Goal: Task Accomplishment & Management: Use online tool/utility

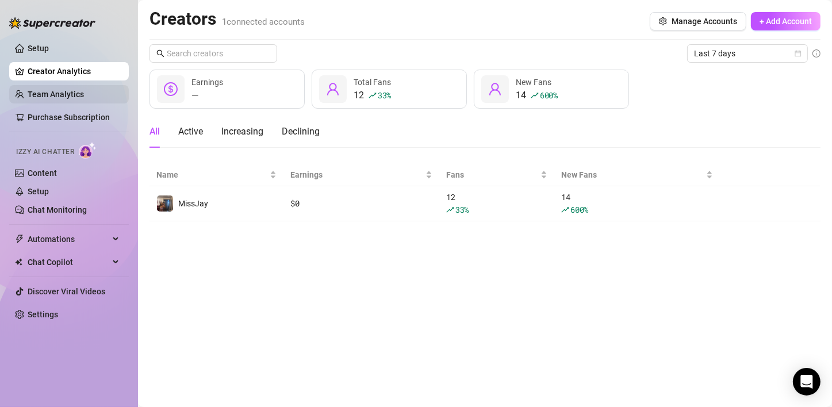
click at [42, 93] on link "Team Analytics" at bounding box center [56, 94] width 56 height 9
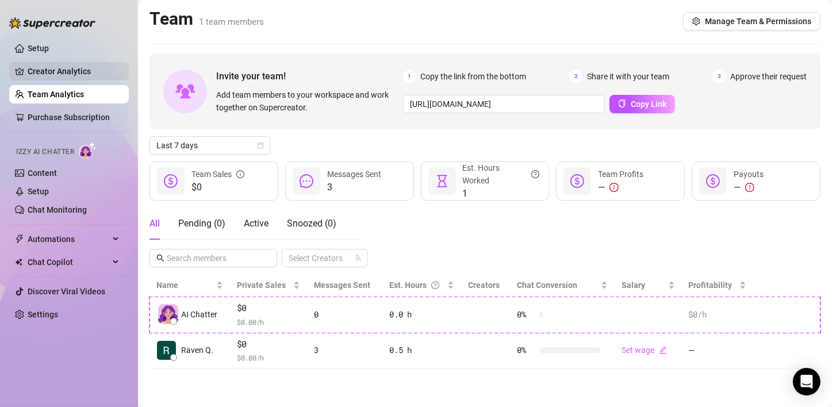
click at [80, 71] on link "Creator Analytics" at bounding box center [74, 71] width 92 height 18
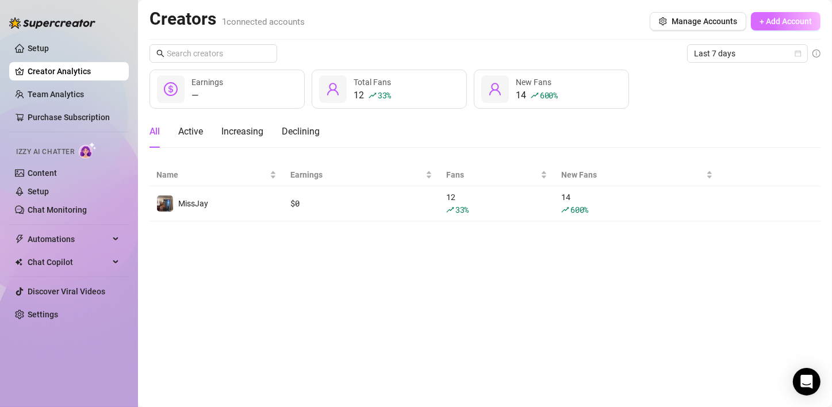
click at [773, 16] on button "+ Add Account" at bounding box center [786, 21] width 70 height 18
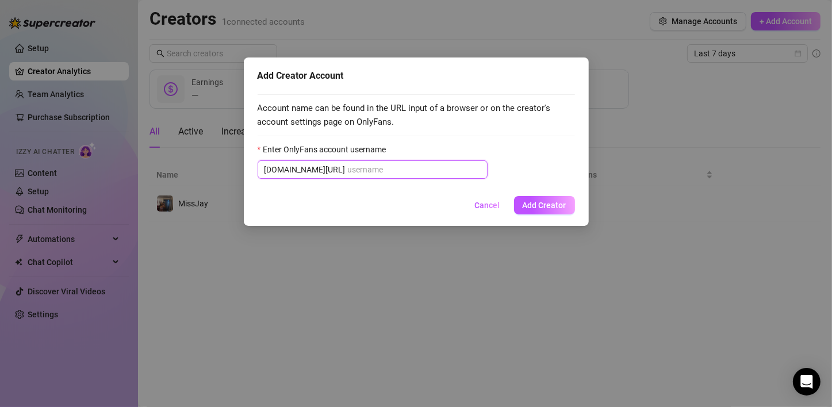
type input "j"
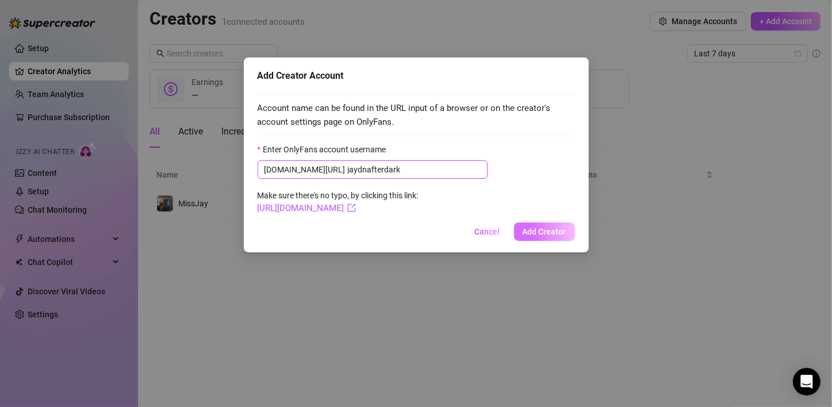
type input "jaydnafterdark"
click at [539, 239] on button "Add Creator" at bounding box center [544, 232] width 61 height 18
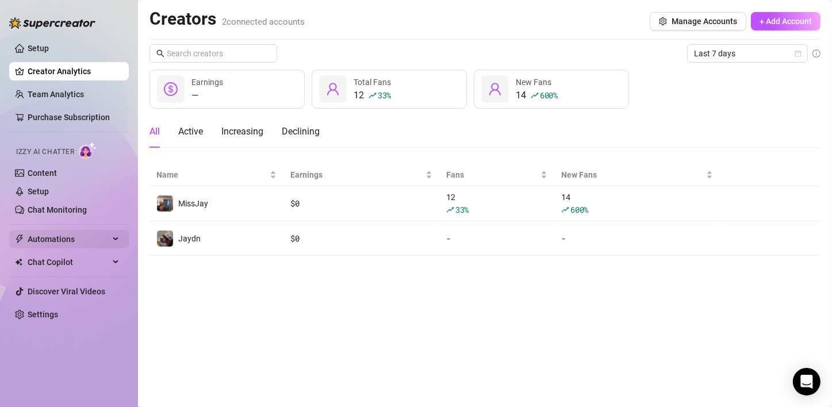
click at [122, 237] on div "Automations" at bounding box center [69, 239] width 120 height 18
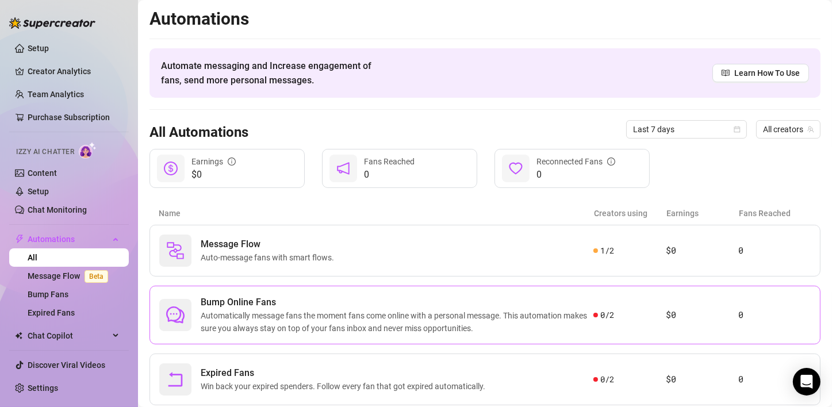
click at [570, 323] on span "Automatically message fans the moment fans come online with a personal message.…" at bounding box center [397, 321] width 393 height 25
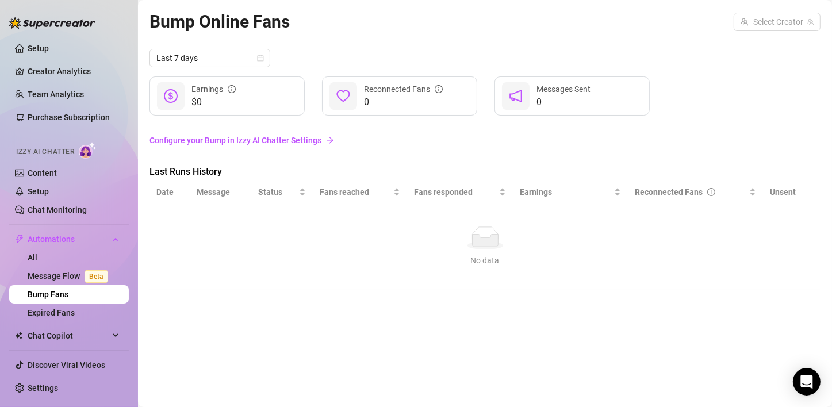
click at [257, 143] on link "Configure your Bump in Izzy AI Chatter Settings" at bounding box center [485, 140] width 671 height 13
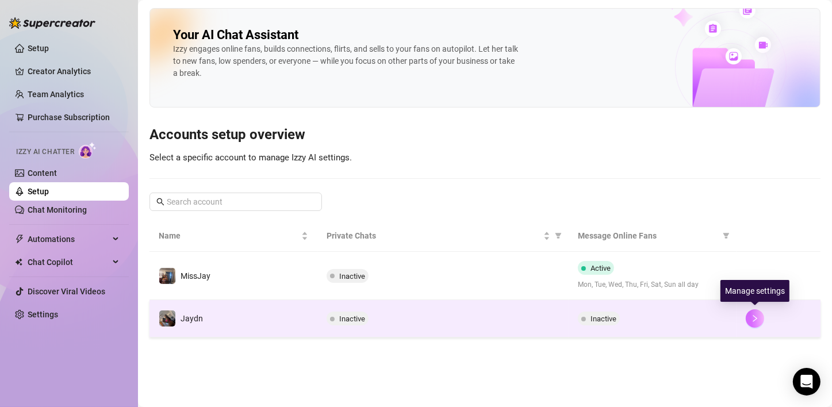
click at [759, 322] on button "button" at bounding box center [755, 318] width 18 height 18
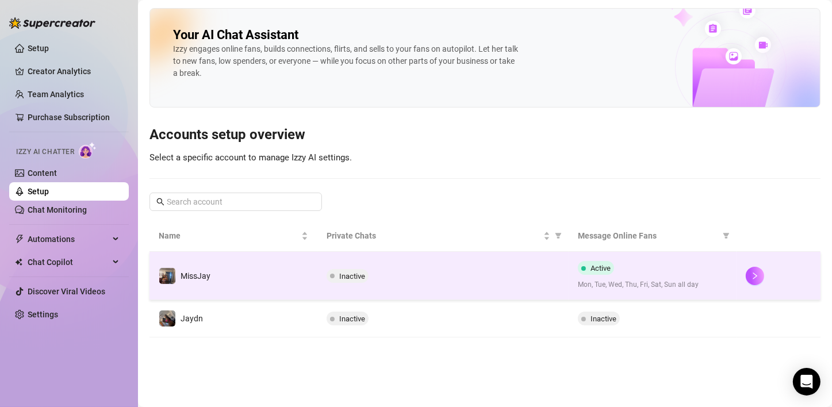
click at [555, 273] on div "Inactive" at bounding box center [443, 276] width 233 height 14
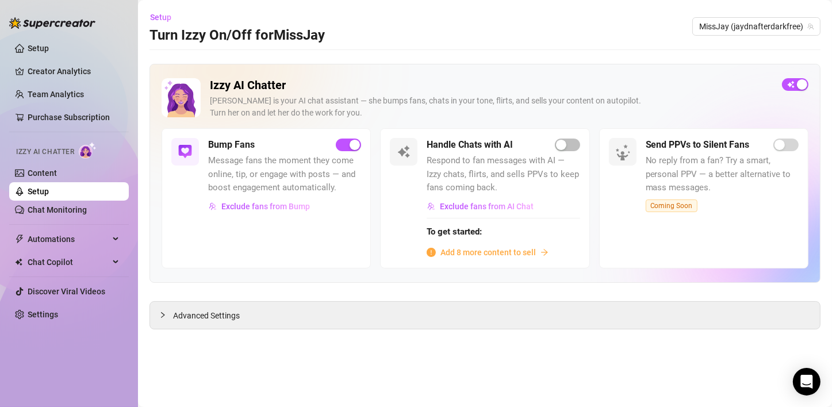
click at [526, 255] on span "Add 8 more content to sell" at bounding box center [487, 252] width 95 height 13
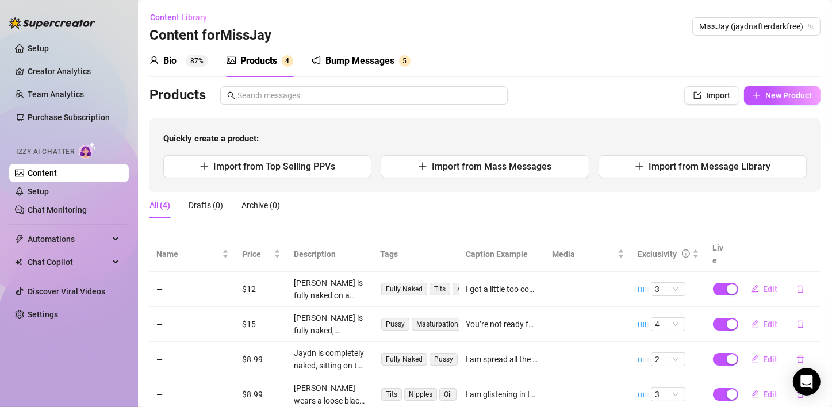
scroll to position [26, 0]
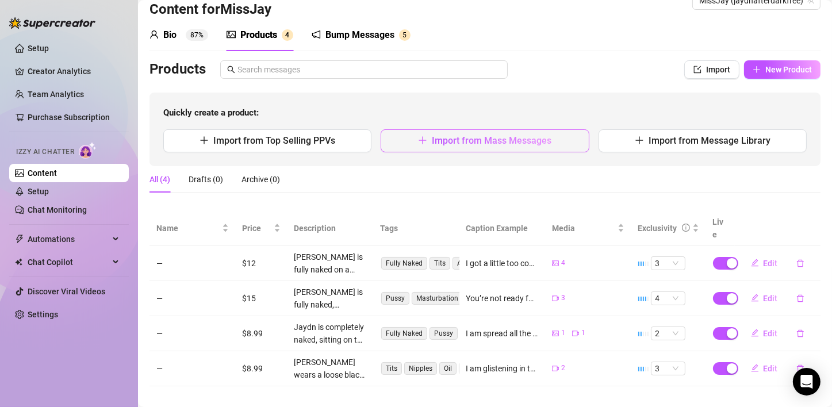
click at [477, 147] on button "Import from Mass Messages" at bounding box center [485, 140] width 208 height 23
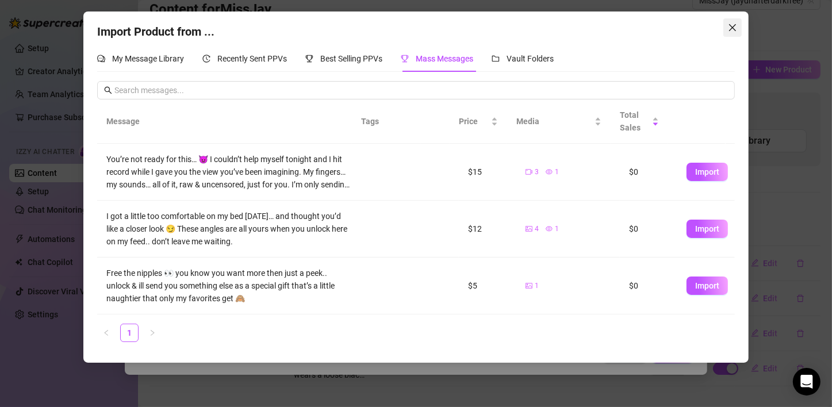
click at [733, 27] on icon "close" at bounding box center [732, 27] width 7 height 7
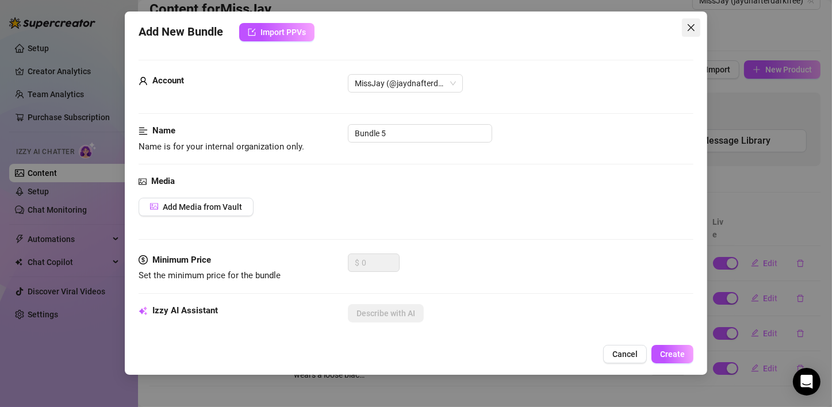
click at [685, 23] on span "Close" at bounding box center [691, 27] width 18 height 9
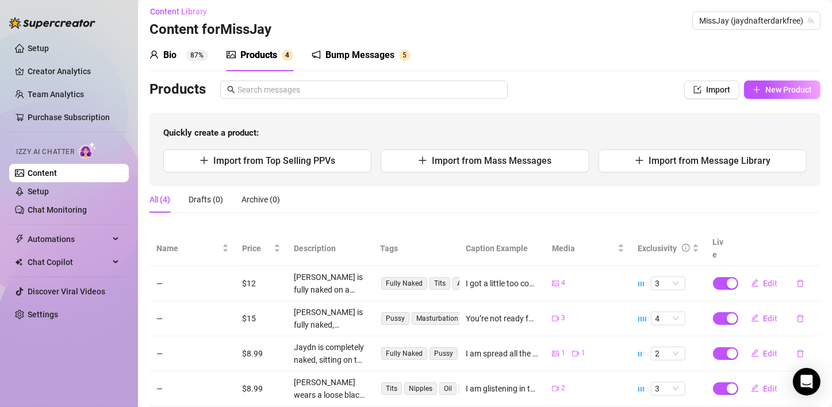
scroll to position [0, 0]
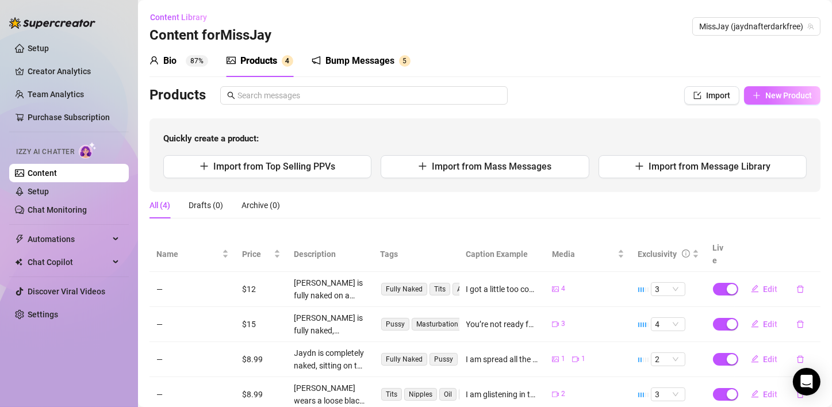
click at [765, 99] on span "New Product" at bounding box center [788, 95] width 47 height 9
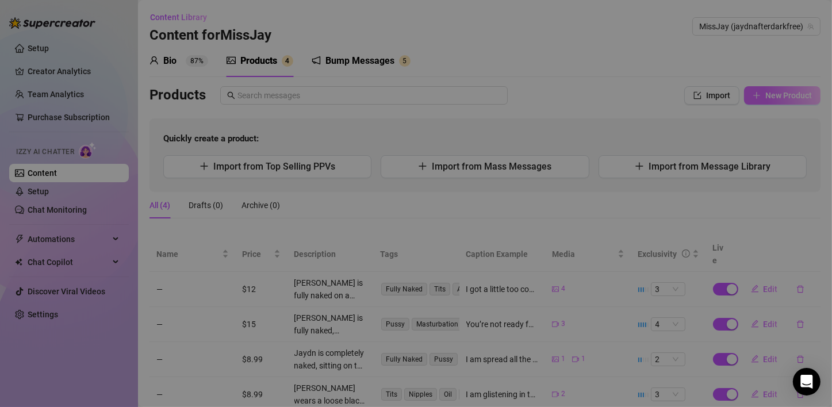
type textarea "Type your message here..."
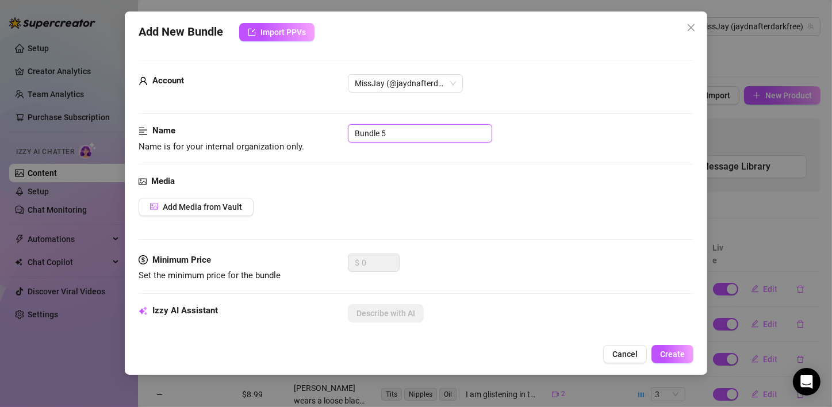
drag, startPoint x: 370, startPoint y: 132, endPoint x: 167, endPoint y: 136, distance: 203.0
click at [167, 139] on div "Name Name is for your internal organization only. Bundle 5" at bounding box center [416, 138] width 555 height 29
type input "Bundle 1"
click at [200, 211] on button "Add Media from Vault" at bounding box center [196, 207] width 115 height 18
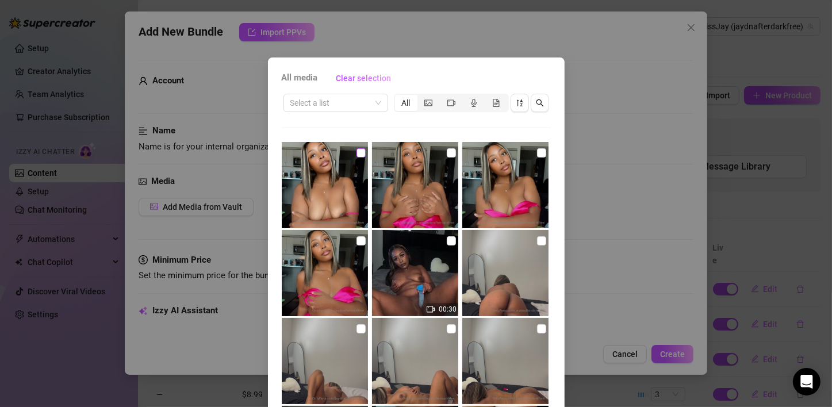
click at [357, 155] on input "checkbox" at bounding box center [361, 152] width 9 height 9
checkbox input "true"
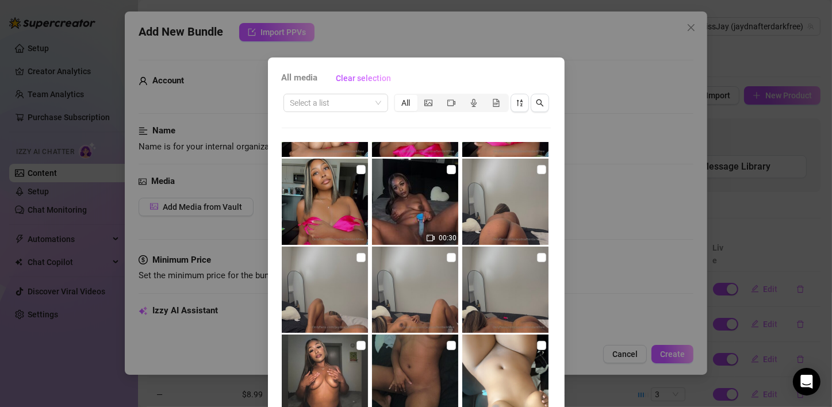
scroll to position [74, 0]
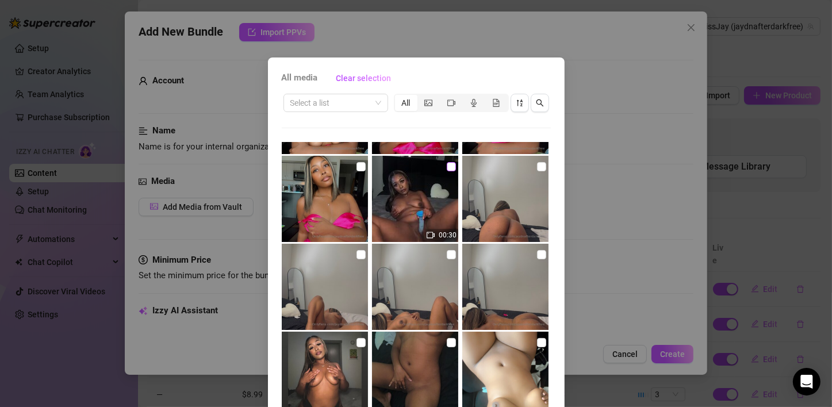
click at [447, 167] on input "checkbox" at bounding box center [451, 166] width 9 height 9
checkbox input "true"
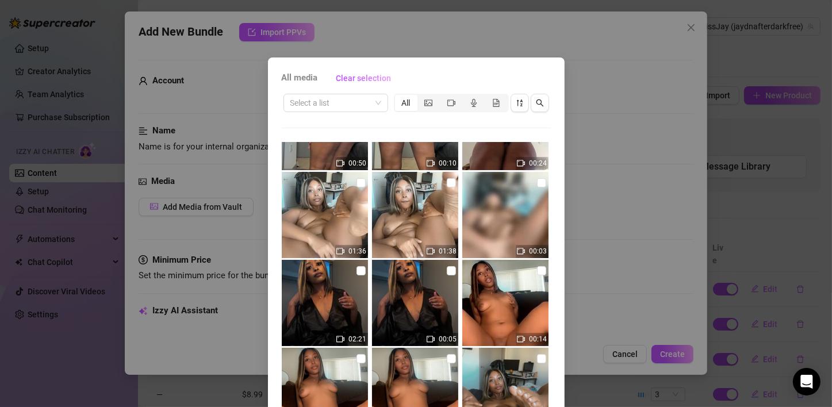
scroll to position [414, 0]
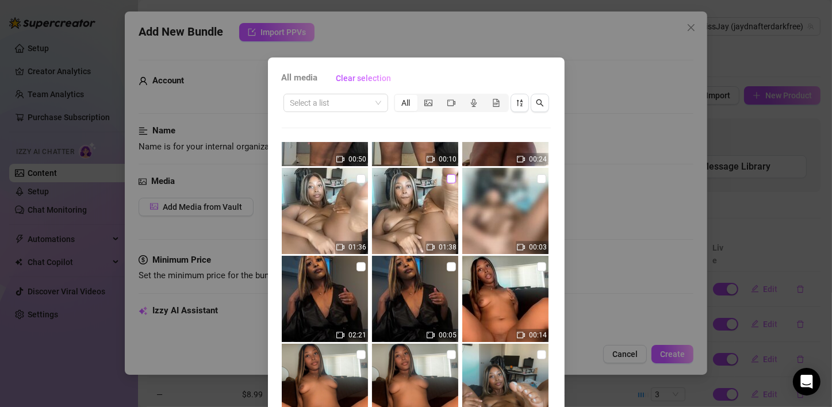
click at [447, 179] on input "checkbox" at bounding box center [451, 178] width 9 height 9
checkbox input "true"
click at [348, 181] on img at bounding box center [325, 211] width 86 height 86
click at [357, 181] on input "checkbox" at bounding box center [361, 178] width 9 height 9
checkbox input "true"
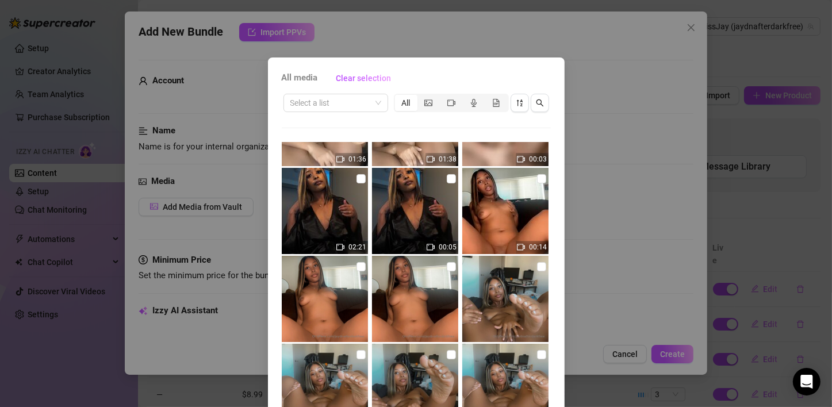
scroll to position [497, 0]
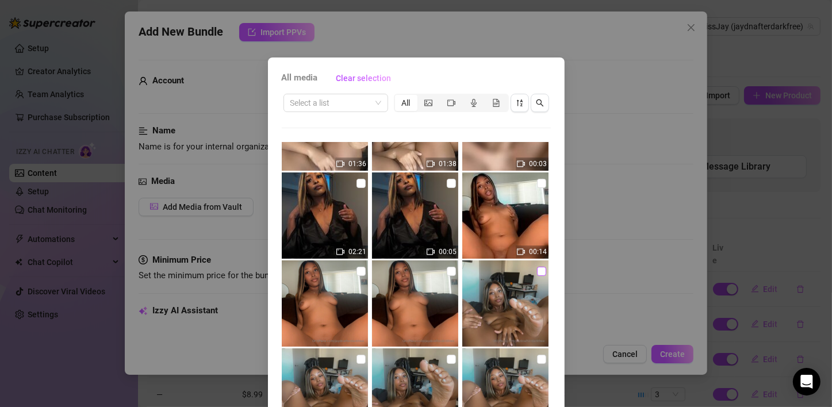
click at [537, 274] on input "checkbox" at bounding box center [541, 271] width 9 height 9
checkbox input "true"
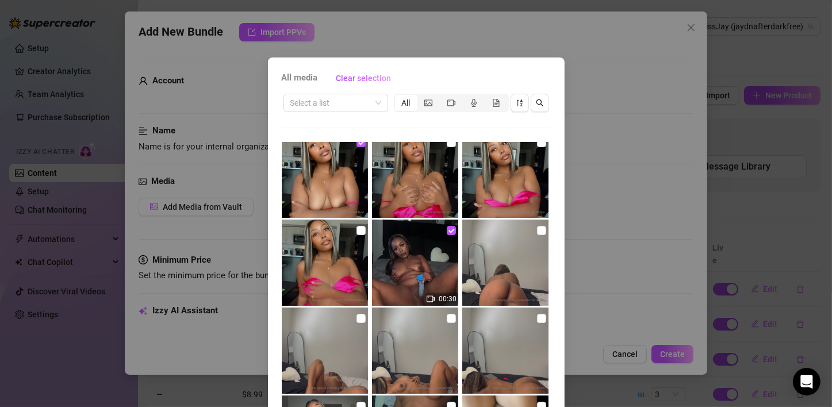
scroll to position [0, 0]
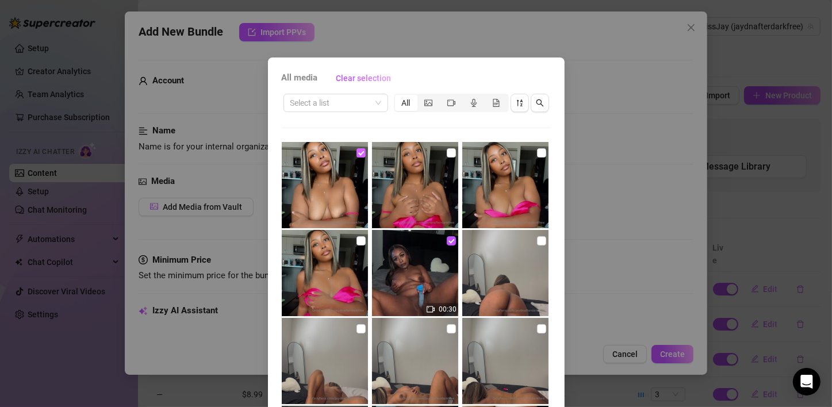
click at [357, 155] on input "checkbox" at bounding box center [361, 152] width 9 height 9
checkbox input "false"
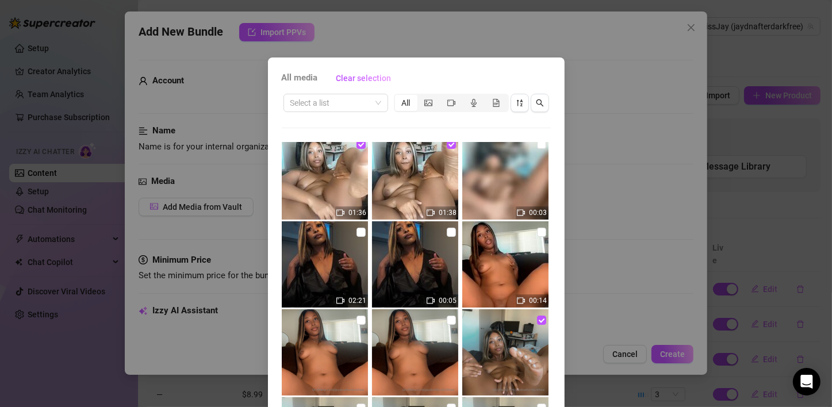
scroll to position [575, 0]
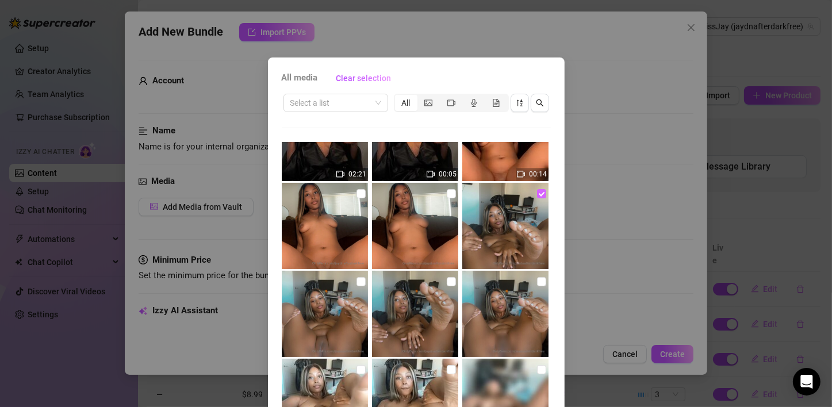
click at [537, 193] on input "checkbox" at bounding box center [541, 193] width 9 height 9
checkbox input "false"
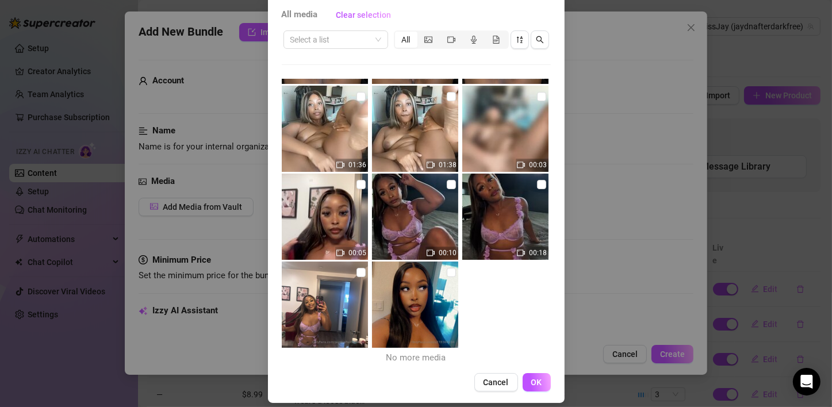
scroll to position [73, 0]
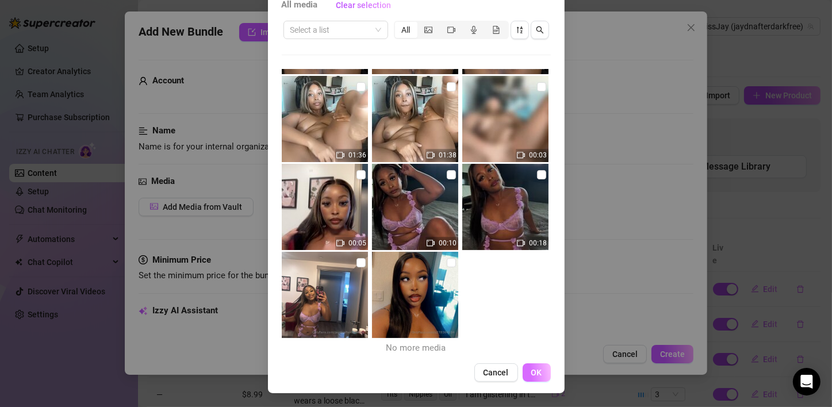
click at [541, 376] on button "OK" at bounding box center [537, 372] width 28 height 18
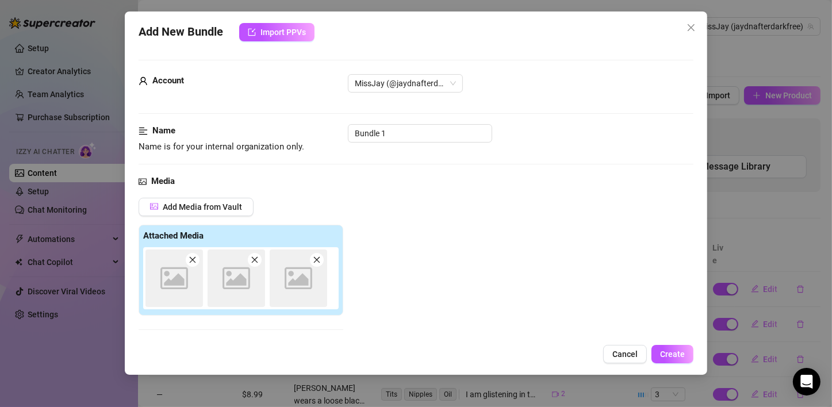
scroll to position [183, 0]
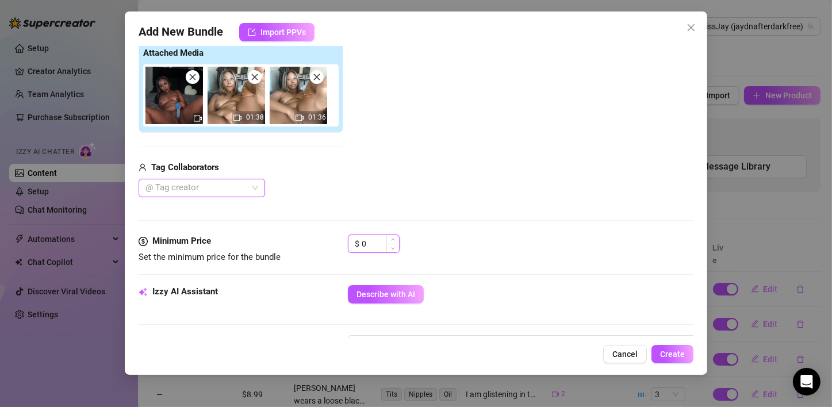
click at [372, 243] on input "0" at bounding box center [380, 243] width 37 height 17
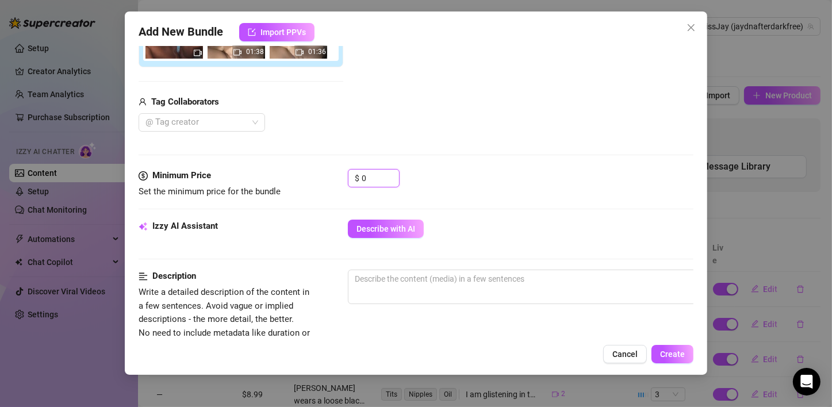
scroll to position [298, 0]
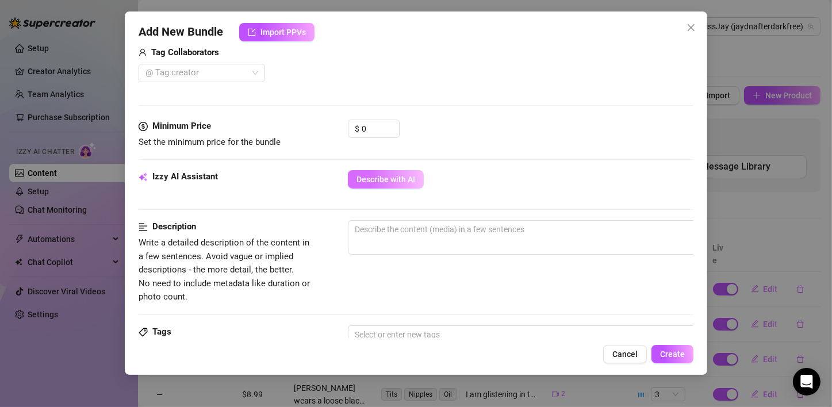
click at [384, 182] on span "Describe with AI" at bounding box center [386, 179] width 59 height 9
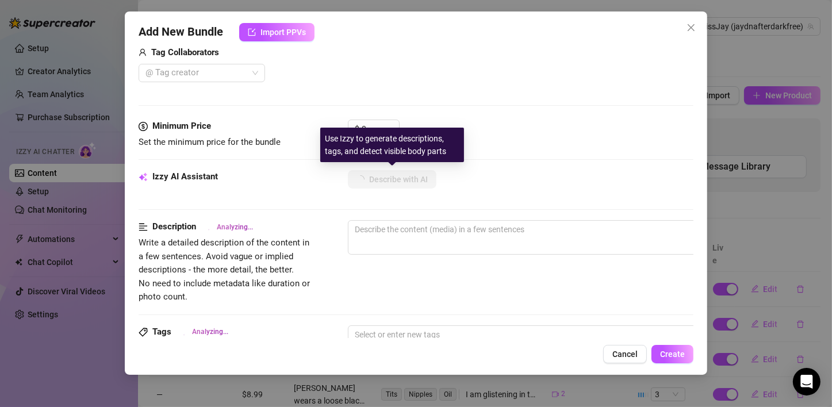
type textarea "Jaydn"
type textarea "Jaydn is"
type textarea "Jaydn is completely"
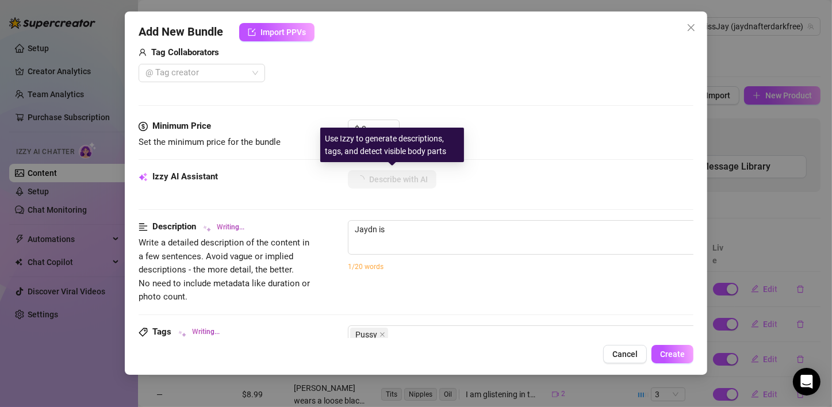
type textarea "Jaydn is completely"
type textarea "Jaydn is completely naked,"
type textarea "Jaydn is completely naked, showing"
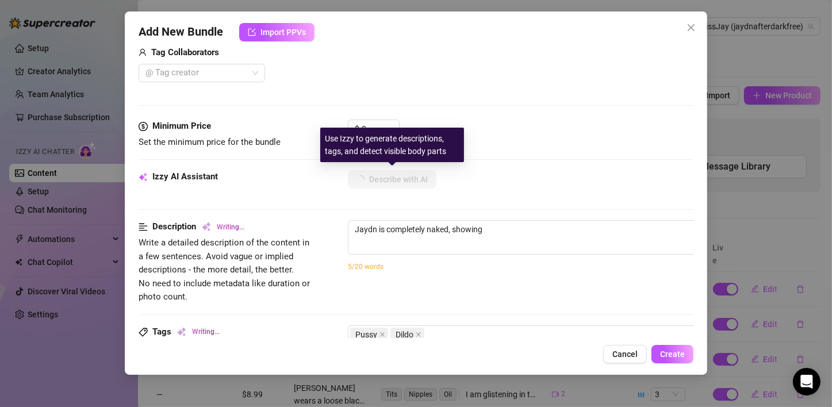
type textarea "Jaydn is completely naked, showing off"
type textarea "Jaydn is completely naked, showing off her"
type textarea "Jaydn is completely naked, showing off her thick"
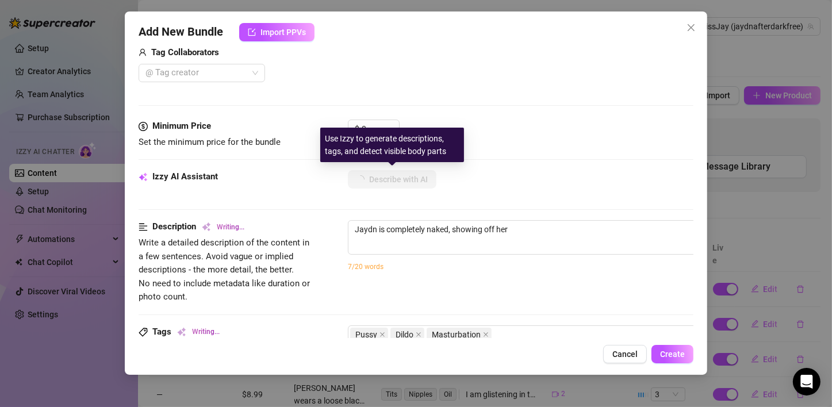
type textarea "Jaydn is completely naked, showing off her thick"
type textarea "Jaydn is completely naked, showing off her thick curves"
type textarea "Jaydn is completely naked, showing off her thick curves and"
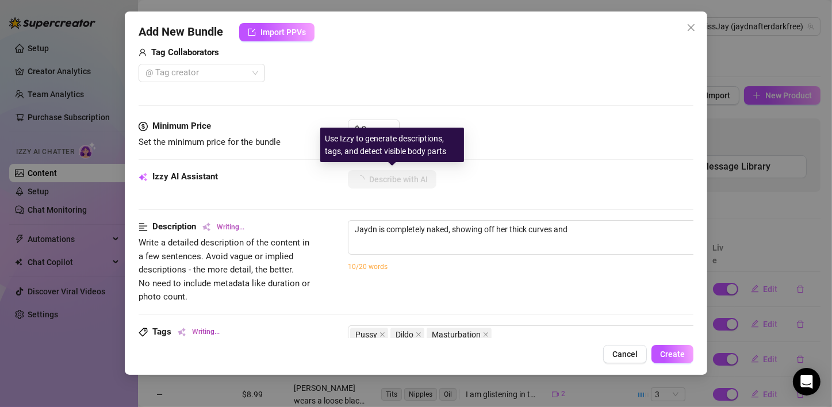
type textarea "Jaydn is completely naked, showing off her thick curves and big"
type textarea "Jaydn is completely naked, showing off her thick curves and big tits"
type textarea "Jaydn is completely naked, showing off her thick curves and big tits while"
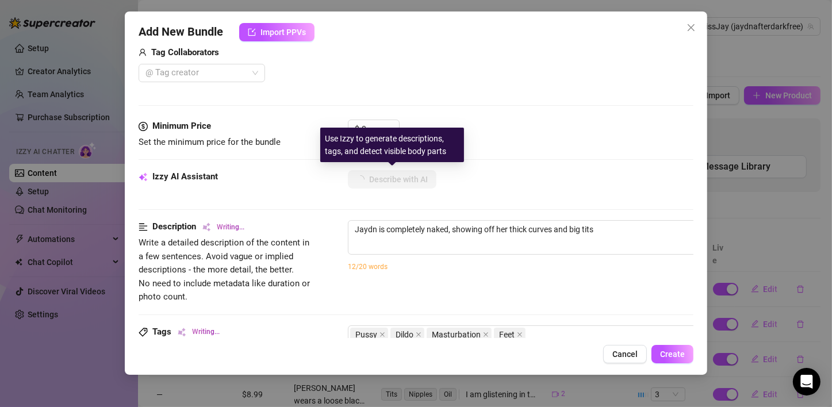
type textarea "Jaydn is completely naked, showing off her thick curves and big tits while"
type textarea "Jaydn is completely naked, showing off her thick curves and big tits while spre…"
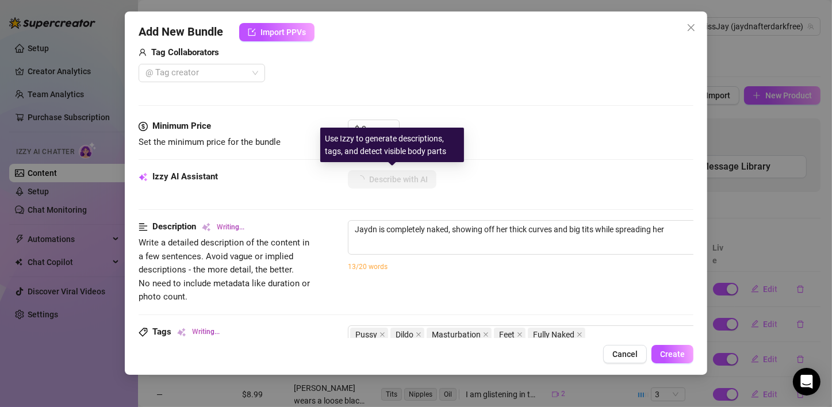
type textarea "Jaydn is completely naked, showing off her thick curves and big tits while spre…"
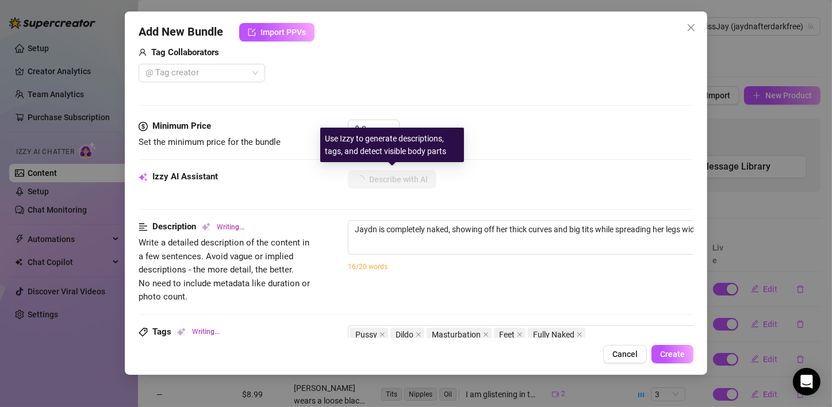
type textarea "Jaydn is completely naked, showing off her thick curves and big tits while spre…"
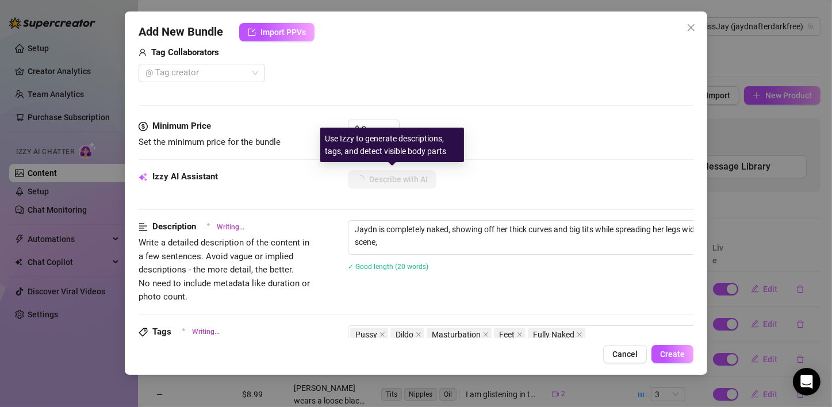
type textarea "Jaydn is completely naked, showing off her thick curves and big tits while spre…"
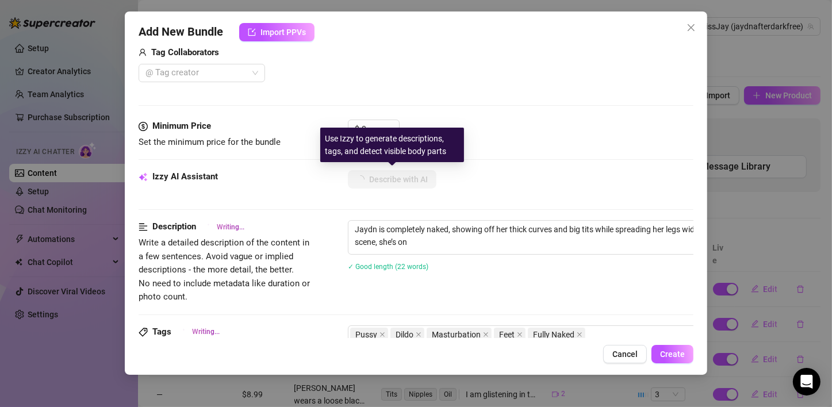
type textarea "Jaydn is completely naked, showing off her thick curves and big tits while spre…"
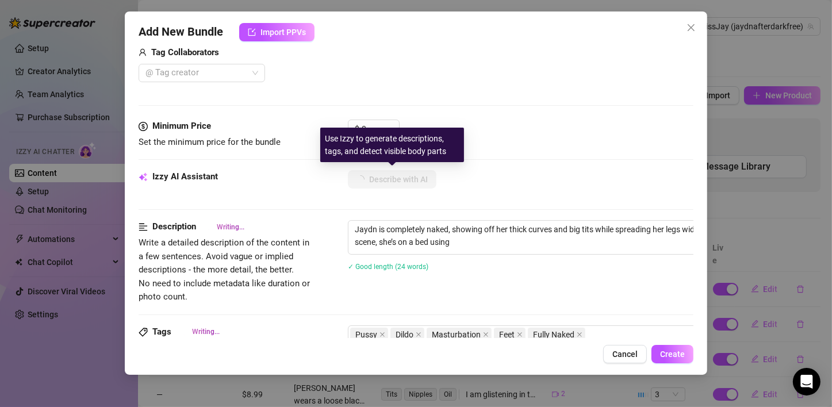
type textarea "Jaydn is completely naked, showing off her thick curves and big tits while spre…"
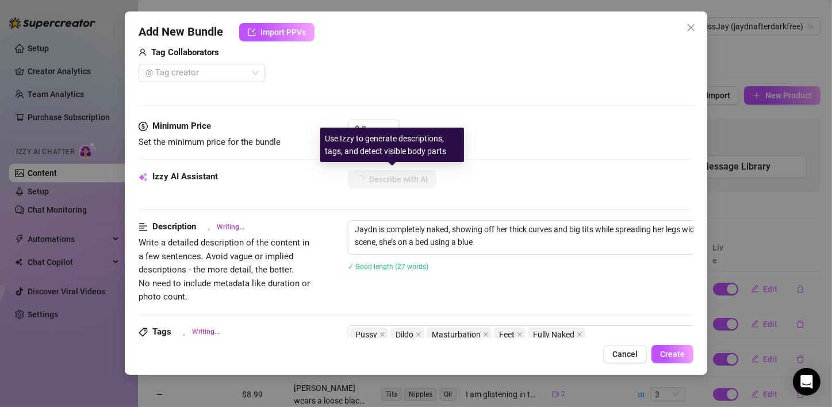
type textarea "Jaydn is completely naked, showing off her thick curves and big tits while spre…"
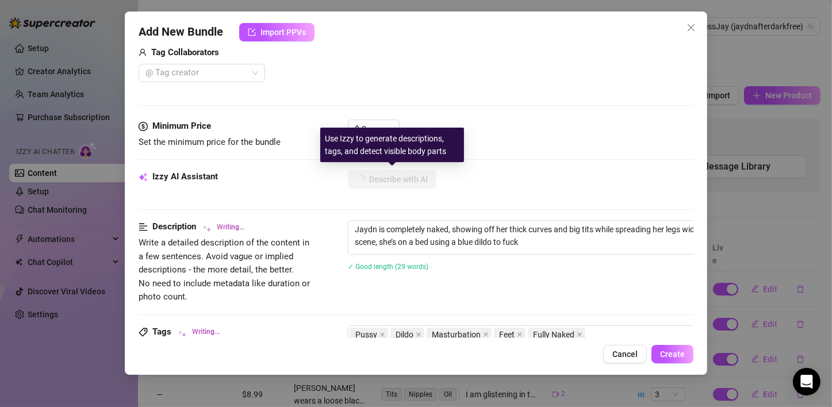
type textarea "Jaydn is completely naked, showing off her thick curves and big tits while spre…"
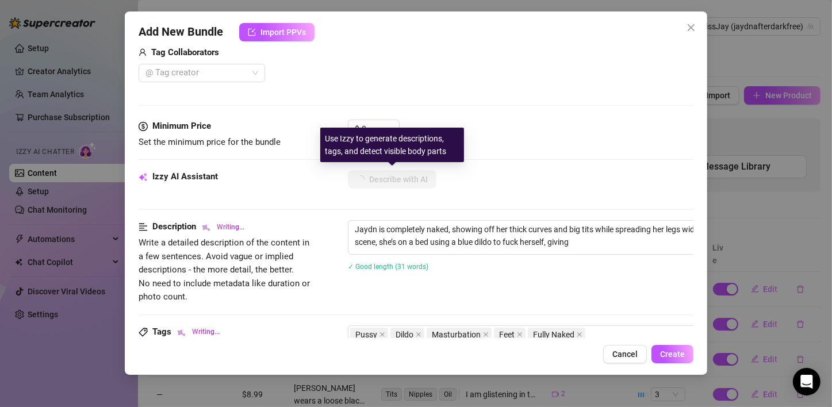
type textarea "Jaydn is completely naked, showing off her thick curves and big tits while spre…"
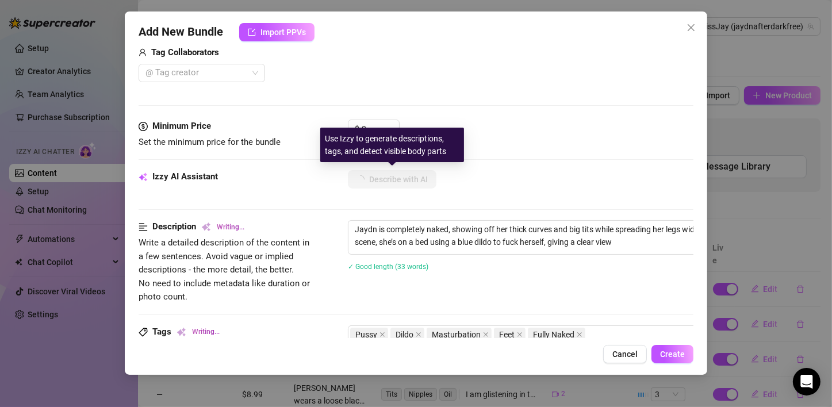
type textarea "Jaydn is completely naked, showing off her thick curves and big tits while spre…"
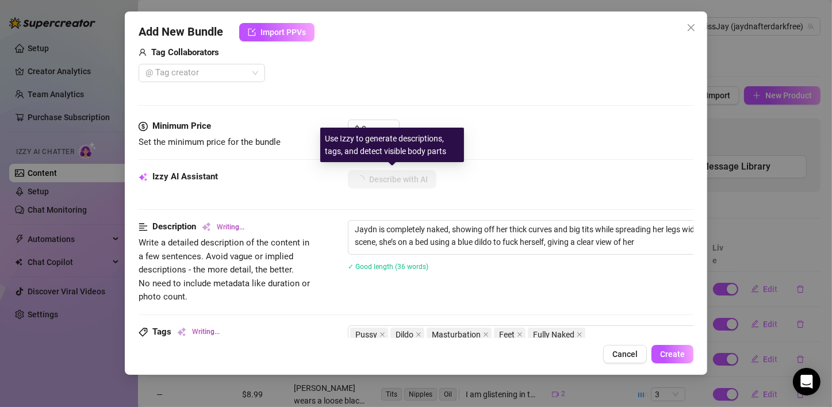
type textarea "Jaydn is completely naked, showing off her thick curves and big tits while spre…"
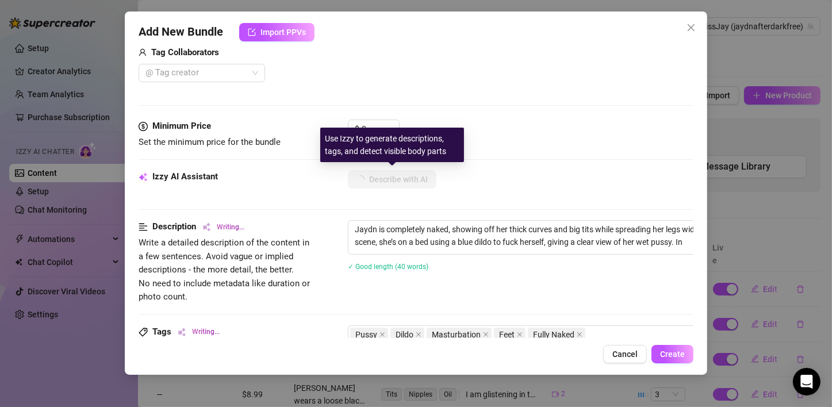
type textarea "Jaydn is completely naked, showing off her thick curves and big tits while spre…"
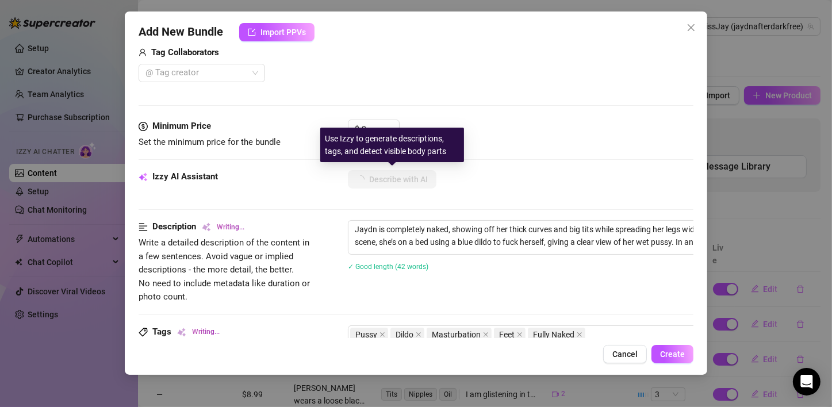
type textarea "Jaydn is completely naked, showing off her thick curves and big tits while spre…"
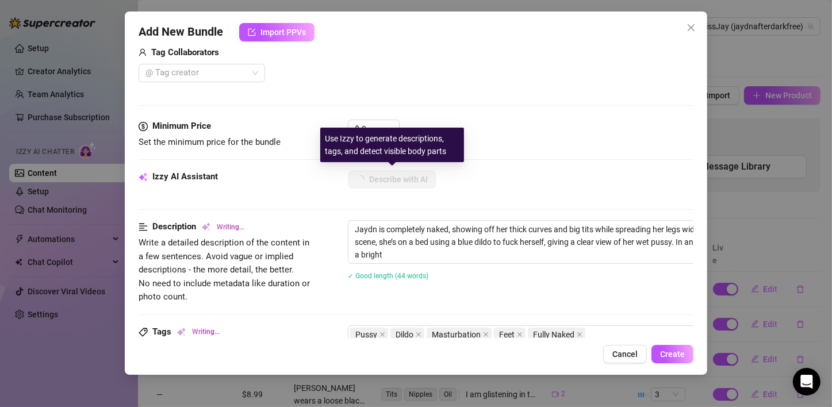
type textarea "Jaydn is completely naked, showing off her thick curves and big tits while spre…"
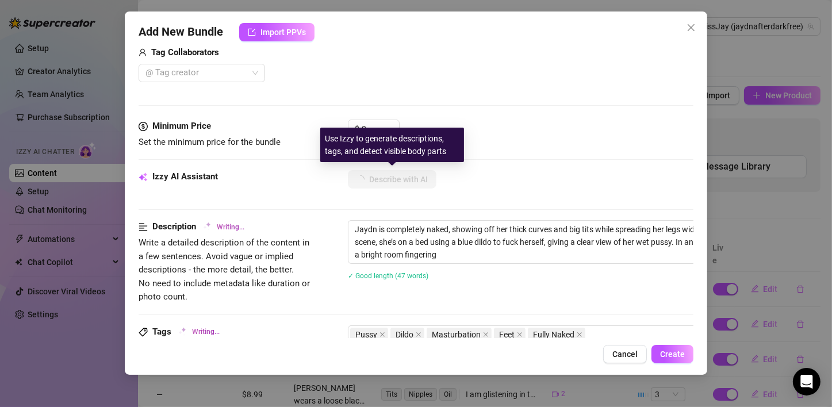
type textarea "Jaydn is completely naked, showing off her thick curves and big tits while spre…"
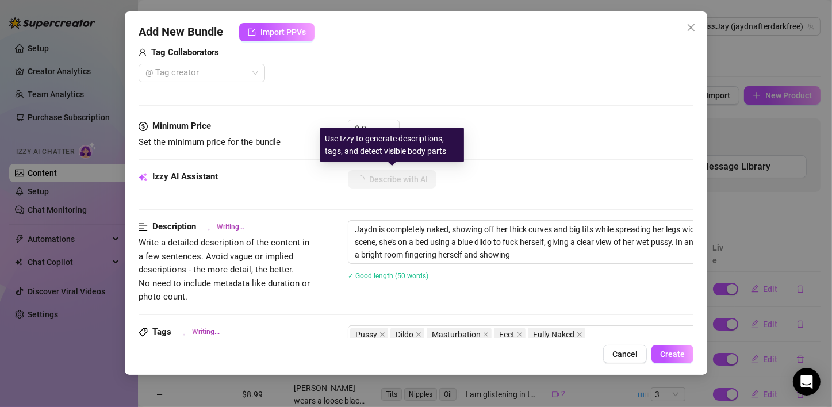
type textarea "Jaydn is completely naked, showing off her thick curves and big tits while spre…"
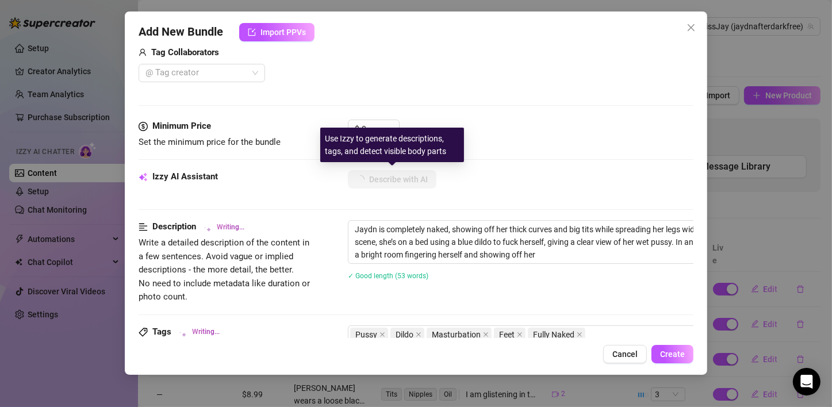
type textarea "Jaydn is completely naked, showing off her thick curves and big tits while spre…"
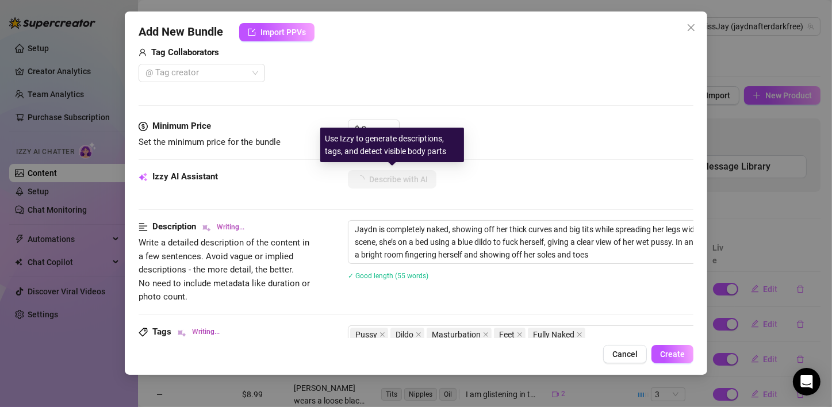
type textarea "Jaydn is completely naked, showing off her thick curves and big tits while spre…"
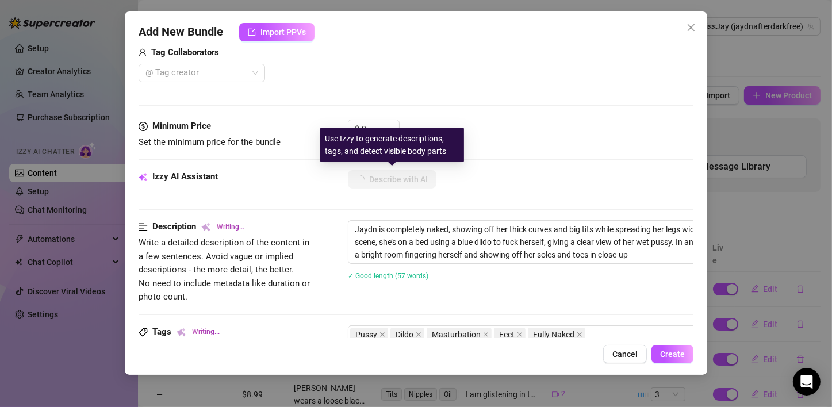
type textarea "Jaydn is completely naked, showing off her thick curves and big tits while spre…"
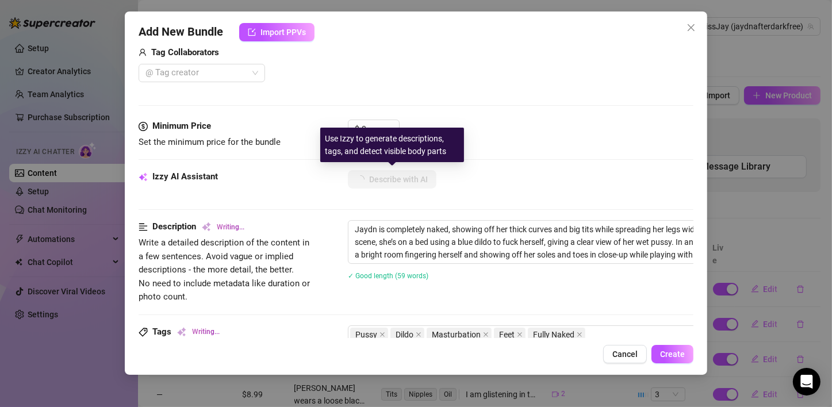
type textarea "Jaydn is completely naked, showing off her thick curves and big tits while spre…"
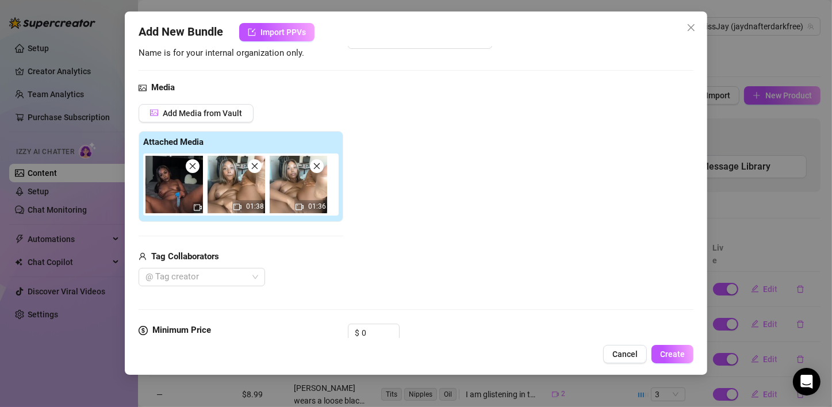
scroll to position [240, 0]
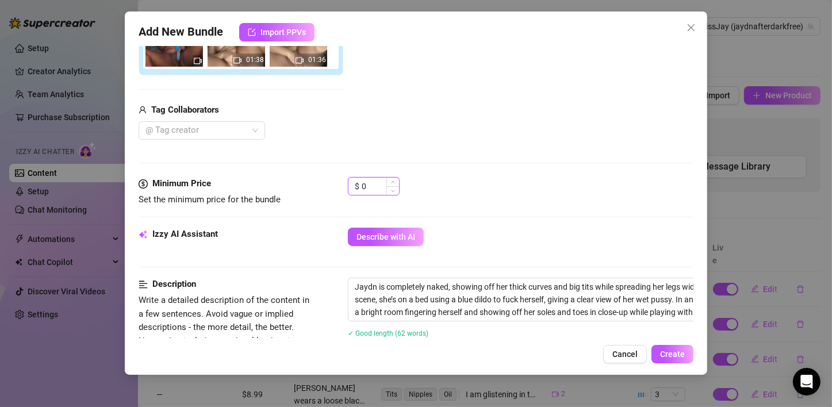
click at [375, 188] on input "0" at bounding box center [380, 186] width 37 height 17
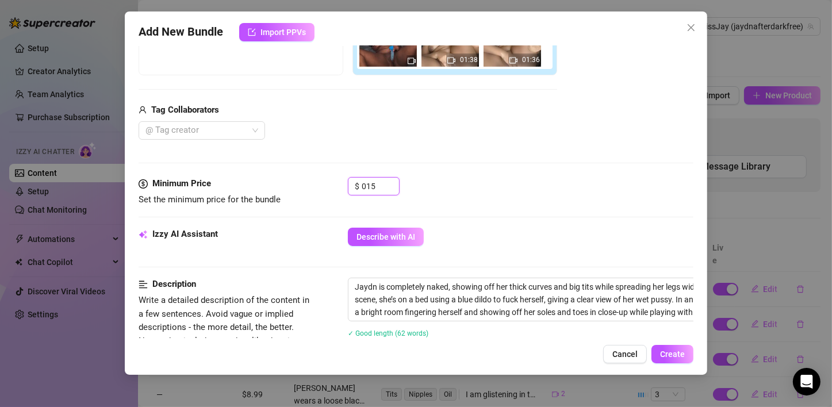
drag, startPoint x: 380, startPoint y: 190, endPoint x: 304, endPoint y: 196, distance: 76.7
click at [304, 196] on div "Minimum Price Set the minimum price for the bundle $ 015" at bounding box center [416, 191] width 555 height 29
type input "15"
click at [505, 186] on div "$ 15" at bounding box center [521, 191] width 346 height 29
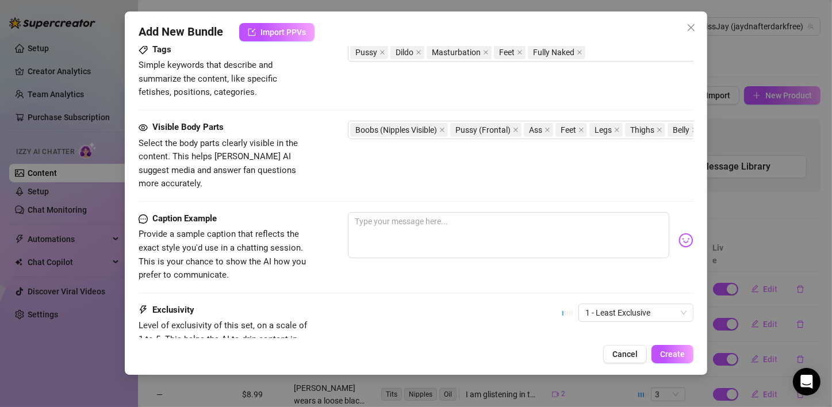
scroll to position [585, 0]
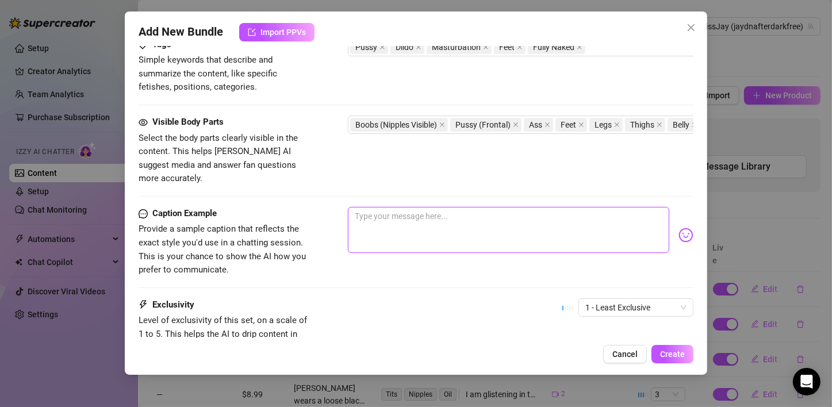
click at [427, 213] on textarea at bounding box center [508, 230] width 321 height 46
type textarea "P"
type textarea "Pt"
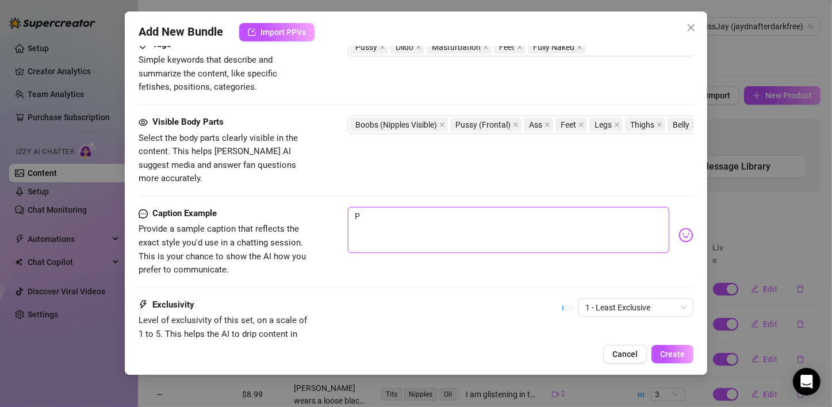
type textarea "Pt"
type textarea "P"
type textarea "Pu"
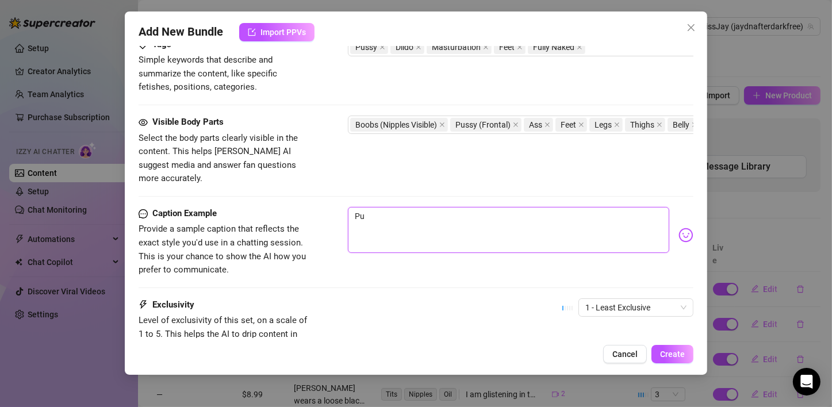
type textarea "Put"
type textarea "Put t"
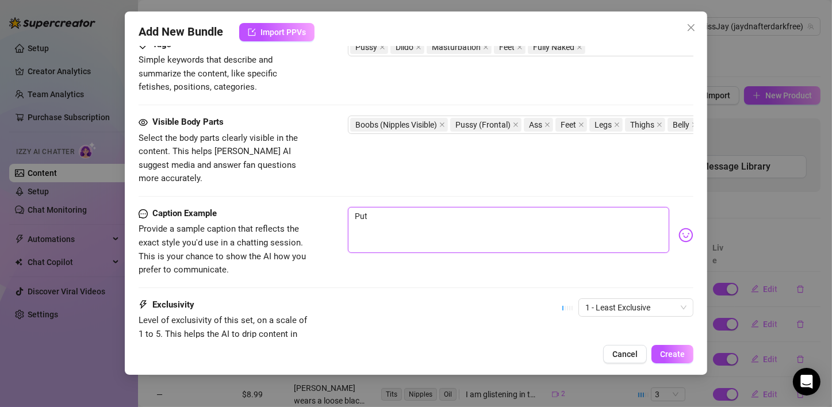
type textarea "Put t"
type textarea "Put to"
type textarea "Put tog"
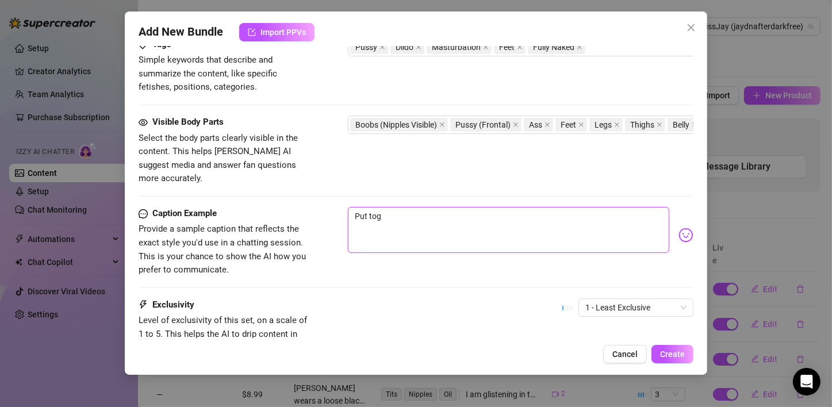
type textarea "Put toge"
type textarea "Put toget"
type textarea "Put togeth"
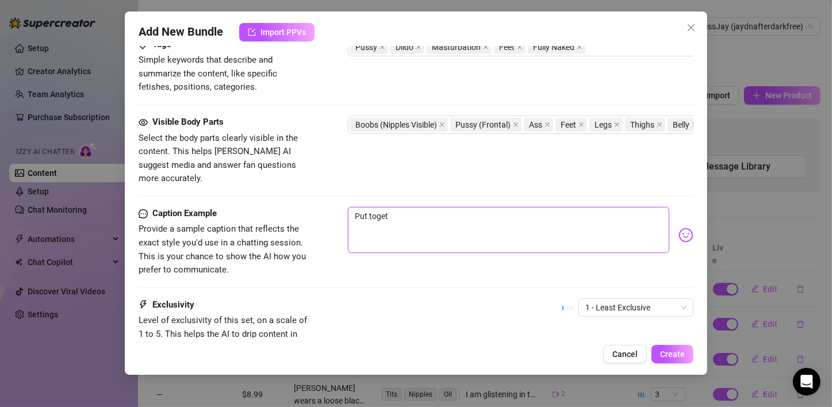
type textarea "Put togeth"
type textarea "Put togethe"
type textarea "Put together"
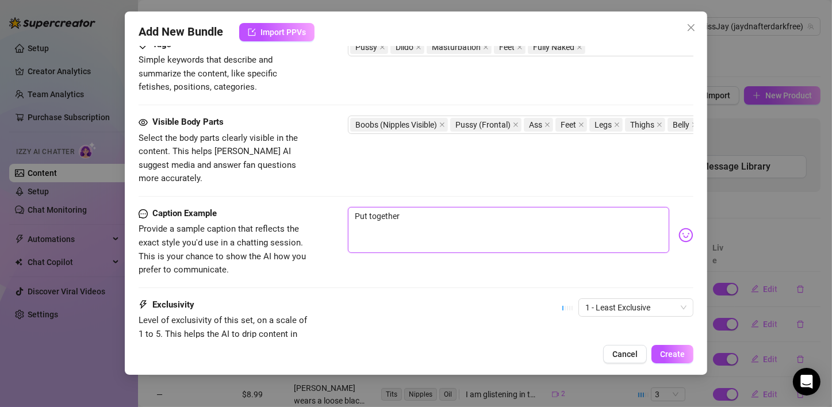
type textarea "Put together"
type textarea "Put together f"
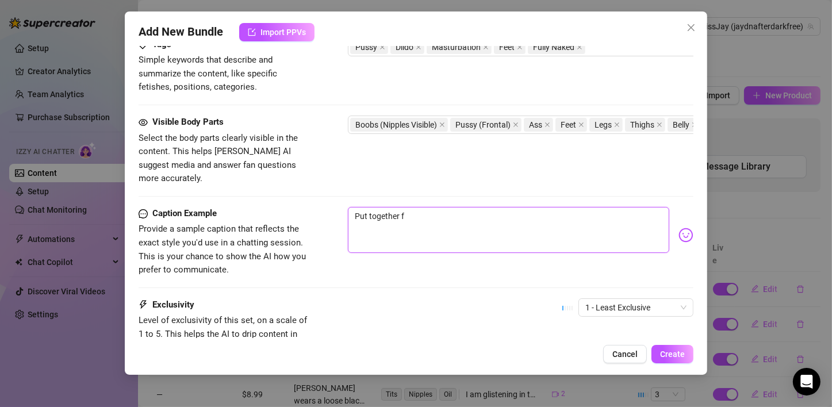
type textarea "Put together f"
type textarea "Put together f i"
type textarea "Put together f"
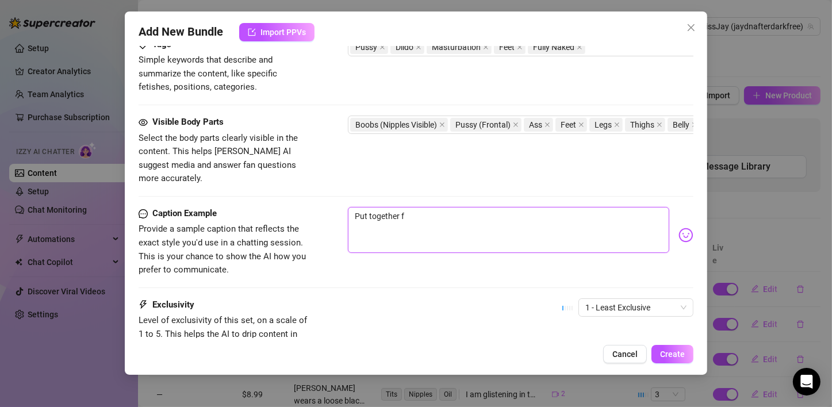
type textarea "Put together f"
type textarea "Put together fi"
type textarea "Put together fil"
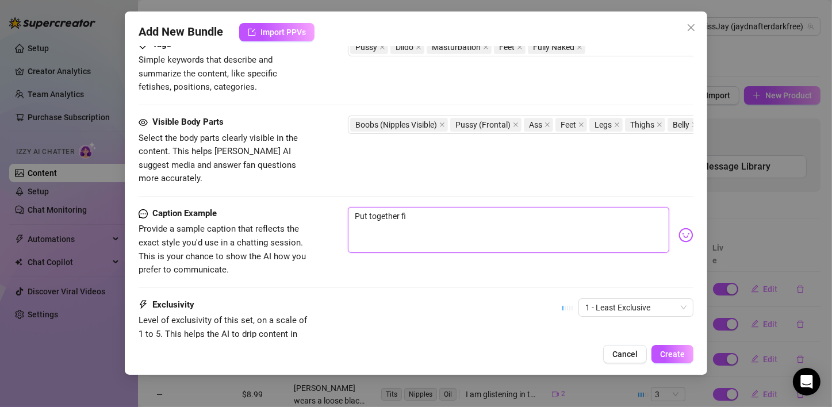
type textarea "Put together fil"
type textarea "Put together filt"
type textarea "Put together filth"
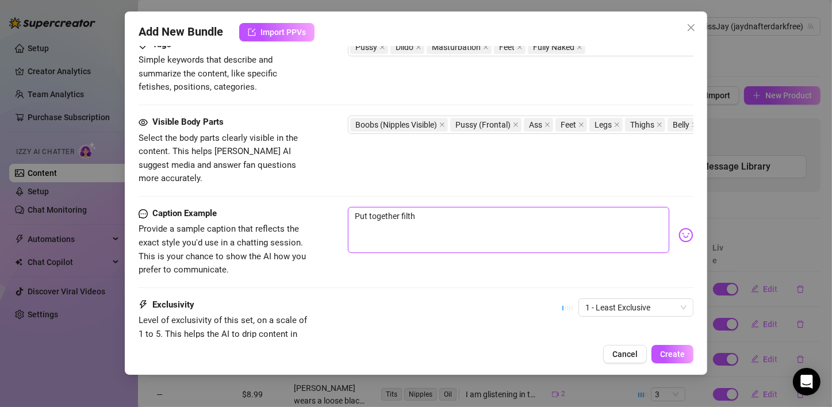
type textarea "Put together filthy"
type textarea "Put together filthy l"
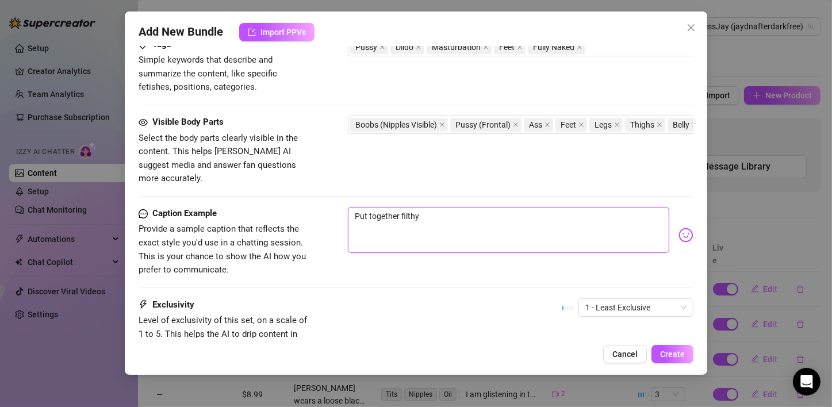
type textarea "Put together filthy l"
type textarea "Put together filthy li"
type textarea "Put together filthy lit"
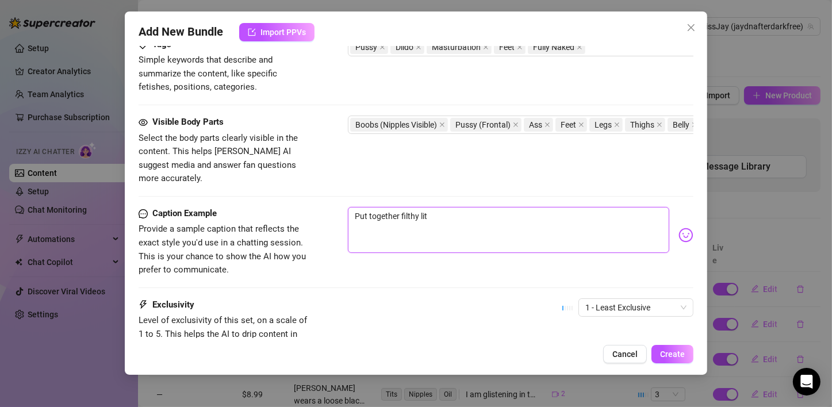
type textarea "Put together filthy litt"
type textarea "Put together filthy littl"
type textarea "Put together filthy little"
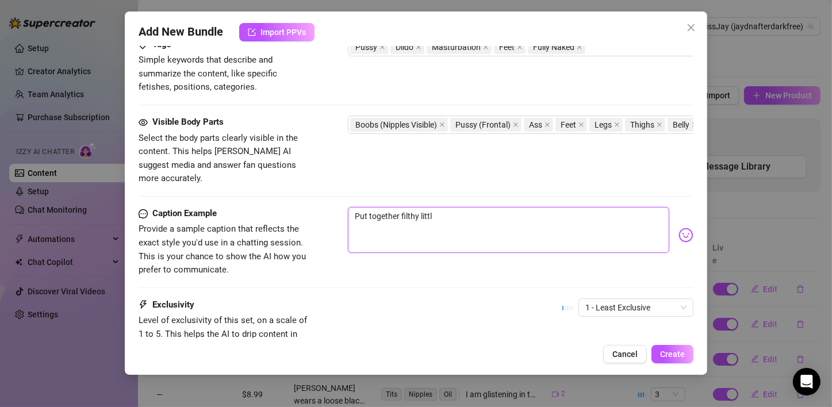
type textarea "Put together filthy little"
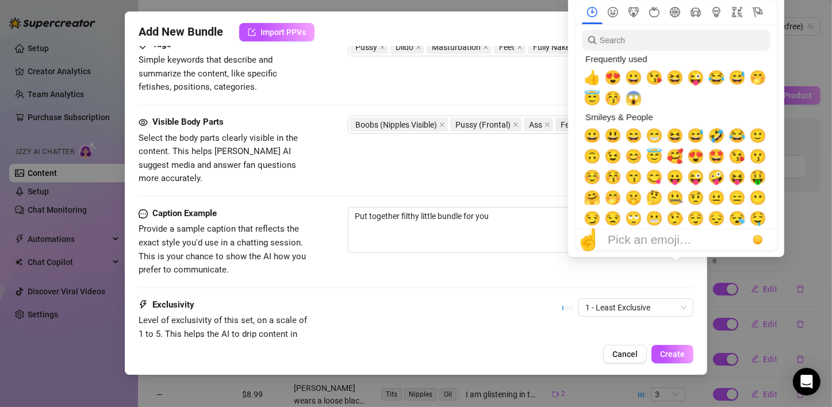
click at [671, 229] on div "☝️ Pick an emoji…" at bounding box center [661, 239] width 173 height 21
click at [611, 158] on span "😉" at bounding box center [612, 156] width 17 height 16
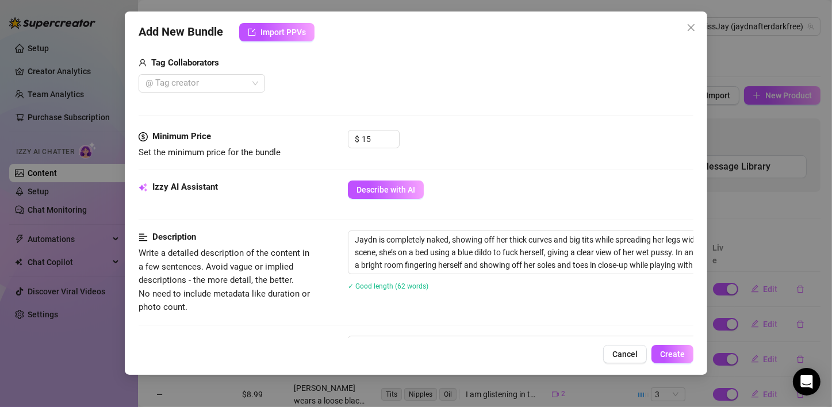
scroll to position [240, 0]
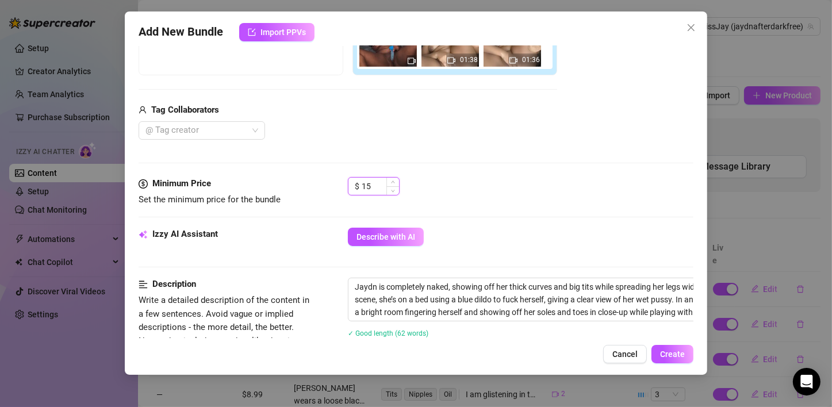
click at [381, 185] on input "15" at bounding box center [380, 186] width 37 height 17
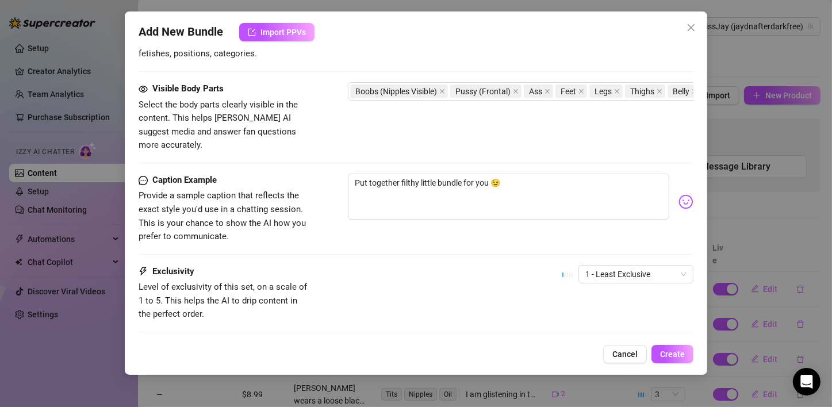
scroll to position [681, 0]
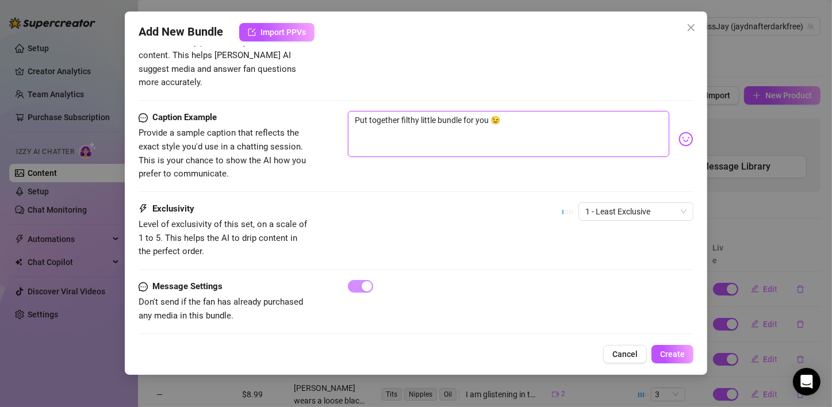
click at [521, 111] on textarea "Put together filthy little bundle for you 😉" at bounding box center [508, 134] width 321 height 46
drag, startPoint x: 524, startPoint y: 99, endPoint x: 320, endPoint y: 107, distance: 204.3
click at [320, 111] on div "Caption Example Provide a sample caption that reflects the exact style you'd us…" at bounding box center [416, 146] width 555 height 70
click at [679, 132] on img at bounding box center [686, 139] width 15 height 15
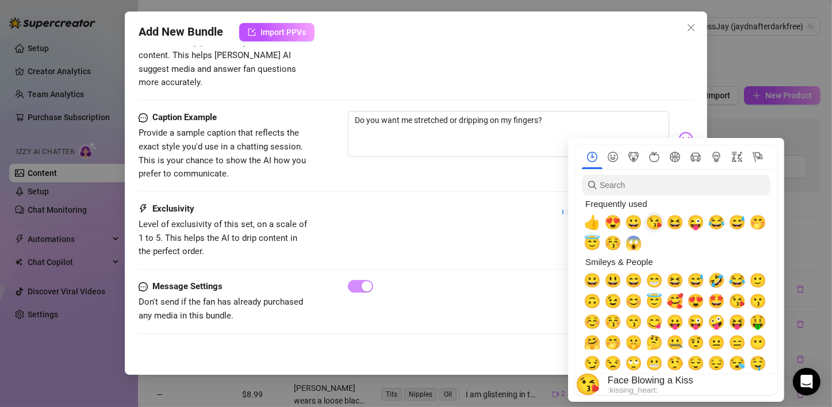
click at [655, 227] on span "😘" at bounding box center [654, 222] width 17 height 16
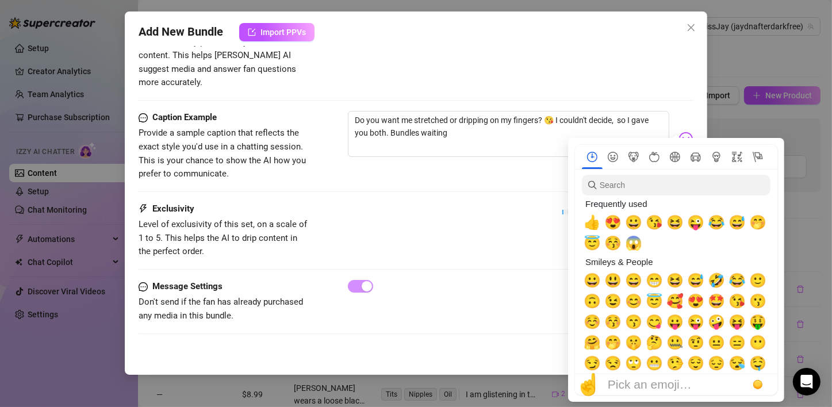
click at [679, 132] on img at bounding box center [686, 139] width 15 height 15
click at [616, 327] on span "😚" at bounding box center [612, 322] width 17 height 16
click at [481, 239] on div "Exclusivity Level of exclusivity of this set, on a scale of 1 to 5. This helps …" at bounding box center [416, 230] width 555 height 56
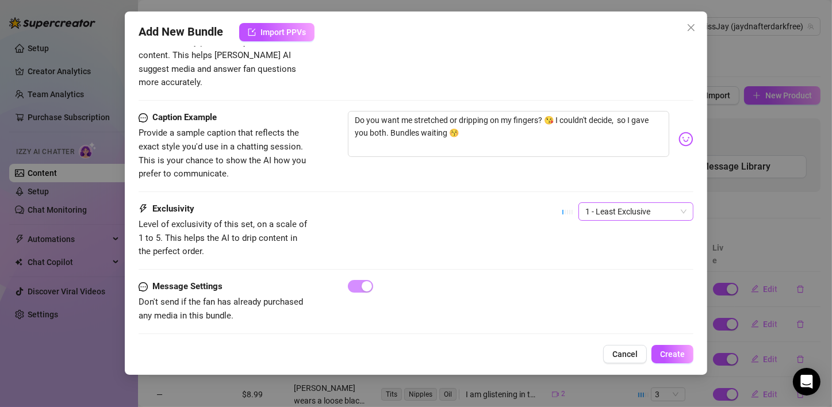
click at [673, 203] on span "1 - Least Exclusive" at bounding box center [635, 211] width 101 height 17
click at [600, 291] on div "5 - Most Exclusive 🔥" at bounding box center [626, 292] width 97 height 13
click at [526, 280] on div at bounding box center [521, 286] width 346 height 13
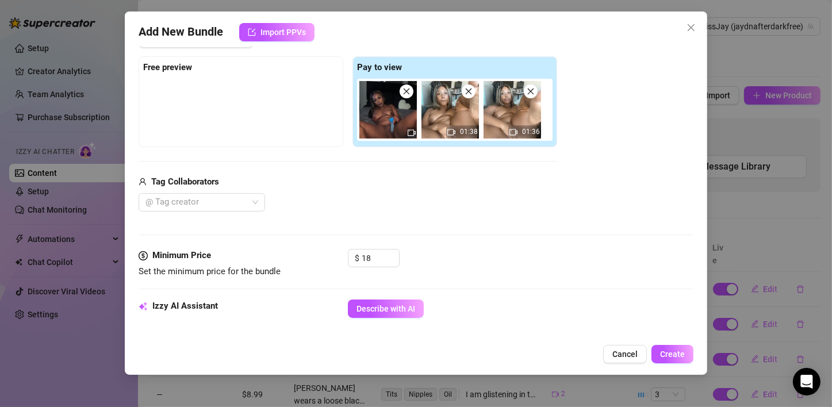
scroll to position [270, 0]
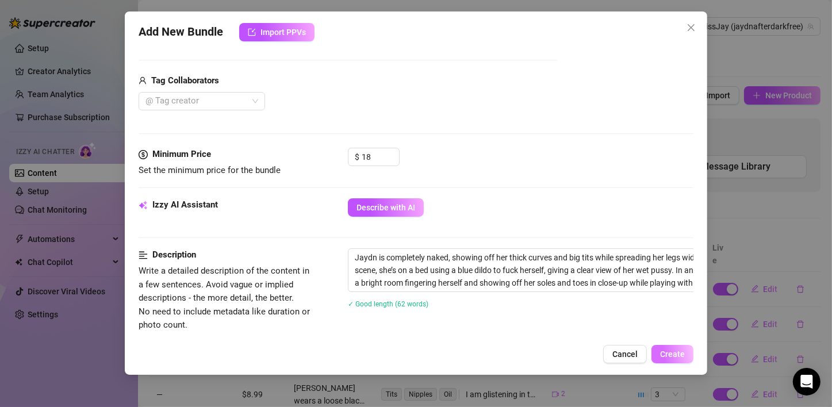
click at [678, 346] on button "Create" at bounding box center [673, 354] width 42 height 18
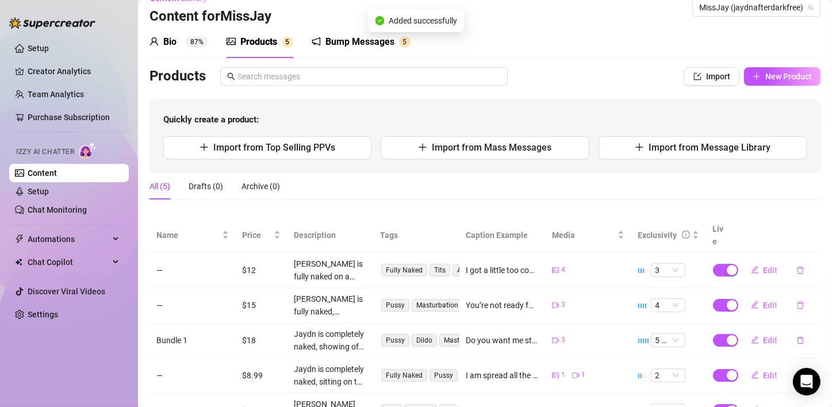
scroll to position [0, 0]
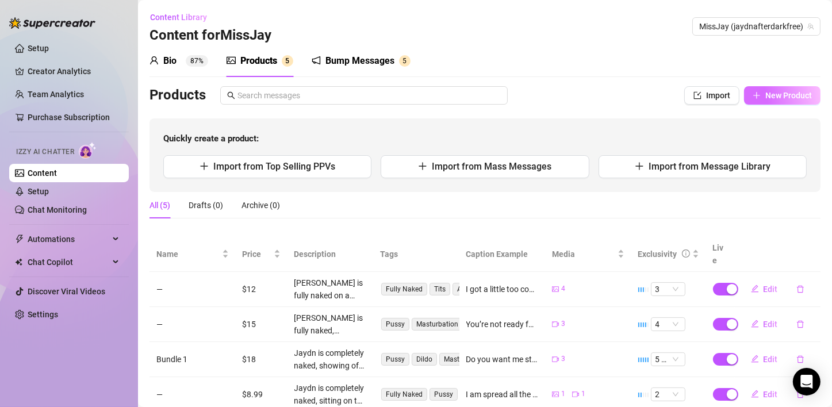
click at [765, 96] on span "New Product" at bounding box center [788, 95] width 47 height 9
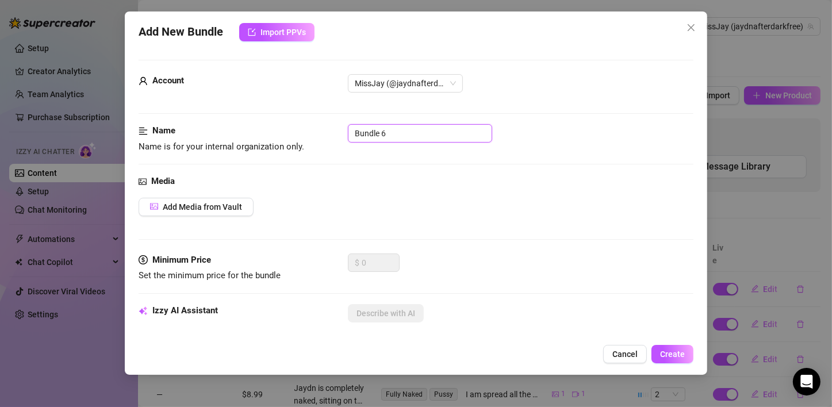
drag, startPoint x: 430, startPoint y: 138, endPoint x: 246, endPoint y: 141, distance: 184.0
click at [246, 141] on div "Name Name is for your internal organization only. Bundle 6" at bounding box center [416, 138] width 555 height 29
click at [201, 205] on span "Add Media from Vault" at bounding box center [202, 206] width 79 height 9
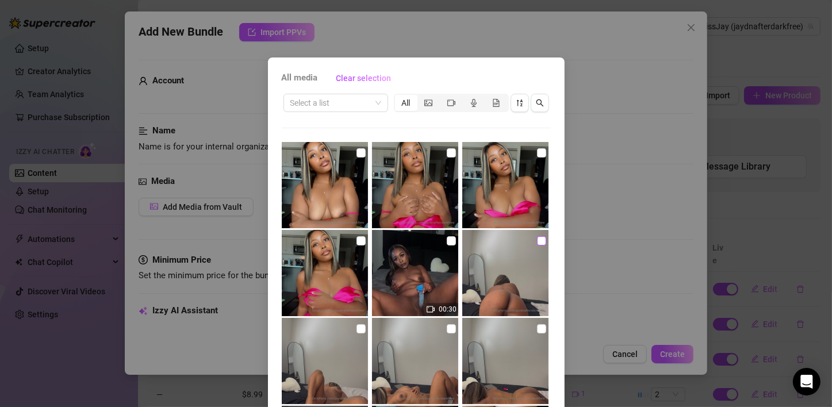
click at [537, 243] on input "checkbox" at bounding box center [541, 240] width 9 height 9
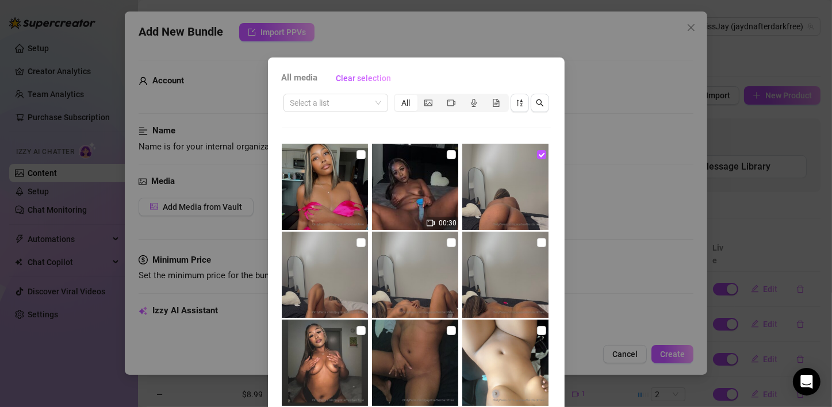
scroll to position [112, 0]
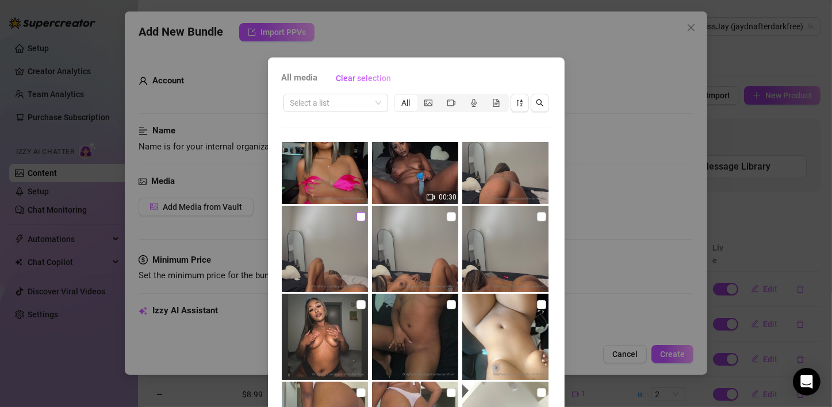
click at [357, 214] on input "checkbox" at bounding box center [361, 216] width 9 height 9
click at [447, 216] on input "checkbox" at bounding box center [451, 216] width 9 height 9
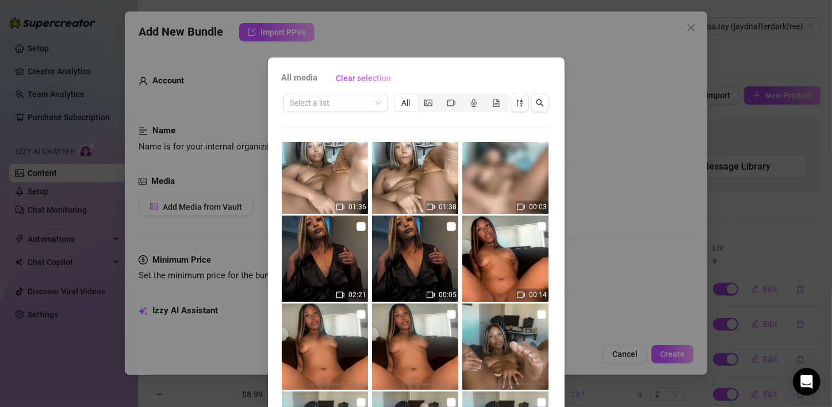
scroll to position [467, 0]
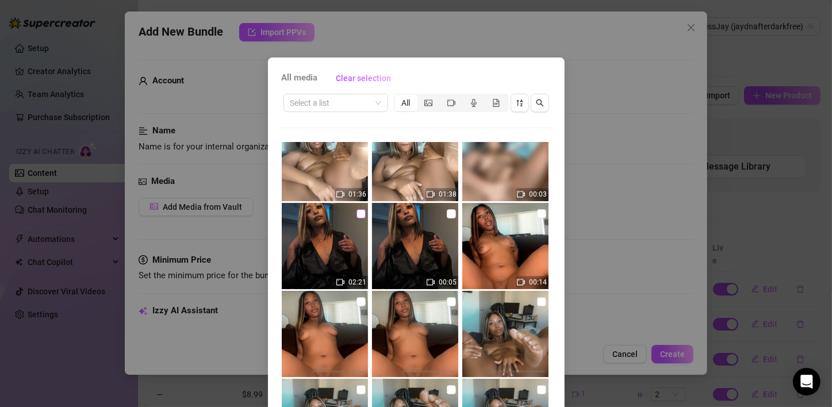
click at [357, 216] on input "checkbox" at bounding box center [361, 213] width 9 height 9
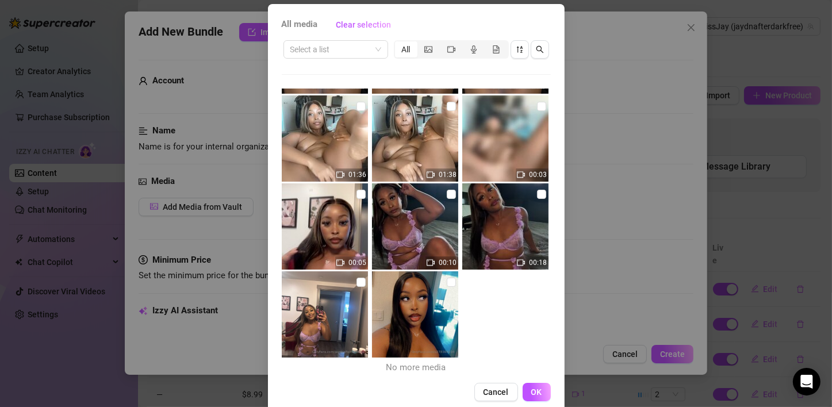
scroll to position [73, 0]
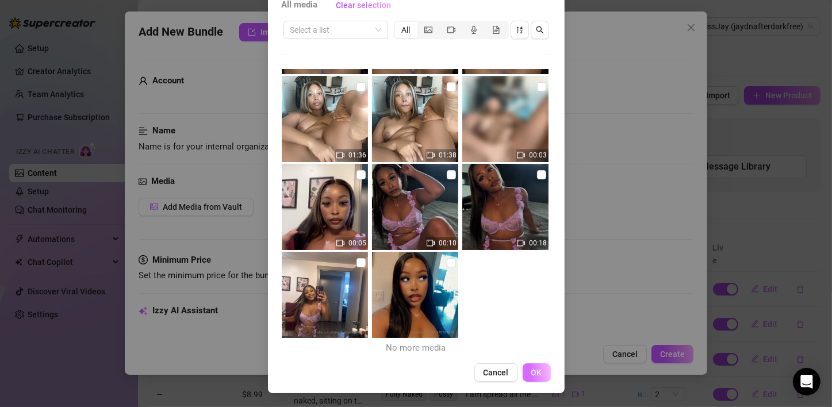
click at [532, 369] on span "OK" at bounding box center [536, 372] width 11 height 9
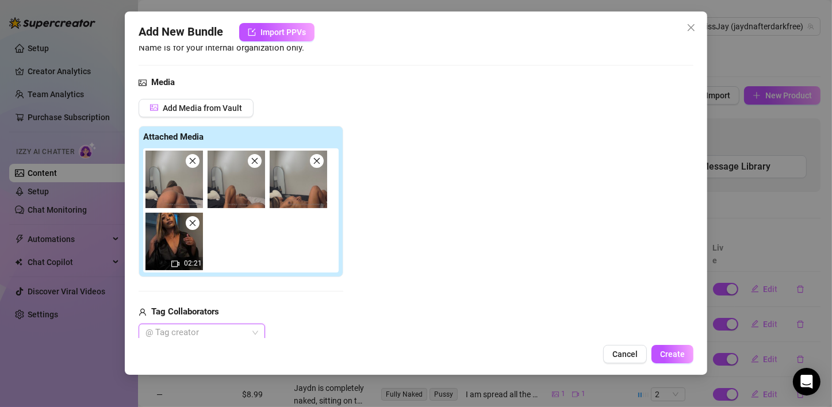
scroll to position [125, 0]
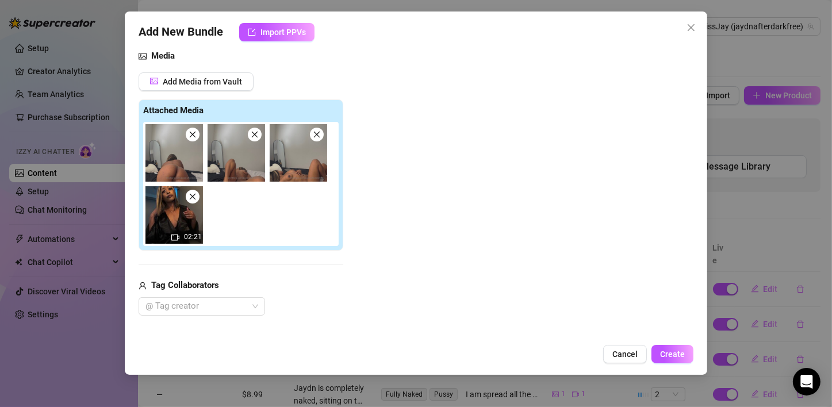
click at [447, 236] on div "Add Media from Vault Attached Media 02:21 Tag Collaborators @ Tag creator" at bounding box center [416, 193] width 555 height 243
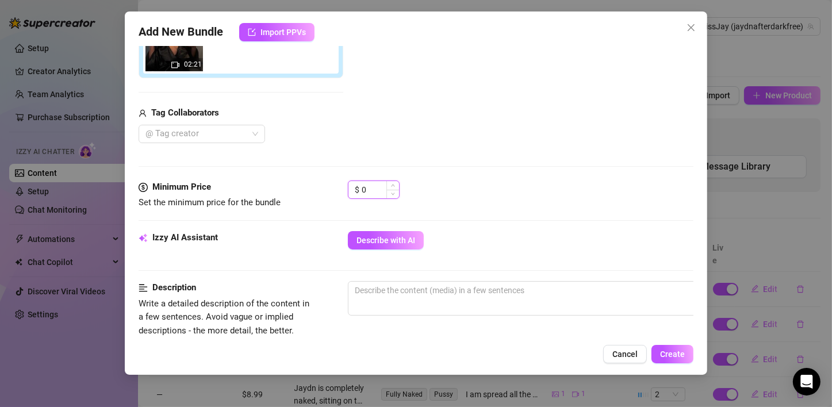
click at [374, 188] on input "0" at bounding box center [380, 189] width 37 height 17
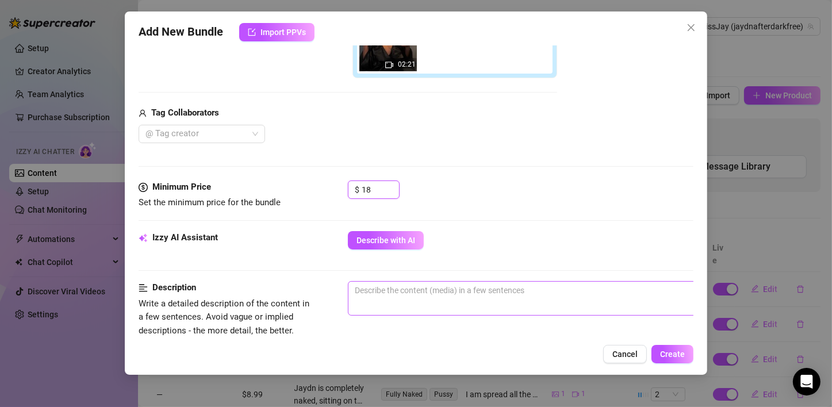
scroll to position [355, 0]
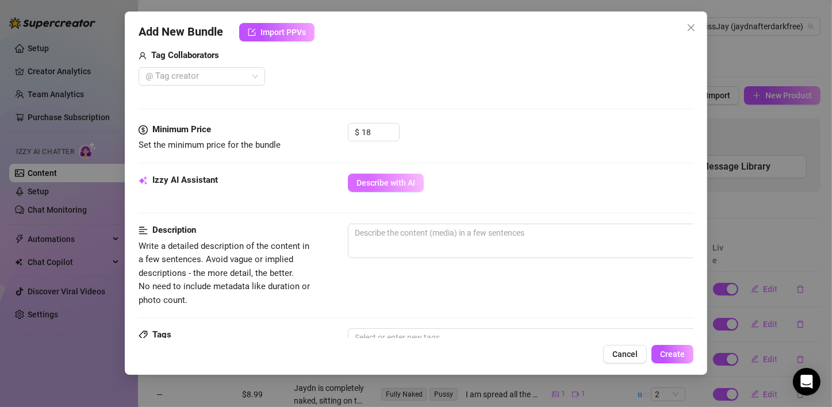
click at [393, 176] on button "Describe with AI" at bounding box center [386, 183] width 76 height 18
click at [321, 204] on div "Izzy AI Assistant Describe with AI" at bounding box center [416, 199] width 555 height 50
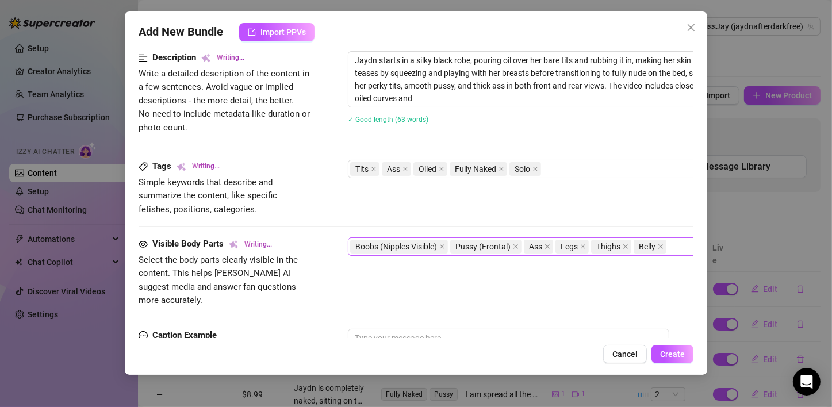
scroll to position [643, 0]
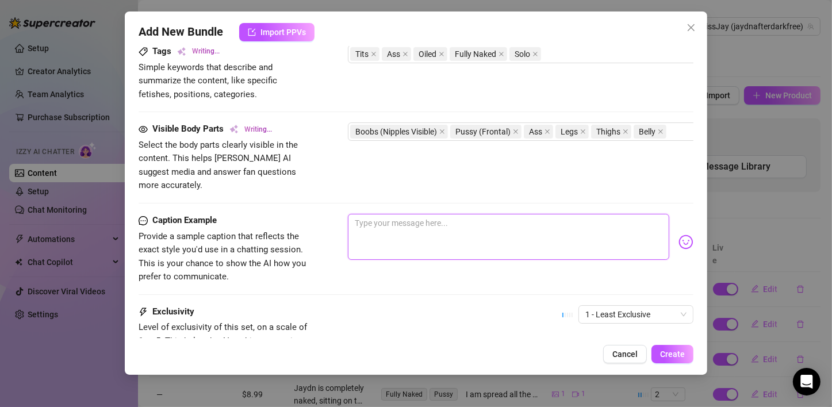
click at [398, 226] on textarea at bounding box center [508, 237] width 321 height 46
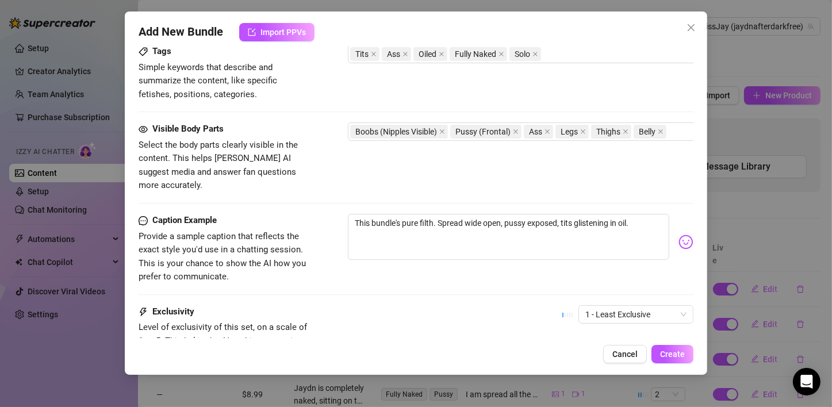
click at [679, 235] on img at bounding box center [686, 242] width 15 height 15
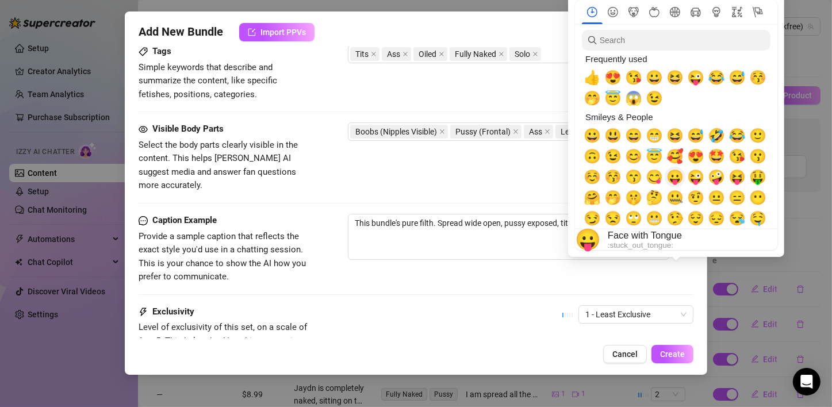
click at [673, 181] on span "😛" at bounding box center [674, 177] width 17 height 16
click at [549, 231] on textarea "This bundle's pure filth. Spread wide open, pussy exposed, tits glistening in o…" at bounding box center [508, 237] width 321 height 46
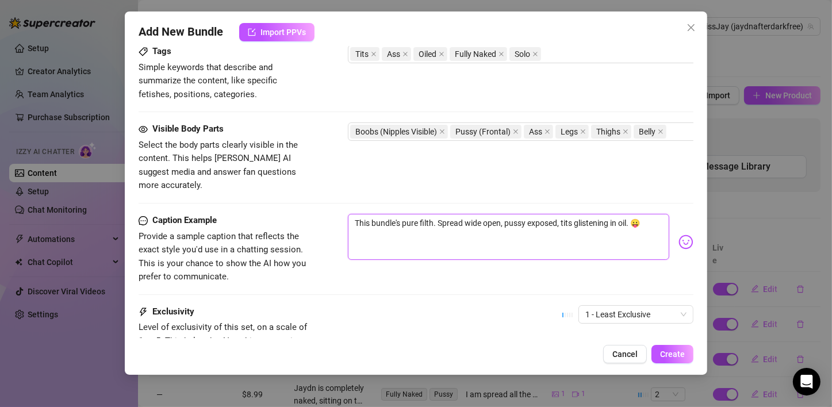
click at [643, 214] on textarea "This bundle's pure filth. Spread wide open, pussy exposed, tits glistening in o…" at bounding box center [508, 237] width 321 height 46
click at [577, 221] on textarea "This bundle's pure filth. Spread wide open, pussy exposed, tits glistening in o…" at bounding box center [508, 237] width 321 height 46
drag, startPoint x: 565, startPoint y: 223, endPoint x: 524, endPoint y: 223, distance: 40.8
click at [524, 223] on textarea "This bundle's pure filth. Spread wide open, pussy exposed, tits glistening in o…" at bounding box center [508, 237] width 321 height 46
click at [474, 219] on textarea "This bundle's pure filth. Spread wide open, pussy exposed, tits glistening in o…" at bounding box center [508, 237] width 321 height 46
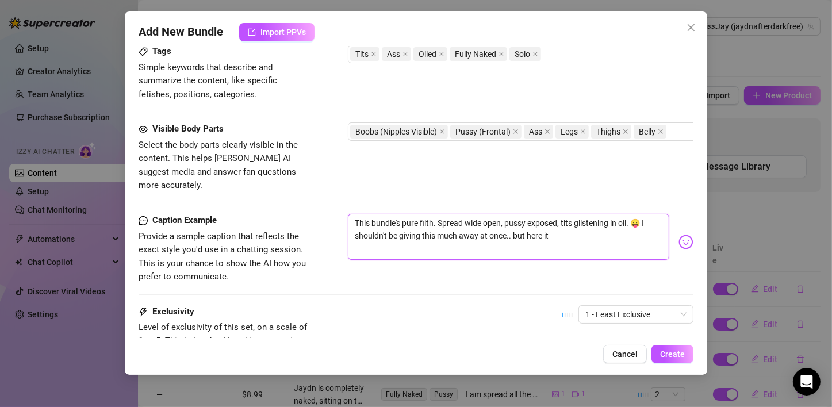
click at [468, 231] on textarea "This bundle's pure filth. Spread wide open, pussy exposed, tits glistening in o…" at bounding box center [508, 237] width 321 height 46
click at [516, 221] on textarea "This bundle's pure filth. Spread wide open, pussy exposed, tits glistening in o…" at bounding box center [508, 237] width 321 height 46
click at [529, 247] on div "This bundle's pure filth. Spread wide open, pussy exposed, tits glistening in o…" at bounding box center [521, 242] width 346 height 56
click at [625, 306] on span "1 - Least Exclusive" at bounding box center [635, 314] width 101 height 17
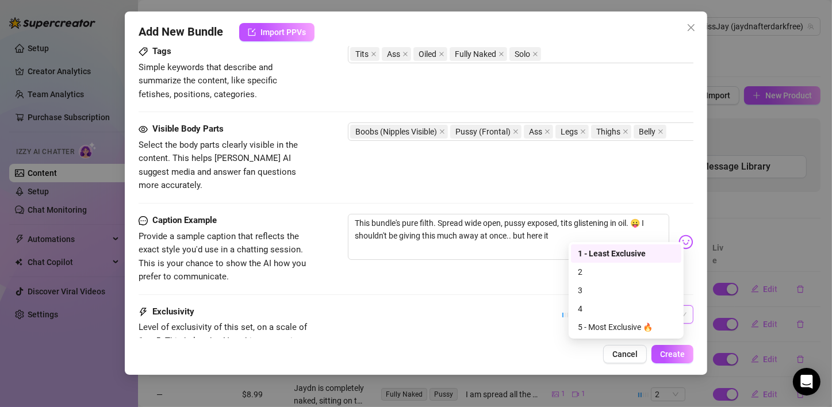
scroll to position [745, 0]
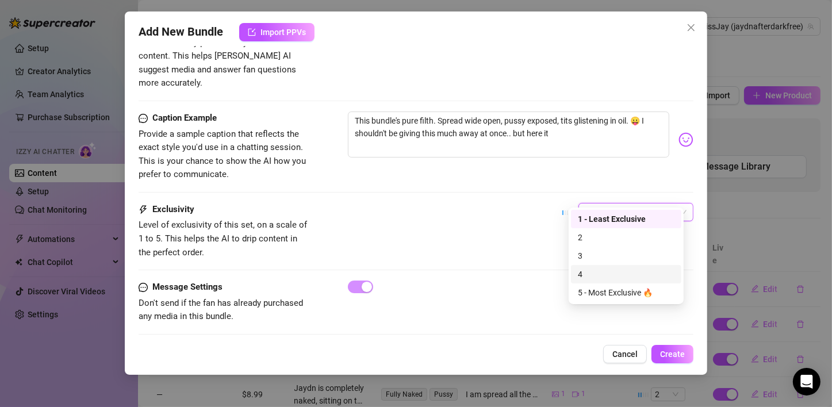
click at [593, 292] on div "5 - Most Exclusive 🔥" at bounding box center [626, 292] width 97 height 13
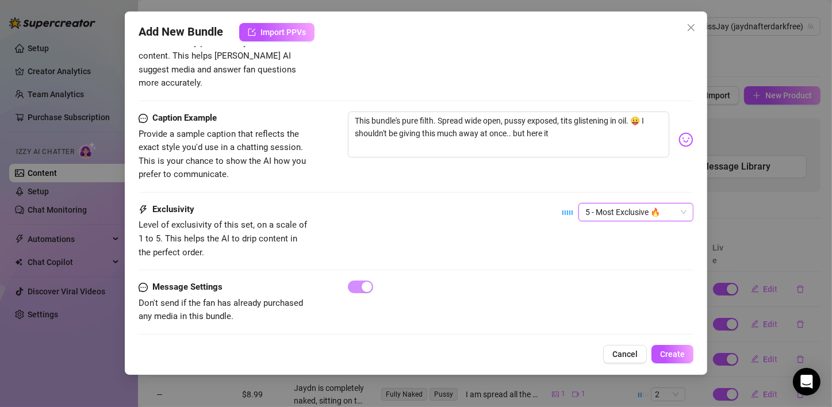
drag, startPoint x: 444, startPoint y: 251, endPoint x: 248, endPoint y: 261, distance: 195.8
click at [443, 251] on div "Exclusivity Level of exclusivity of this set, on a scale of 1 to 5. This helps …" at bounding box center [416, 242] width 555 height 78
click at [572, 125] on textarea "This bundle's pure filth. Spread wide open, pussy exposed, tits glistening in o…" at bounding box center [508, 135] width 321 height 46
drag, startPoint x: 568, startPoint y: 123, endPoint x: 516, endPoint y: 122, distance: 51.8
click at [516, 122] on textarea "This bundle's pure filth. Spread wide open, pussy exposed, tits glistening in o…" at bounding box center [508, 135] width 321 height 46
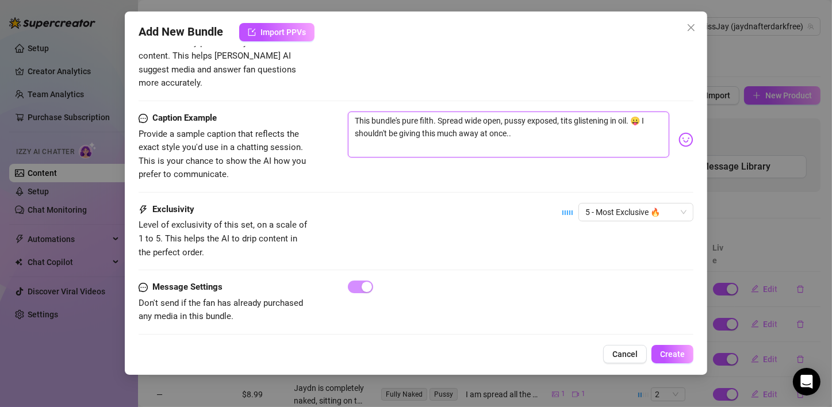
drag, startPoint x: 526, startPoint y: 121, endPoint x: 491, endPoint y: 120, distance: 34.5
click at [491, 120] on textarea "This bundle's pure filth. Spread wide open, pussy exposed, tits glistening in o…" at bounding box center [508, 135] width 321 height 46
click at [515, 132] on textarea "This bundle's pure filth. Spread wide open, pussy exposed, tits glistening in o…" at bounding box center [508, 135] width 321 height 46
click at [504, 125] on textarea "This bundle's pure filth. Spread wide open, pussy exposed, tits glistening in o…" at bounding box center [508, 135] width 321 height 46
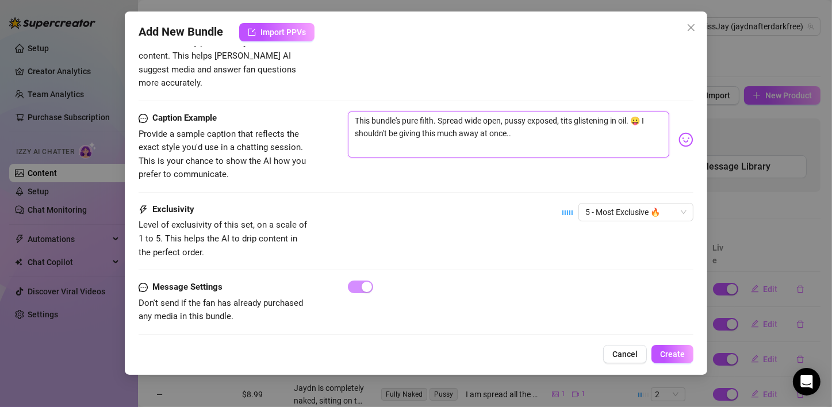
click at [503, 125] on textarea "This bundle's pure filth. Spread wide open, pussy exposed, tits glistening in o…" at bounding box center [508, 135] width 321 height 46
click at [504, 125] on textarea "This bundle's pure filth. Spread wide open, pussy exposed, tits glistening in o…" at bounding box center [508, 135] width 321 height 46
click at [512, 125] on textarea "This bundle's pure filth. Spread wide open, pussy exposed, tits glistening in o…" at bounding box center [508, 135] width 321 height 46
click at [524, 124] on textarea "This bundle's pure filth. Spread wide open, pussy exposed, tits glistening in o…" at bounding box center [508, 135] width 321 height 46
click at [558, 125] on textarea "This bundle's pure filth. Spread wide open, pussy exposed, tits glistening in o…" at bounding box center [508, 135] width 321 height 46
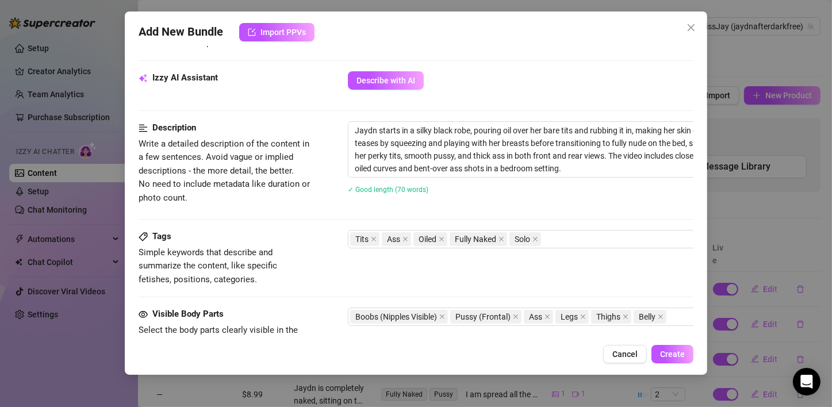
scroll to position [228, 0]
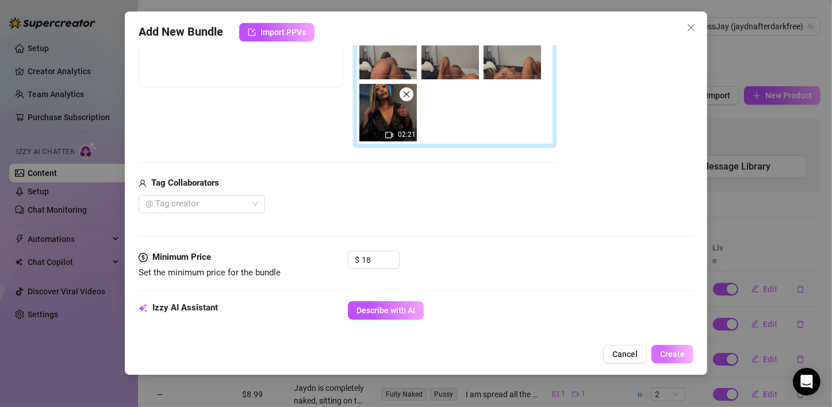
click at [690, 352] on button "Create" at bounding box center [673, 354] width 42 height 18
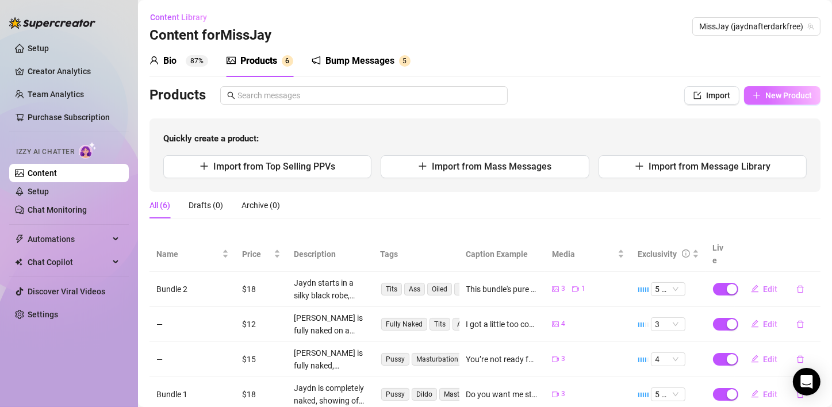
click at [791, 91] on span "New Product" at bounding box center [788, 95] width 47 height 9
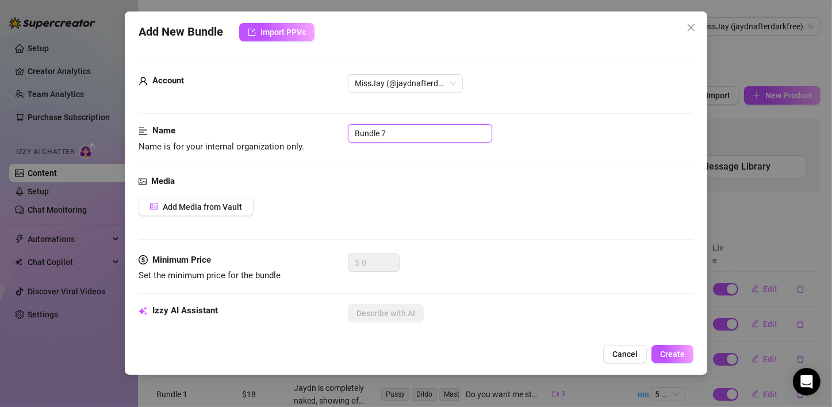
drag, startPoint x: 401, startPoint y: 137, endPoint x: 170, endPoint y: 179, distance: 235.5
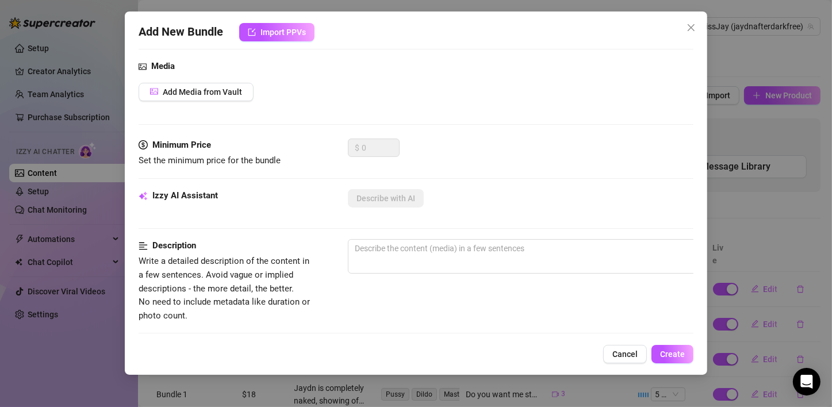
scroll to position [0, 0]
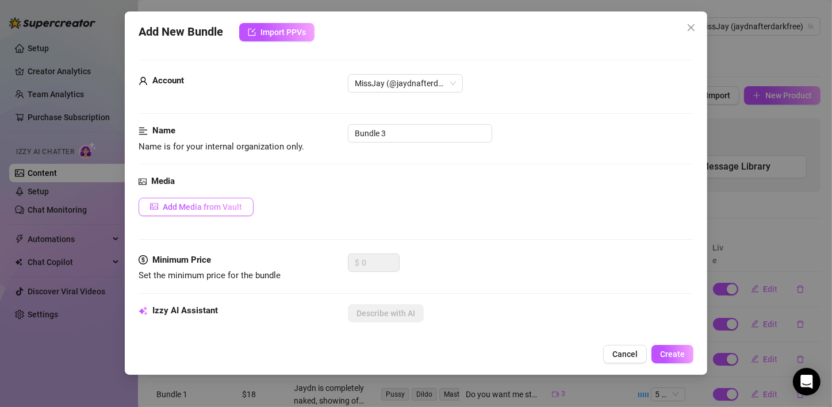
click at [183, 208] on span "Add Media from Vault" at bounding box center [202, 206] width 79 height 9
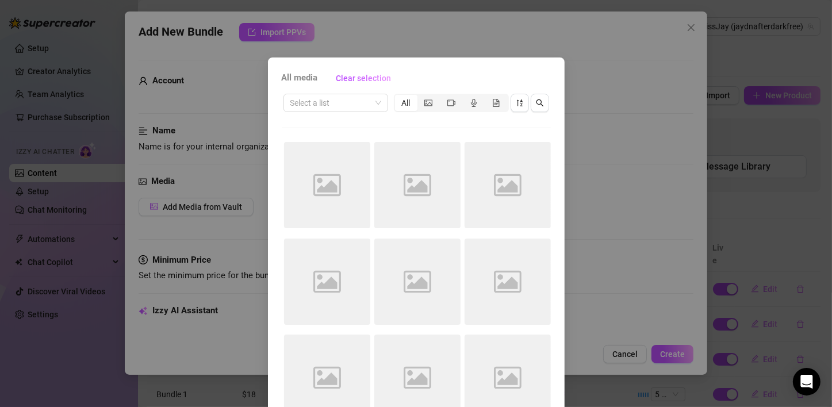
click at [422, 52] on div "All media Clear selection Select a list All Image placeholder Image placeholder…" at bounding box center [416, 203] width 832 height 407
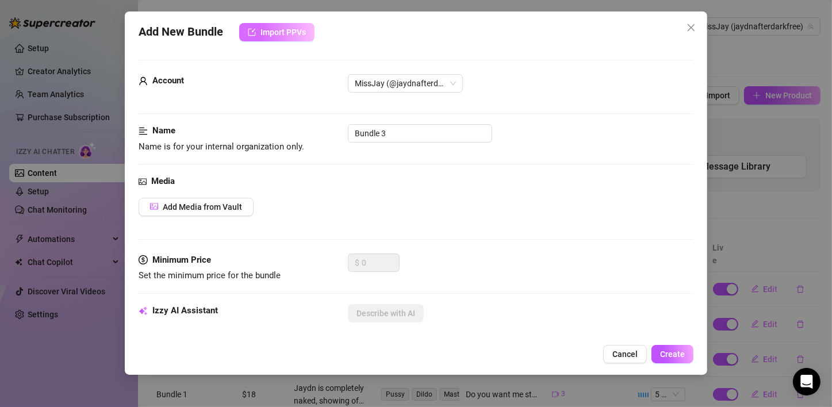
click at [280, 30] on span "Import PPVs" at bounding box center [282, 32] width 45 height 9
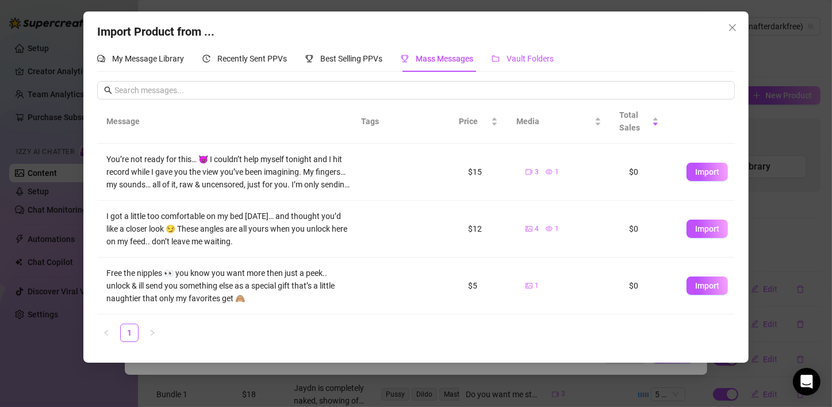
click at [534, 60] on span "Vault Folders" at bounding box center [530, 58] width 47 height 9
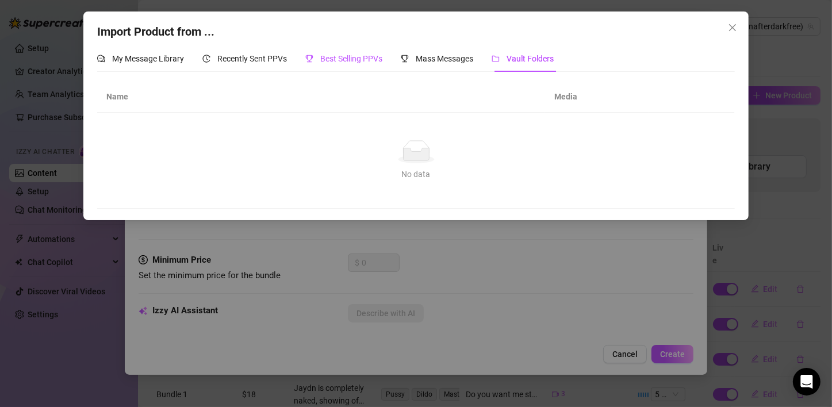
click at [326, 55] on span "Best Selling PPVs" at bounding box center [351, 58] width 62 height 9
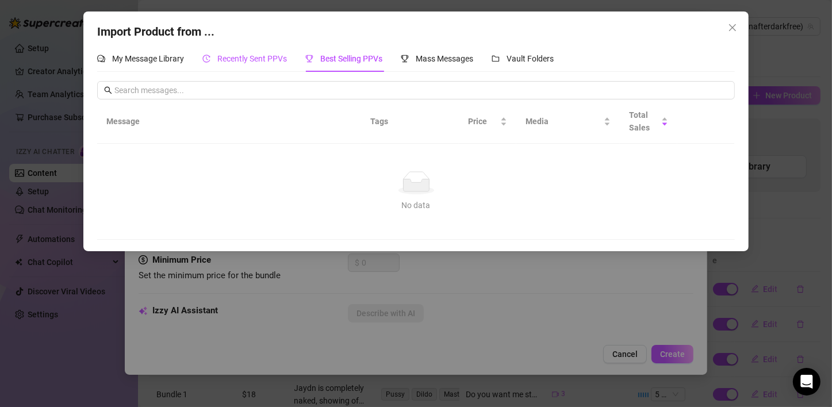
click at [267, 59] on span "Recently Sent PPVs" at bounding box center [252, 58] width 70 height 9
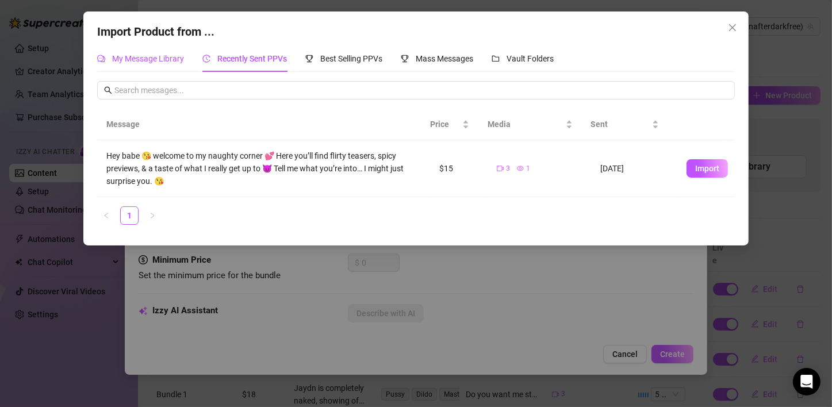
click at [124, 63] on span "My Message Library" at bounding box center [148, 58] width 72 height 9
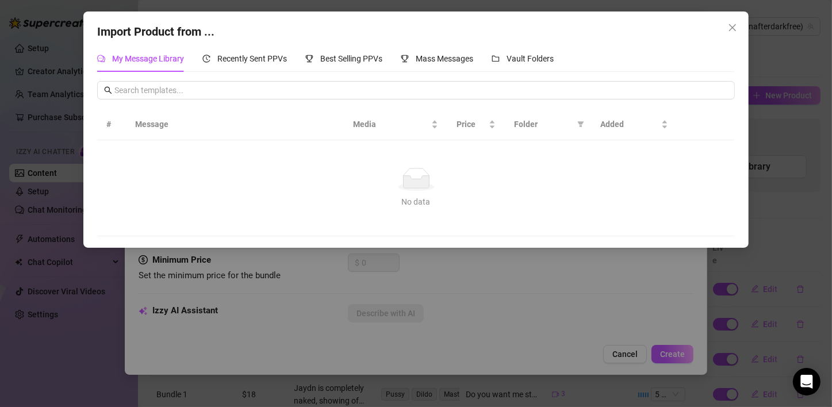
click at [737, 29] on icon "close" at bounding box center [732, 27] width 9 height 9
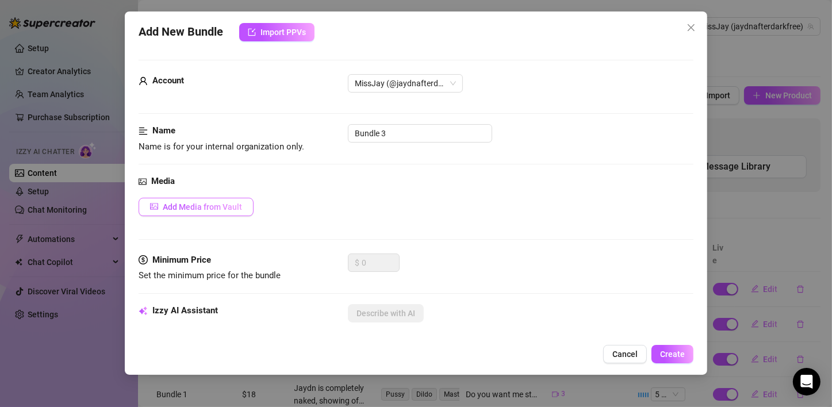
click at [162, 206] on button "Add Media from Vault" at bounding box center [196, 207] width 115 height 18
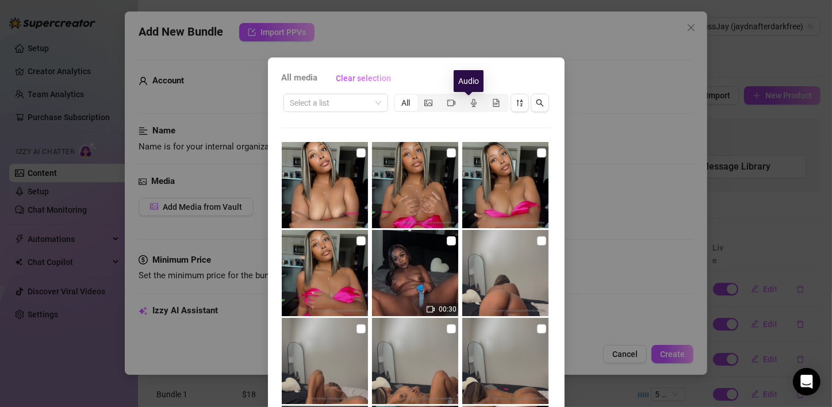
drag, startPoint x: 469, startPoint y: 67, endPoint x: 472, endPoint y: 26, distance: 40.4
click at [472, 26] on div "All media Clear selection Select a list All 00:30 00:50 00:10 00:24 01:36 01:38…" at bounding box center [416, 203] width 832 height 407
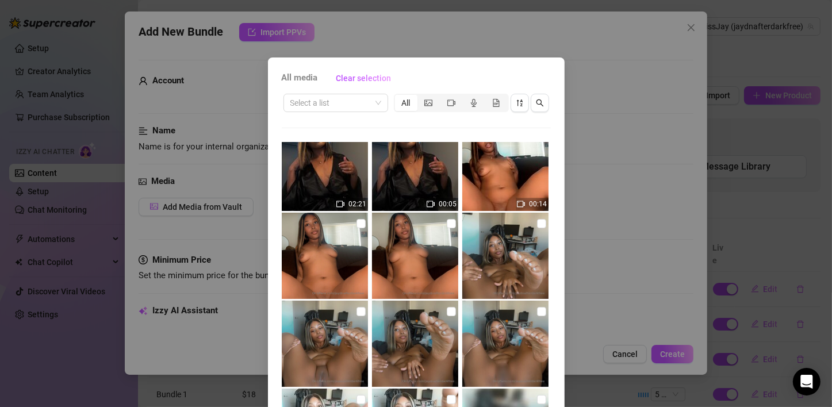
scroll to position [488, 0]
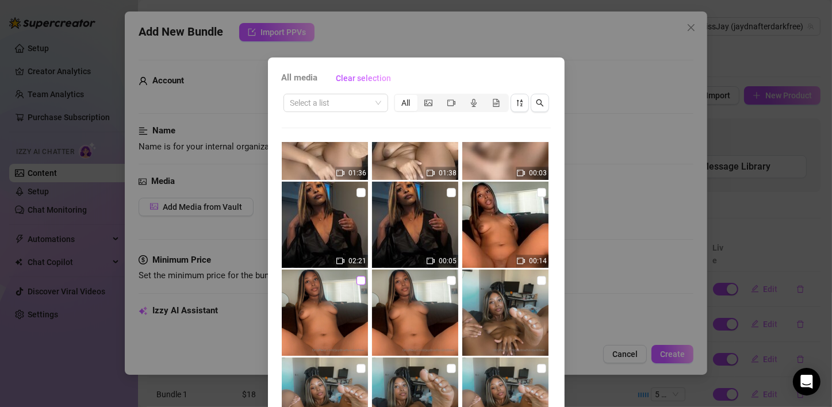
click at [357, 279] on input "checkbox" at bounding box center [361, 280] width 9 height 9
drag, startPoint x: 441, startPoint y: 276, endPoint x: 448, endPoint y: 275, distance: 7.0
click at [447, 276] on input "checkbox" at bounding box center [451, 280] width 9 height 9
click at [524, 194] on img at bounding box center [505, 225] width 86 height 86
click at [537, 194] on input "checkbox" at bounding box center [541, 192] width 9 height 9
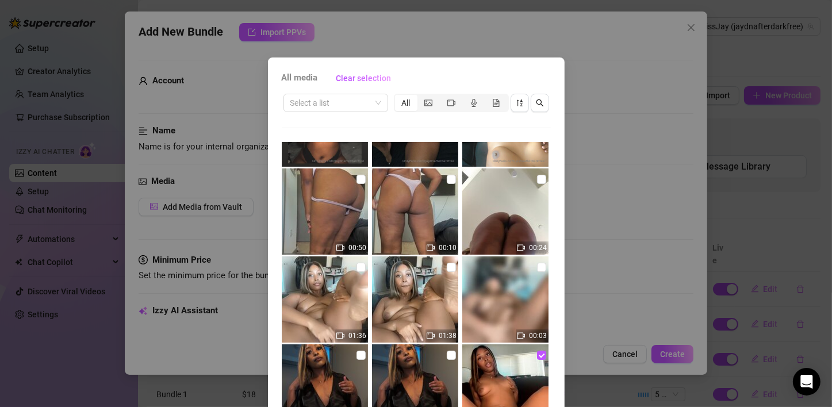
scroll to position [283, 0]
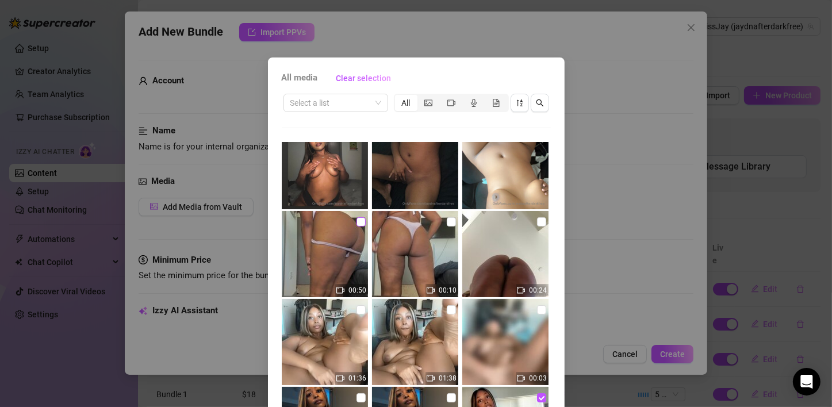
click at [357, 218] on input "checkbox" at bounding box center [361, 221] width 9 height 9
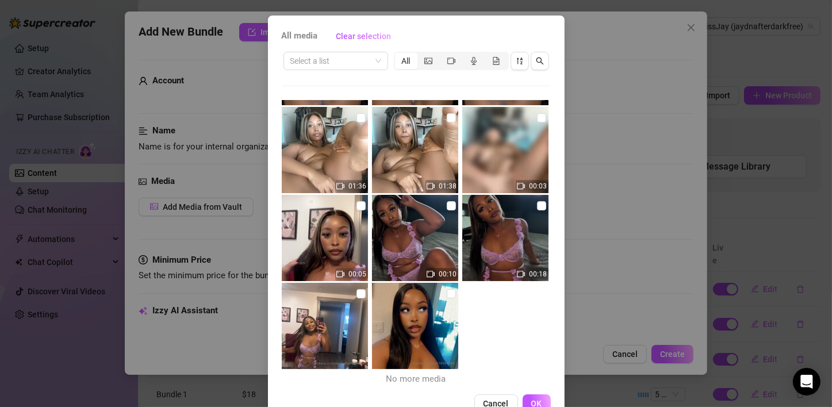
scroll to position [73, 0]
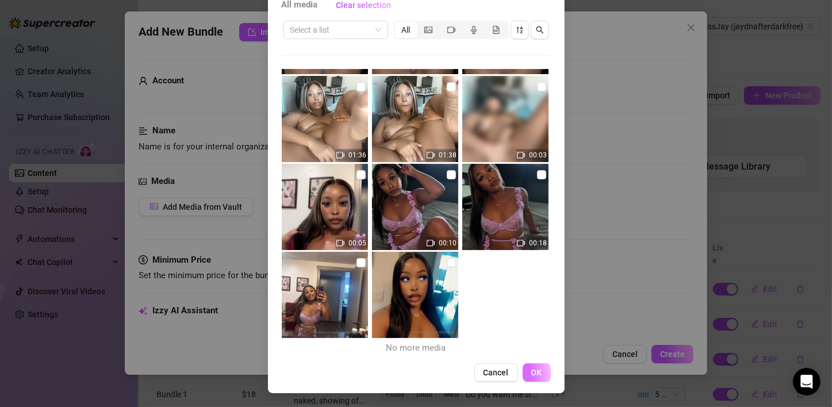
click at [523, 364] on button "OK" at bounding box center [537, 372] width 28 height 18
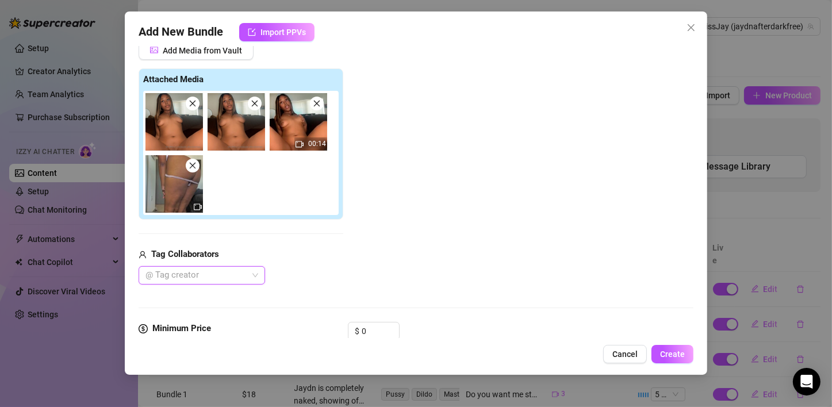
scroll to position [183, 0]
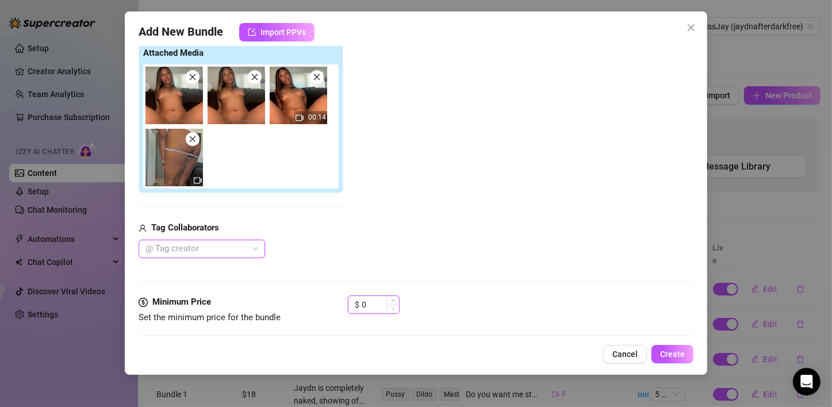
click at [380, 305] on input "0" at bounding box center [380, 304] width 37 height 17
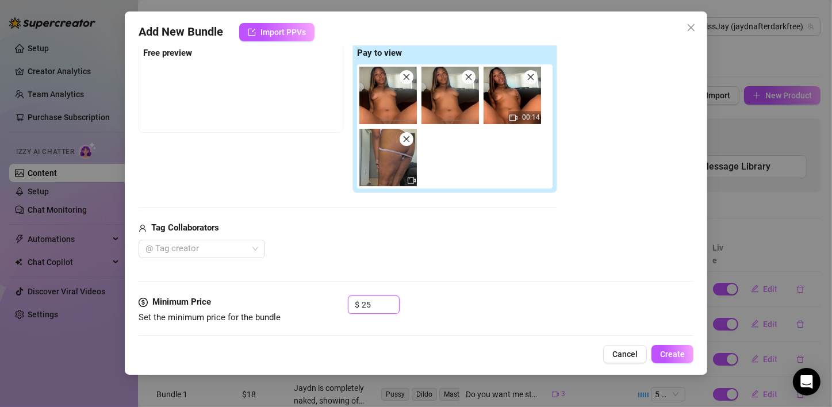
click at [466, 116] on img at bounding box center [451, 96] width 58 height 58
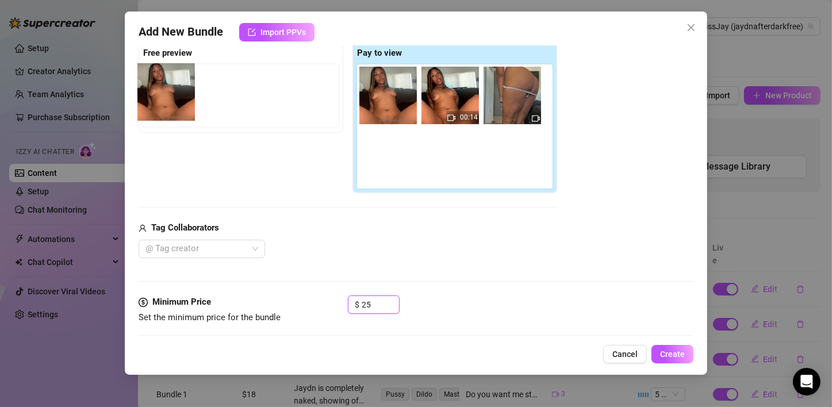
drag, startPoint x: 448, startPoint y: 112, endPoint x: 159, endPoint y: 109, distance: 288.7
click at [159, 109] on div "Free preview Pay to view 00:14" at bounding box center [348, 118] width 419 height 152
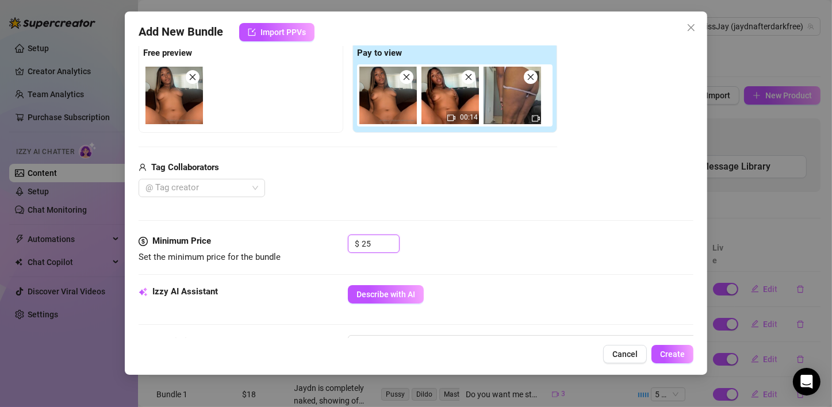
click at [447, 97] on img at bounding box center [451, 96] width 58 height 58
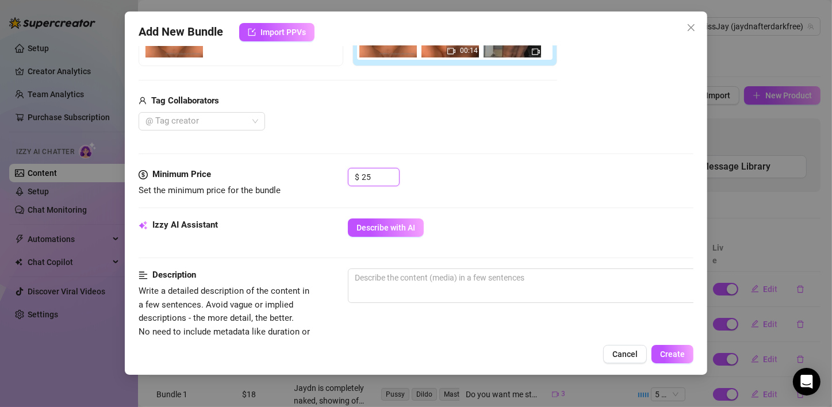
scroll to position [355, 0]
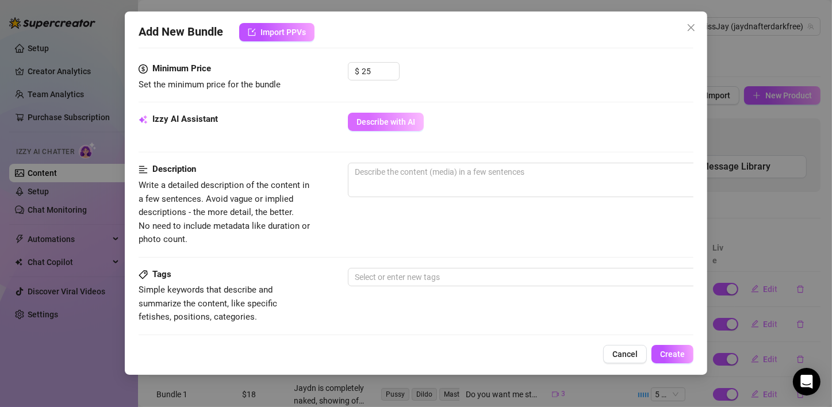
click at [392, 128] on button "Describe with AI" at bounding box center [386, 122] width 76 height 18
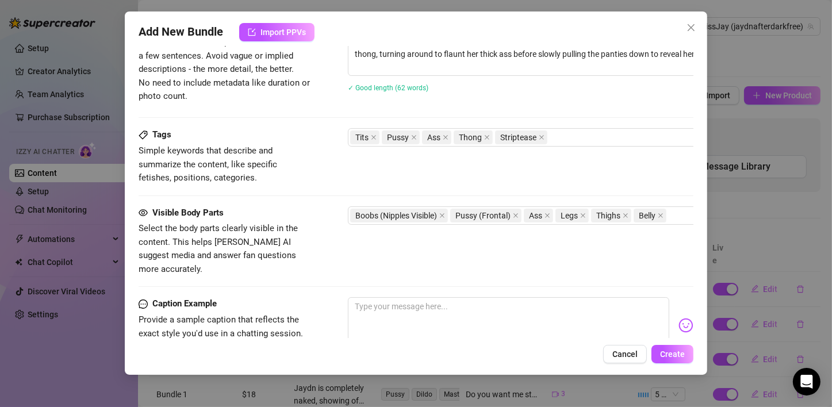
scroll to position [528, 0]
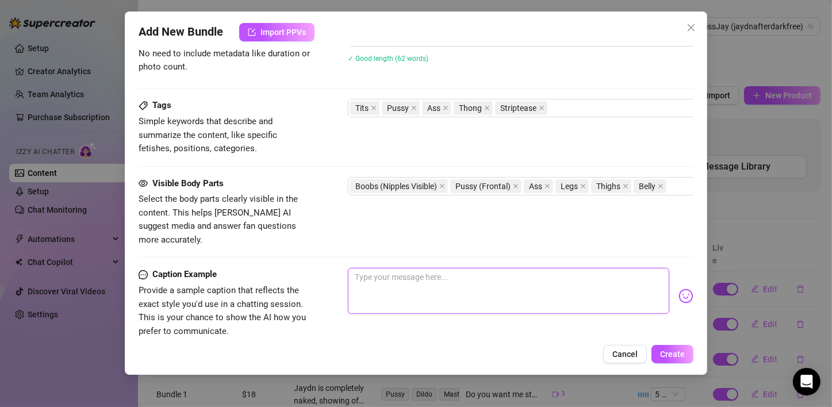
click at [420, 279] on textarea at bounding box center [508, 291] width 321 height 46
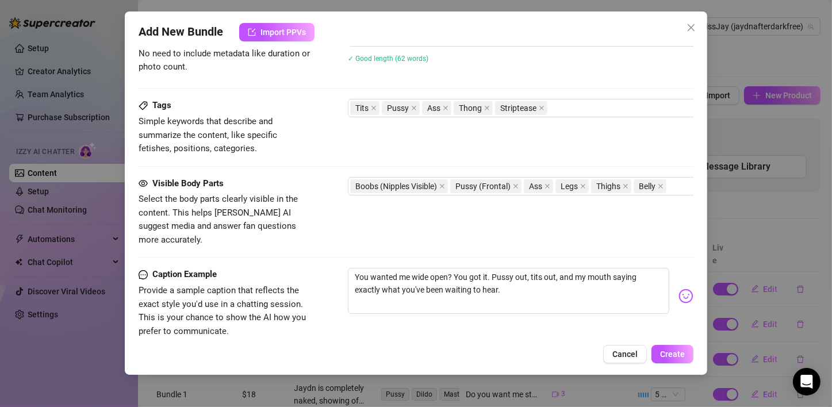
click at [683, 289] on img at bounding box center [686, 296] width 15 height 15
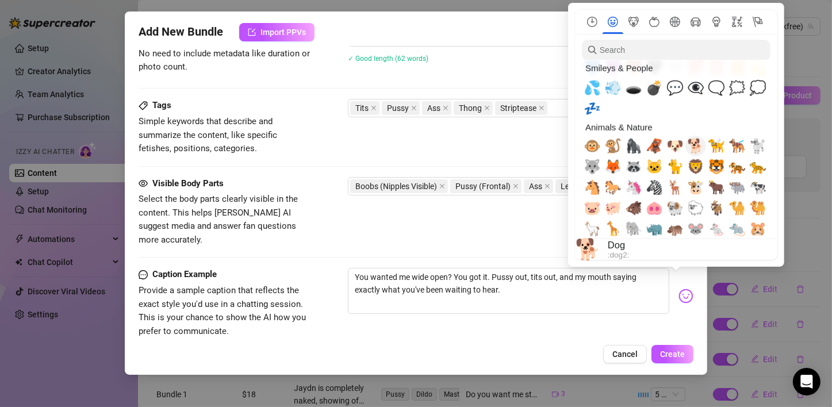
scroll to position [1035, 0]
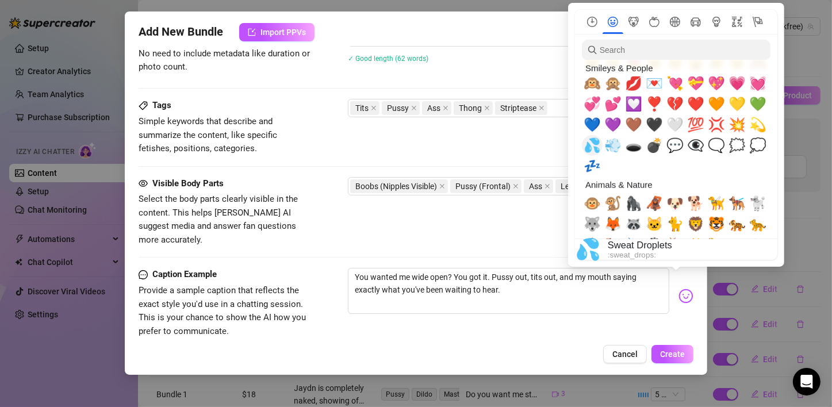
click at [589, 145] on span "💦" at bounding box center [592, 145] width 17 height 16
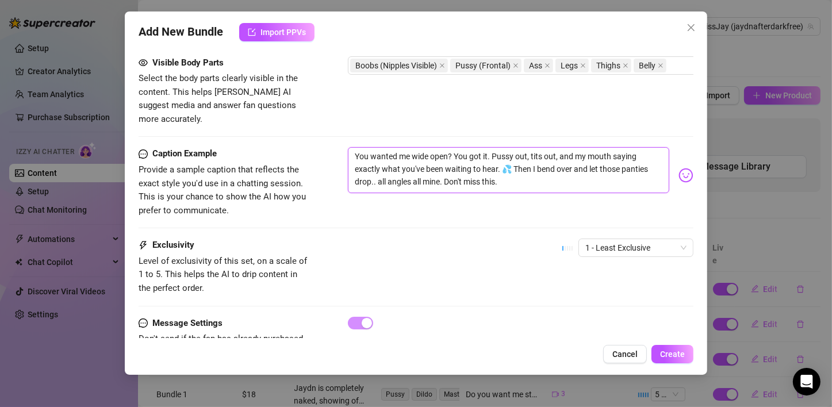
scroll to position [685, 0]
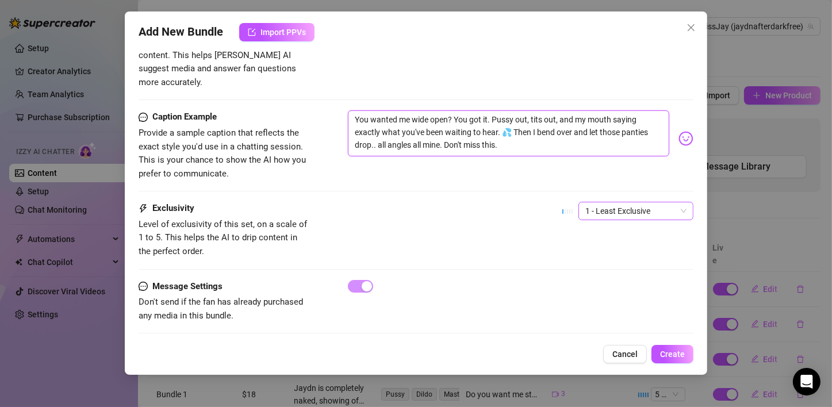
click at [626, 202] on span "1 - Least Exclusive" at bounding box center [635, 210] width 101 height 17
click at [593, 300] on div "5 - Most Exclusive 🔥" at bounding box center [626, 292] width 110 height 18
click at [435, 257] on div "Exclusivity Level of exclusivity of this set, on a scale of 1 to 5. This helps …" at bounding box center [416, 241] width 555 height 78
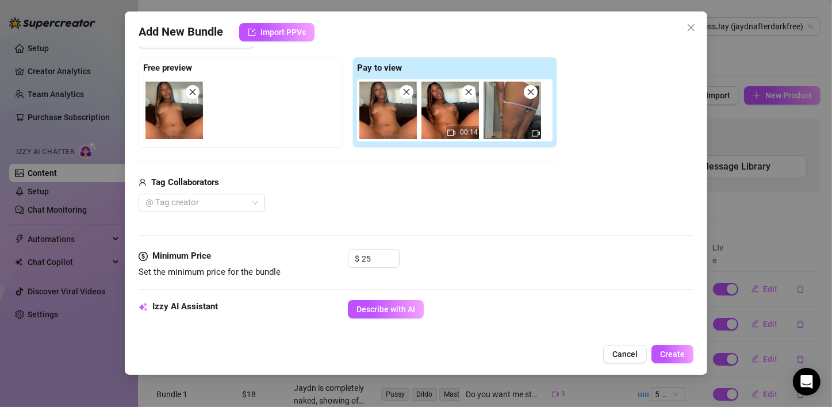
scroll to position [455, 0]
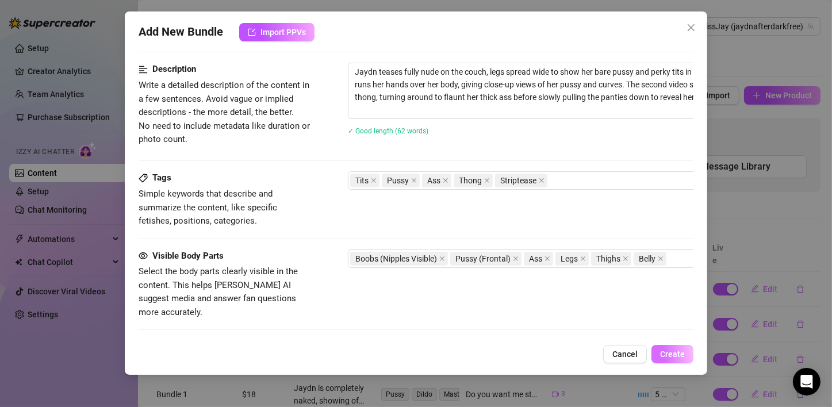
click at [662, 351] on span "Create" at bounding box center [672, 354] width 25 height 9
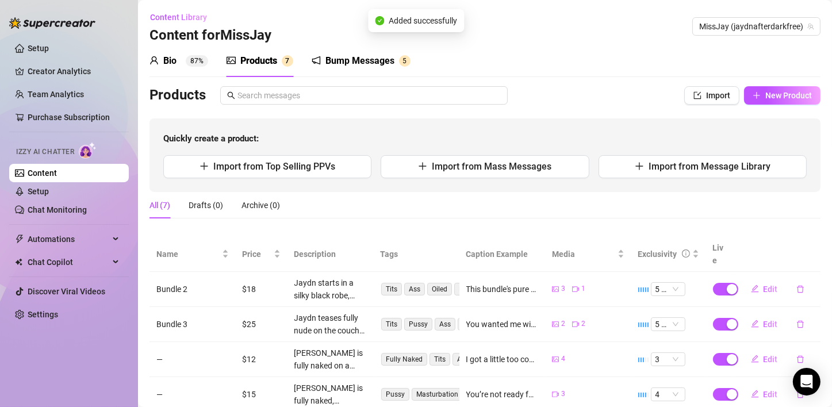
click at [502, 116] on div "Products Import New Product Quickly create a product: Import from Top Selling P…" at bounding box center [485, 139] width 671 height 106
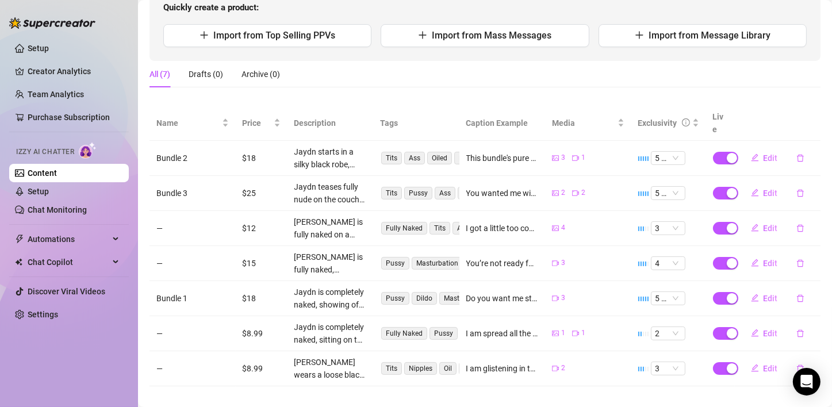
scroll to position [0, 0]
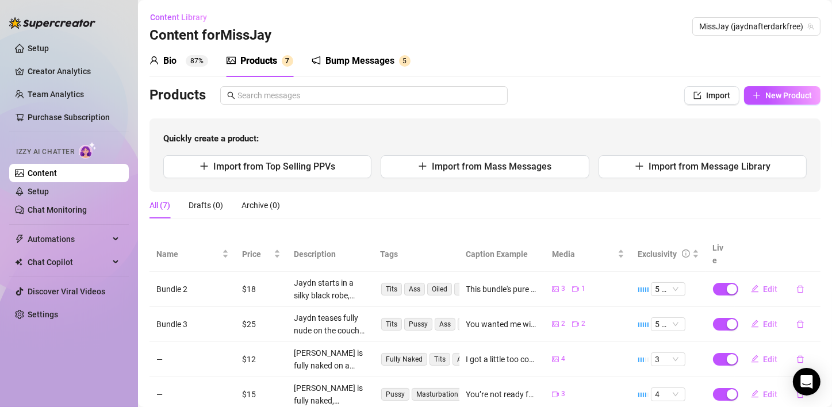
click at [177, 68] on div "Bio 87%" at bounding box center [179, 61] width 59 height 32
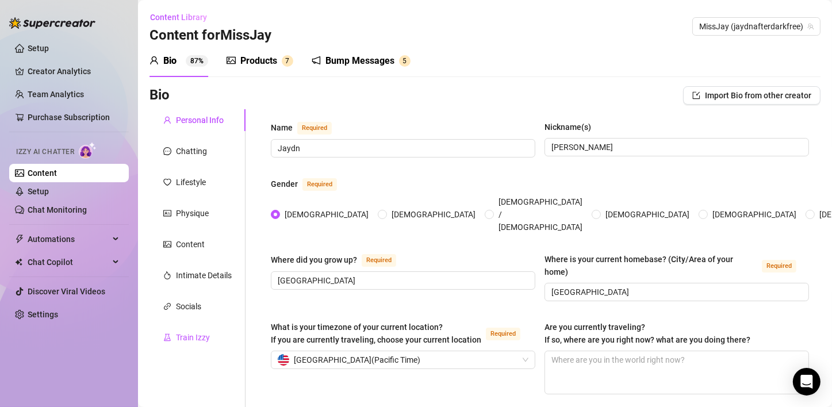
click at [186, 340] on div "Train Izzy" at bounding box center [193, 337] width 34 height 13
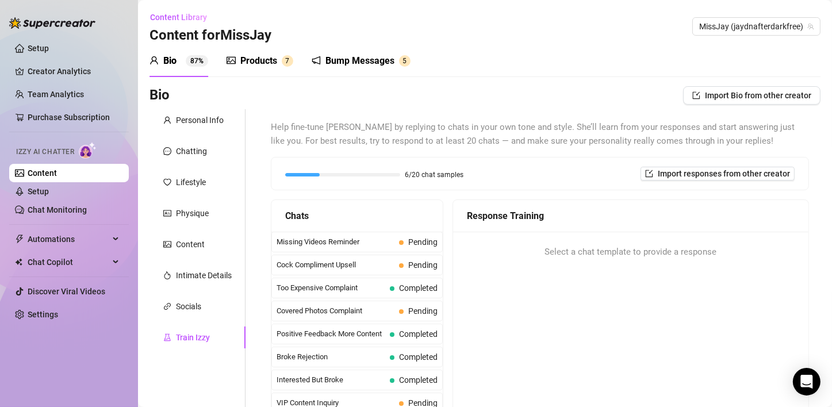
scroll to position [267, 0]
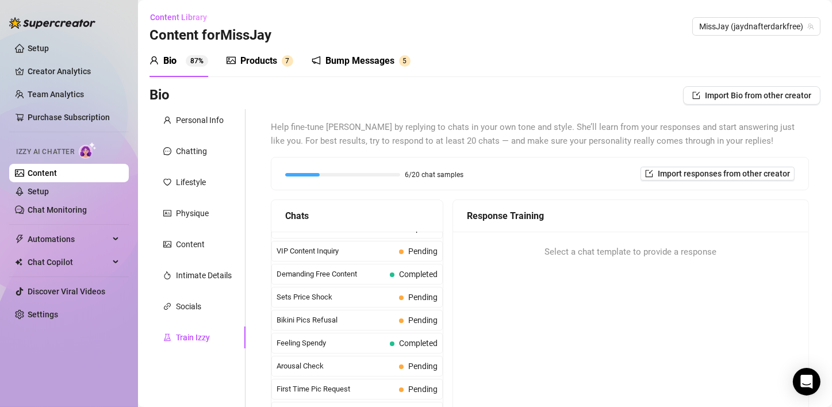
click at [556, 102] on div "Bio Import Bio from other creator" at bounding box center [485, 95] width 671 height 18
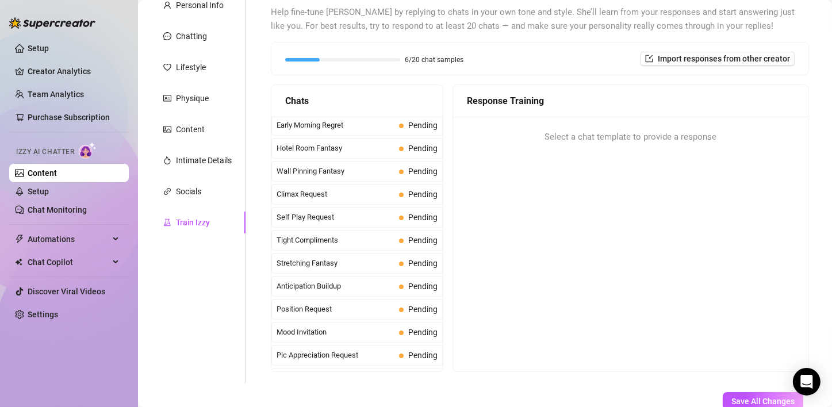
scroll to position [467, 0]
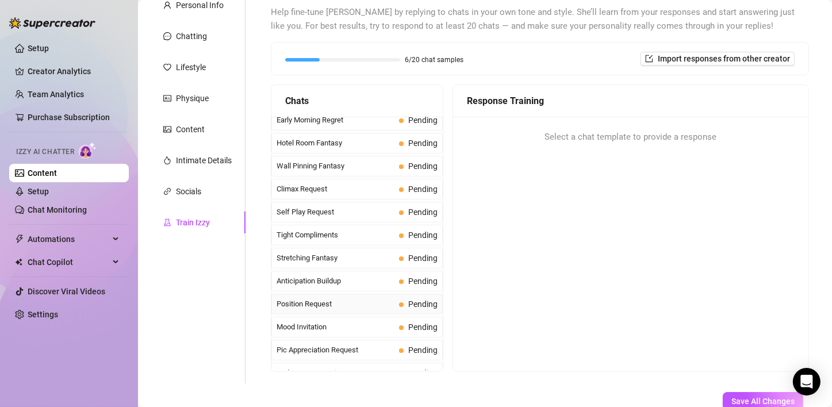
click at [373, 298] on span "Position Request" at bounding box center [336, 304] width 118 height 12
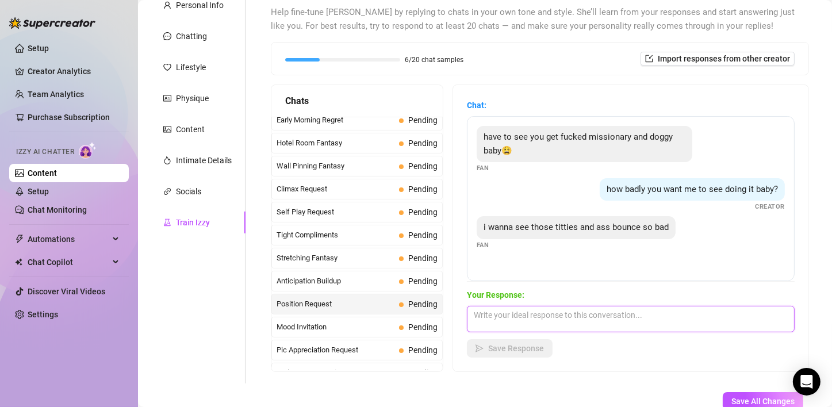
click at [527, 315] on textarea at bounding box center [631, 319] width 328 height 26
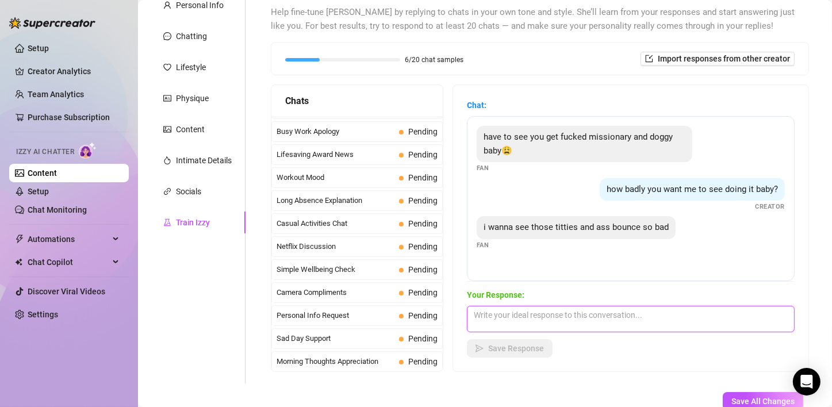
scroll to position [1019, 0]
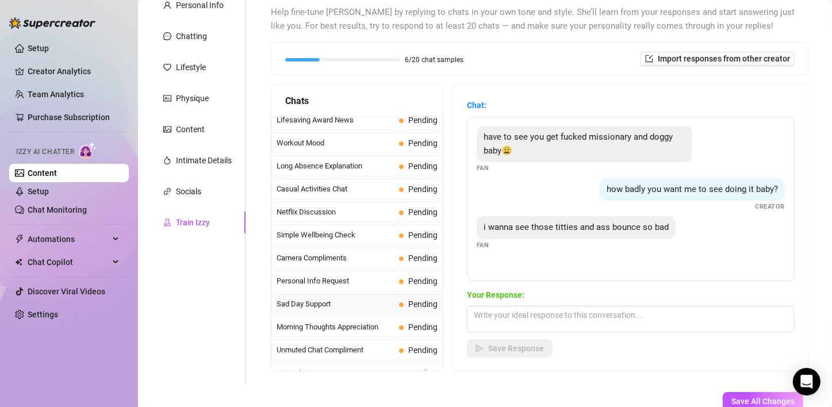
click at [334, 298] on span "Sad Day Support" at bounding box center [336, 304] width 118 height 12
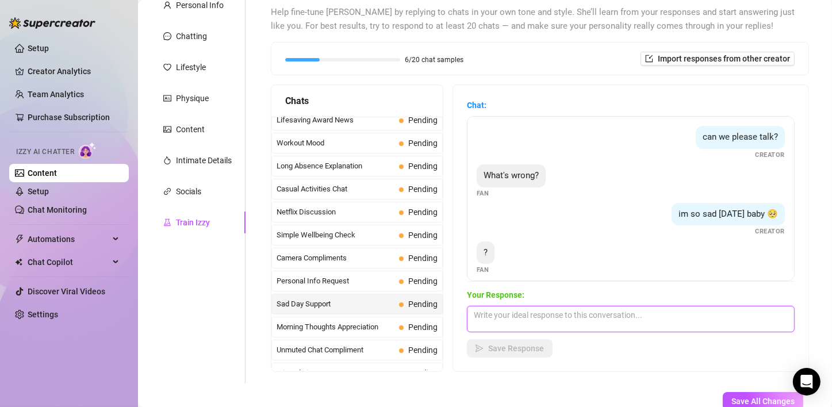
click at [564, 317] on textarea at bounding box center [631, 319] width 328 height 26
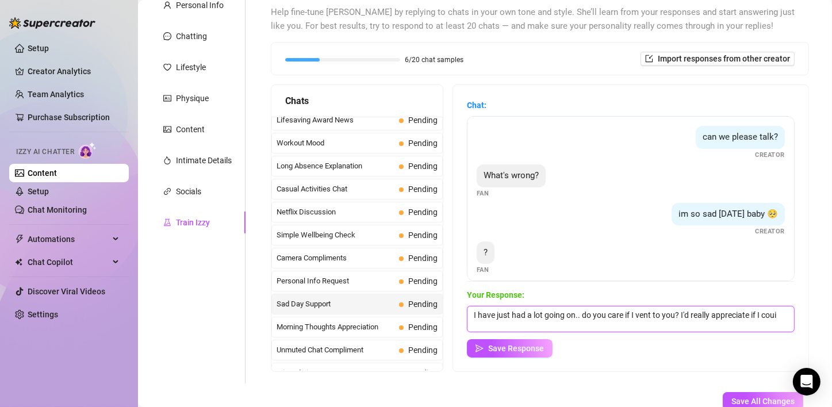
scroll to position [1, 0]
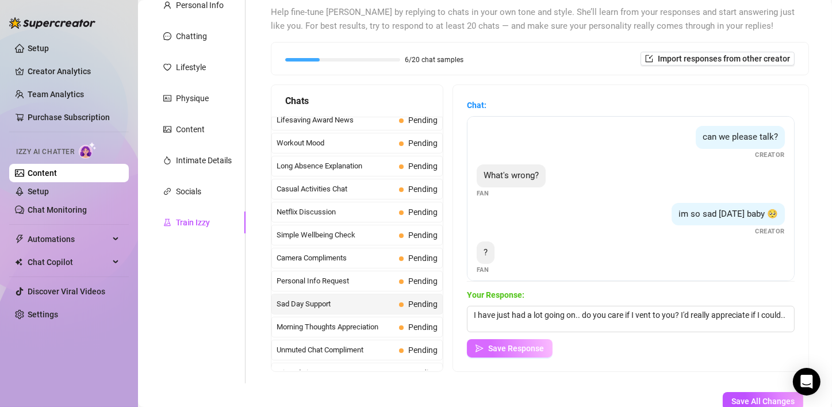
click at [519, 353] on button "Save Response" at bounding box center [510, 348] width 86 height 18
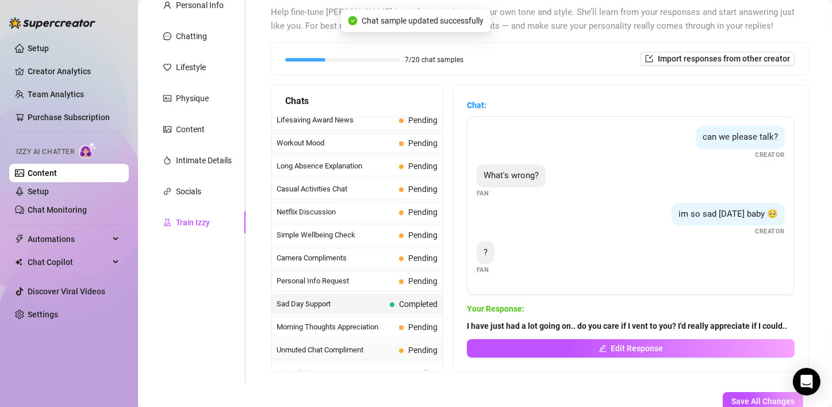
scroll to position [173, 0]
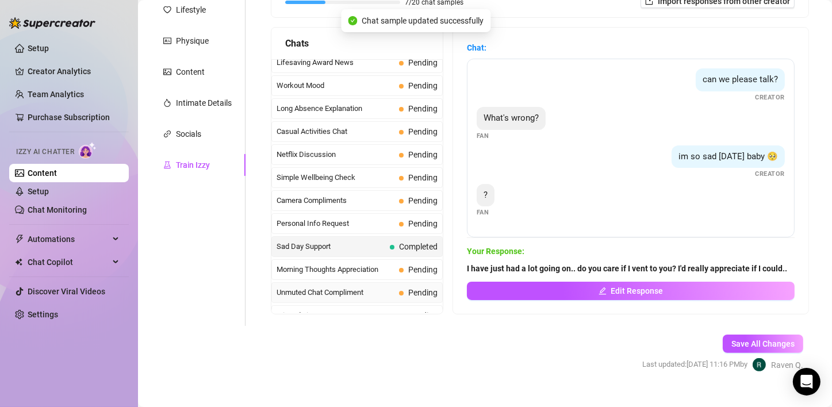
click at [362, 287] on span "Unmuted Chat Compliment" at bounding box center [336, 293] width 118 height 12
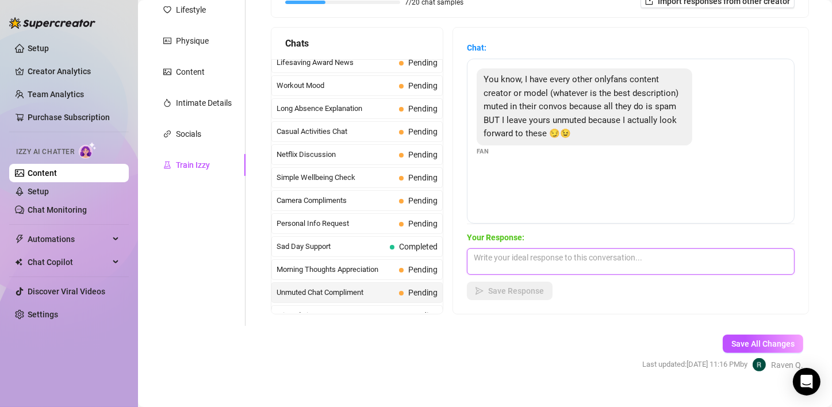
click at [523, 260] on textarea at bounding box center [631, 261] width 328 height 26
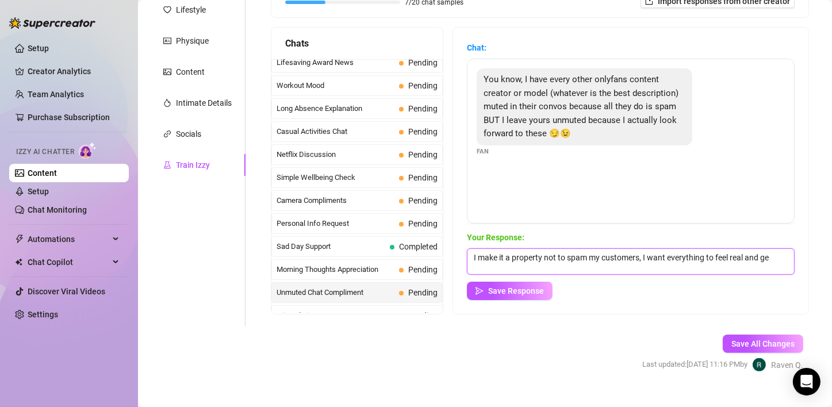
scroll to position [1, 0]
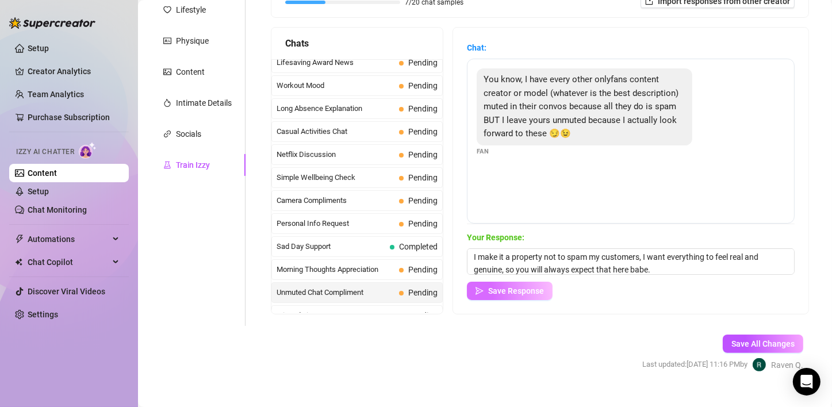
click at [517, 283] on button "Save Response" at bounding box center [510, 291] width 86 height 18
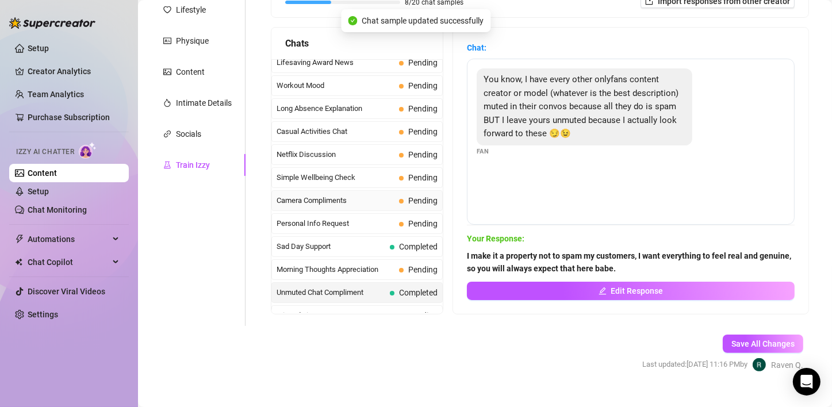
click at [370, 195] on span "Camera Compliments" at bounding box center [336, 201] width 118 height 12
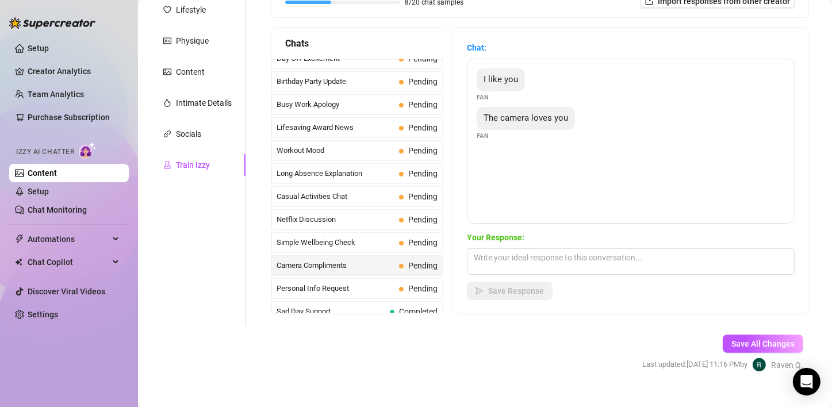
scroll to position [946, 0]
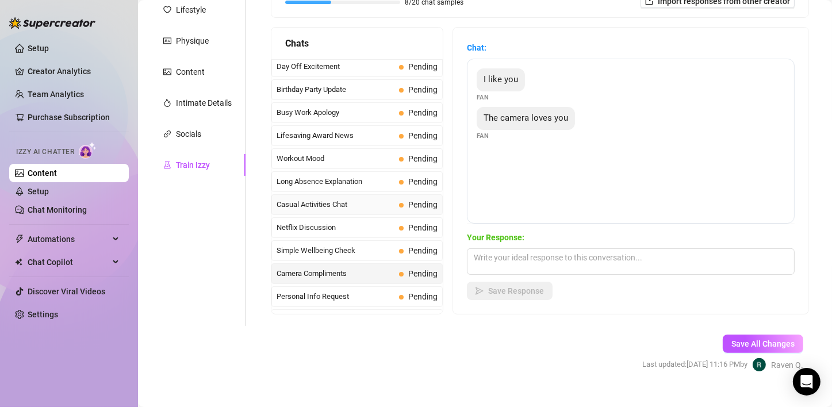
click at [323, 199] on span "Casual Activities Chat" at bounding box center [336, 205] width 118 height 12
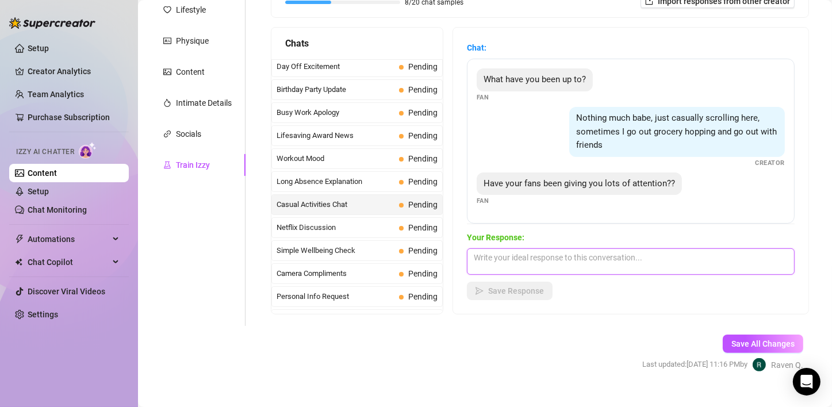
click at [615, 265] on textarea at bounding box center [631, 261] width 328 height 26
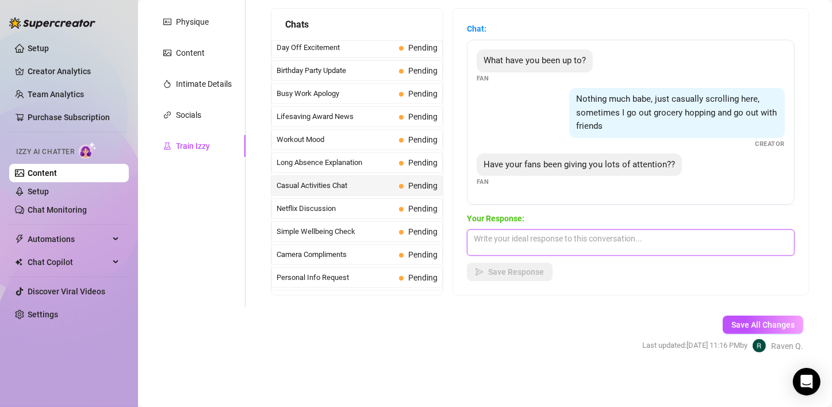
click at [500, 247] on textarea at bounding box center [631, 242] width 328 height 26
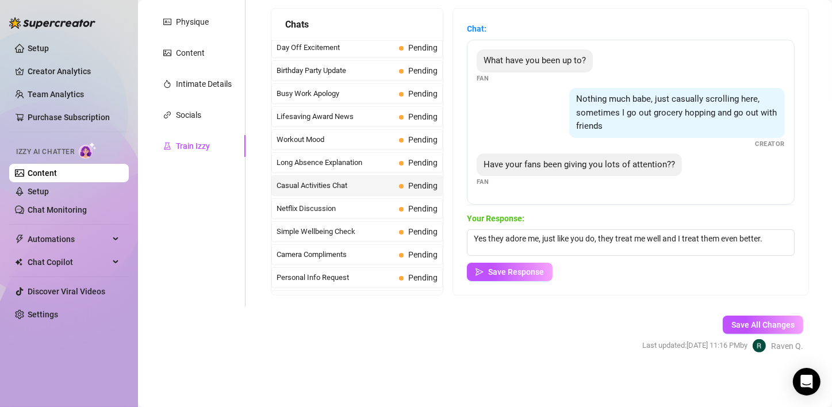
click at [505, 286] on div "Chat: What have you been up to? Fan Nothing much babe, just casually scrolling …" at bounding box center [630, 152] width 355 height 286
click at [505, 263] on button "Save Response" at bounding box center [510, 272] width 86 height 18
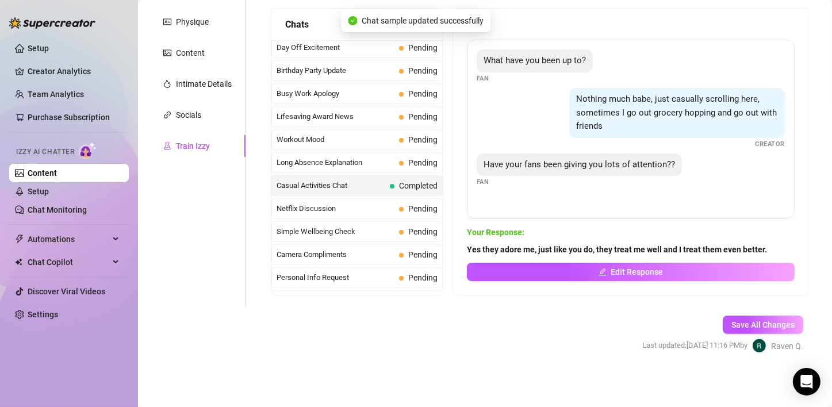
click at [388, 339] on form "Personal Info Chatting Lifestyle Physique Content Intimate Details Socials Trai…" at bounding box center [485, 145] width 671 height 455
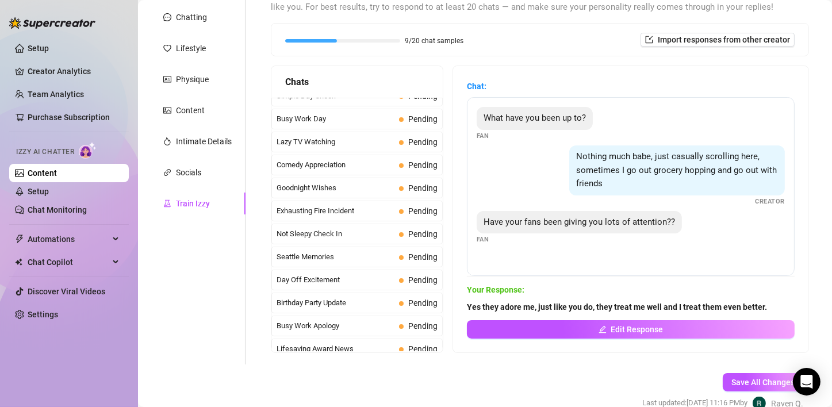
scroll to position [731, 0]
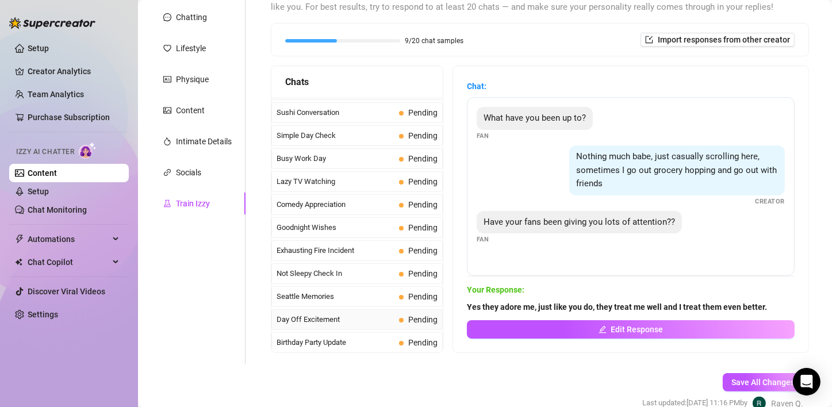
click at [372, 314] on span "Day Off Excitement" at bounding box center [336, 320] width 118 height 12
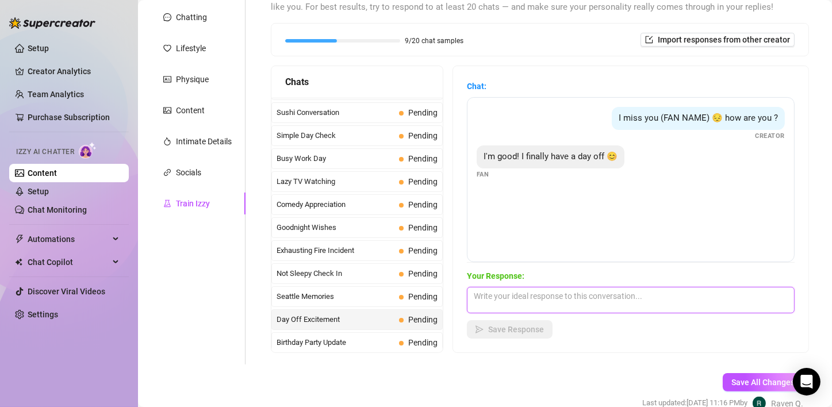
click at [548, 290] on textarea at bounding box center [631, 300] width 328 height 26
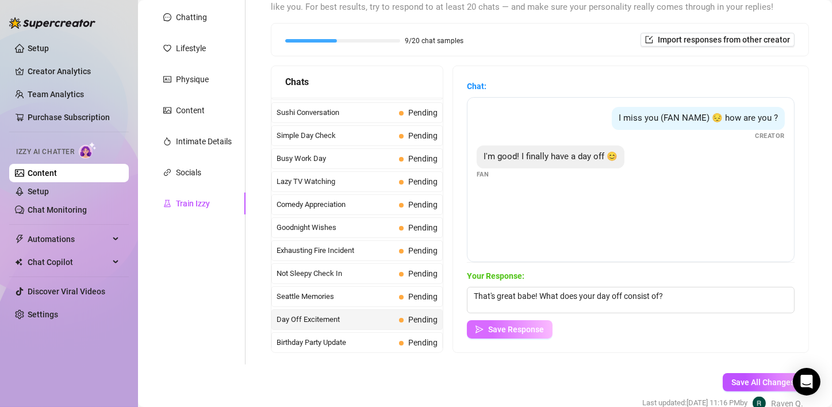
click at [537, 330] on span "Save Response" at bounding box center [516, 329] width 56 height 9
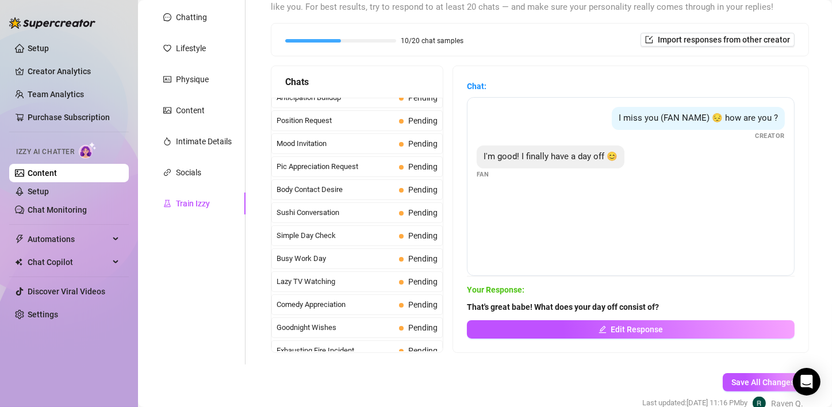
scroll to position [624, 0]
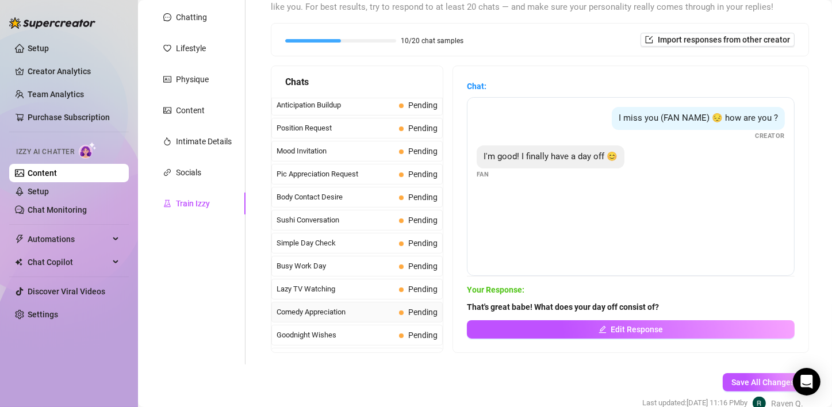
click at [365, 306] on span "Comedy Appreciation" at bounding box center [336, 312] width 118 height 12
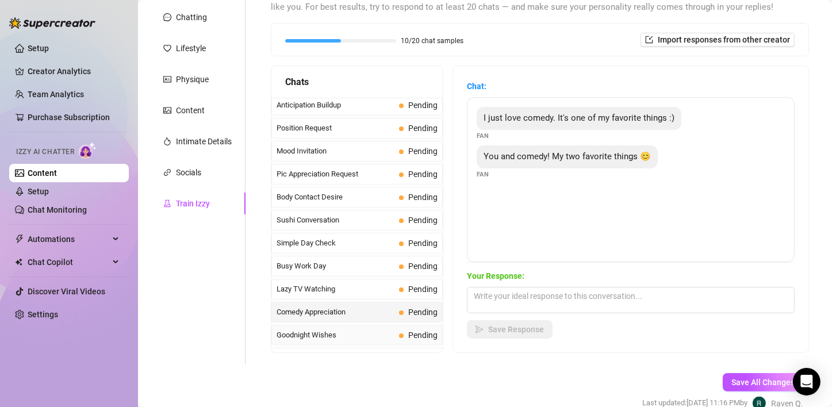
click at [376, 330] on span "Goodnight Wishes" at bounding box center [336, 336] width 118 height 12
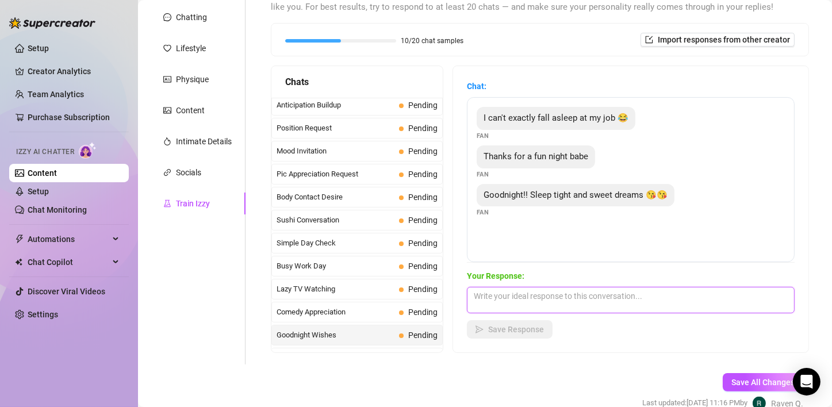
click at [504, 300] on textarea at bounding box center [631, 300] width 328 height 26
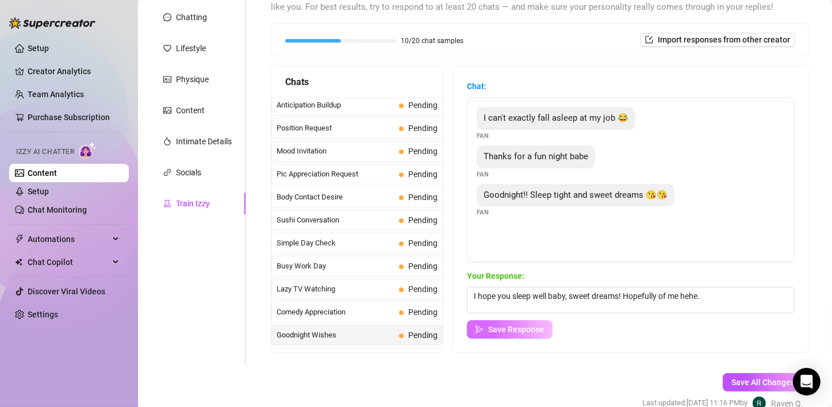
click at [506, 323] on button "Save Response" at bounding box center [510, 329] width 86 height 18
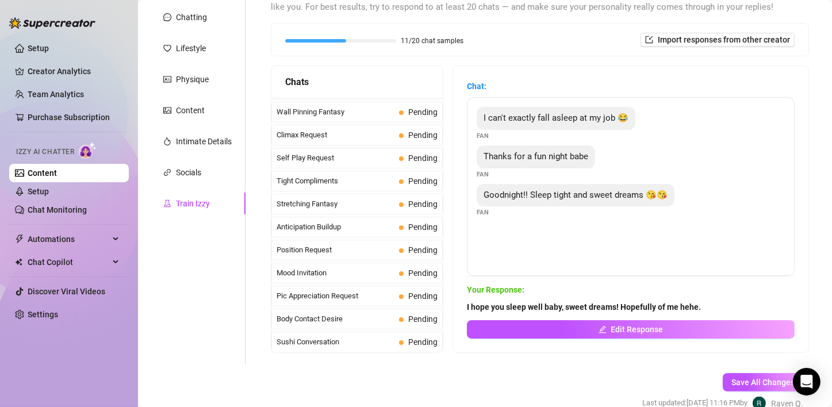
scroll to position [407, 0]
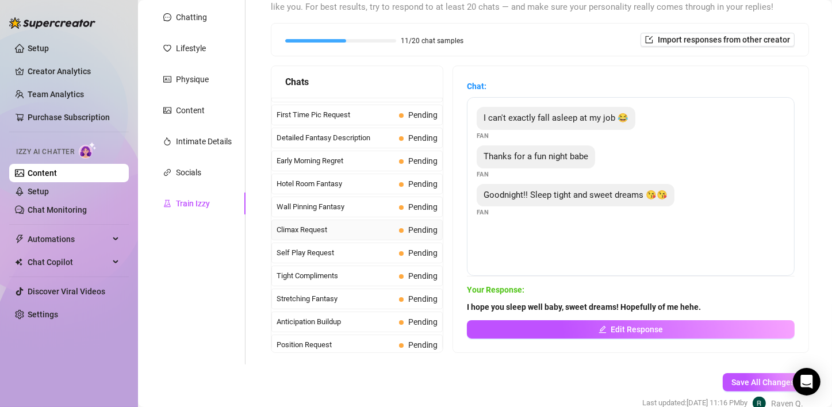
click at [345, 224] on span "Climax Request" at bounding box center [336, 230] width 118 height 12
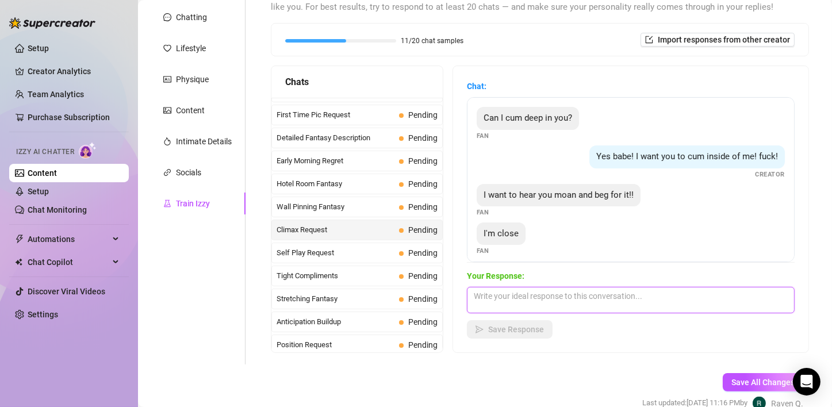
click at [557, 297] on textarea at bounding box center [631, 300] width 328 height 26
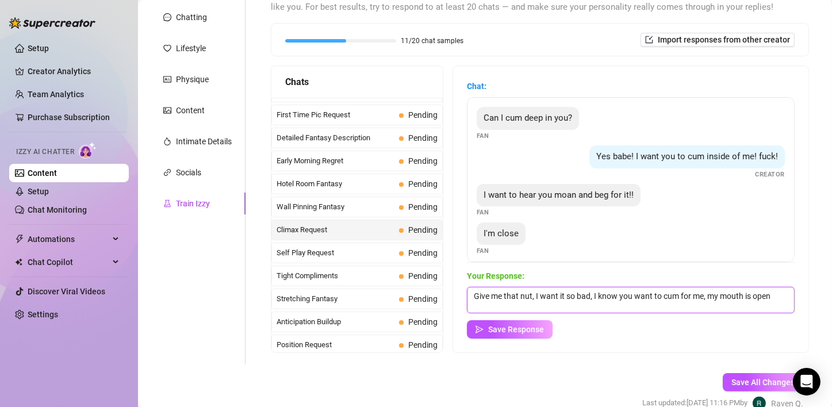
scroll to position [1, 0]
click at [535, 334] on span "Save Response" at bounding box center [516, 329] width 56 height 9
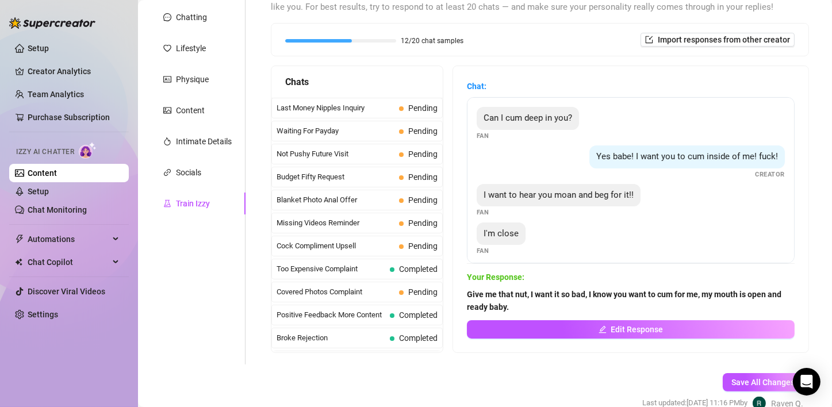
scroll to position [19, 0]
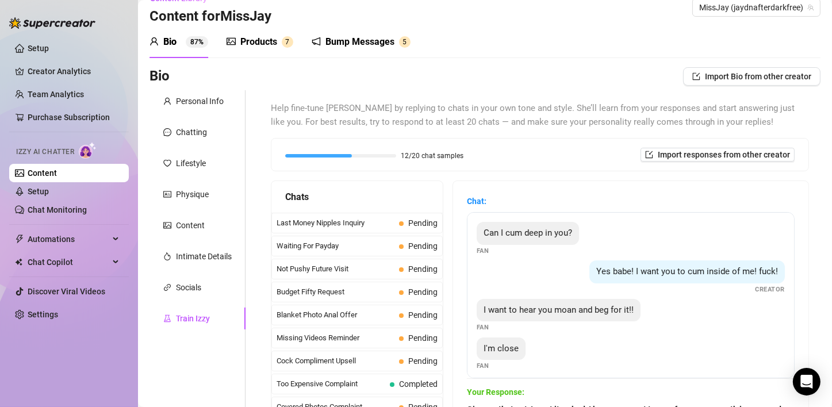
click at [267, 43] on div "Products" at bounding box center [258, 42] width 37 height 14
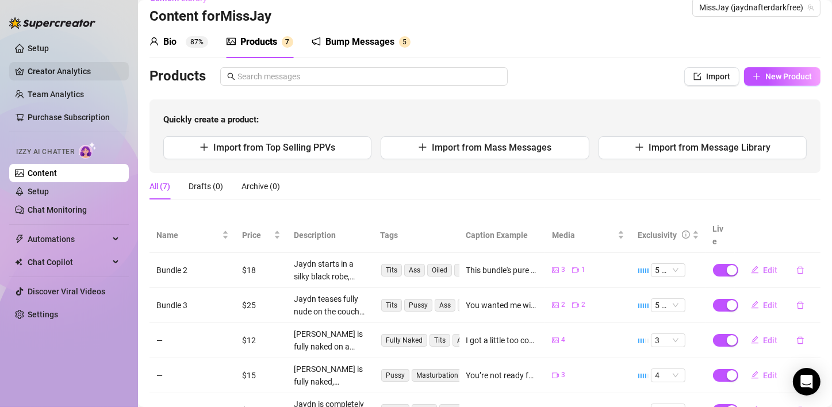
click at [28, 67] on link "Creator Analytics" at bounding box center [74, 71] width 92 height 18
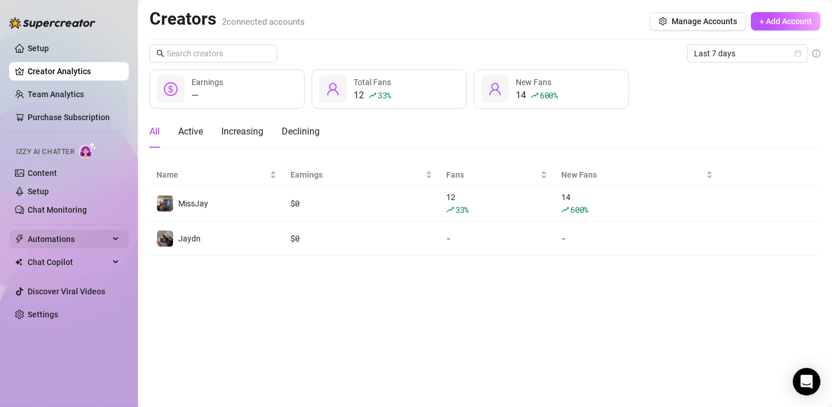
click at [108, 236] on span "Automations" at bounding box center [69, 239] width 82 height 18
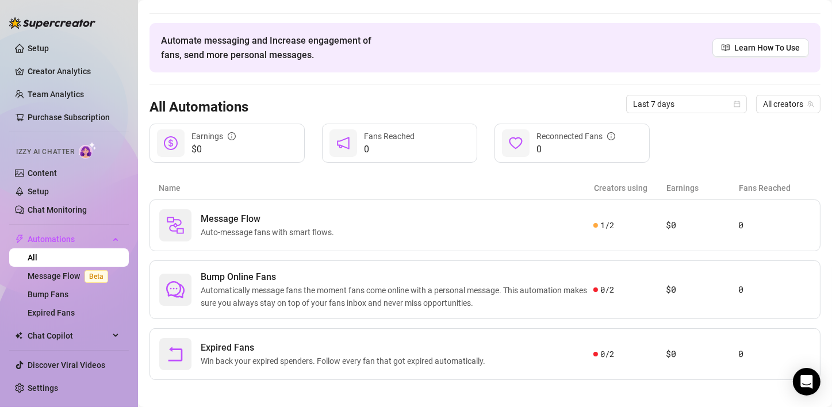
scroll to position [32, 0]
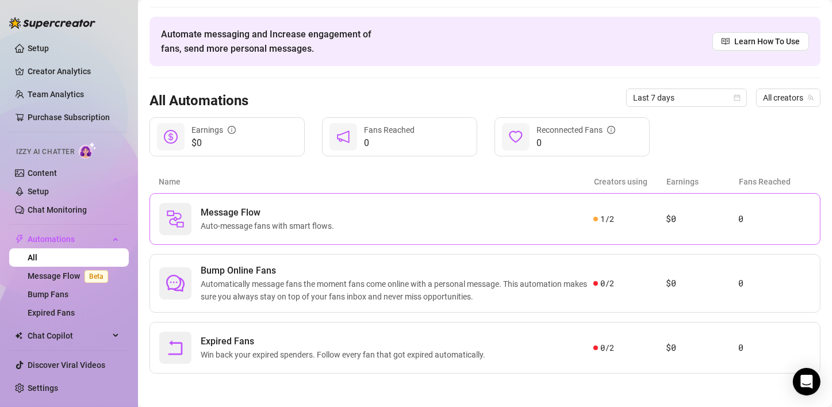
click at [610, 231] on div "Message Flow Auto-message fans with smart flows. 1 / 2 $0 0" at bounding box center [485, 219] width 671 height 52
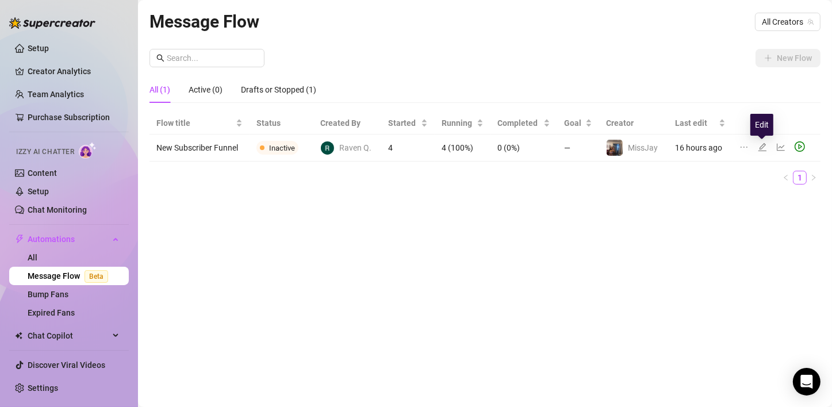
click at [760, 145] on icon "edit" at bounding box center [762, 147] width 9 height 9
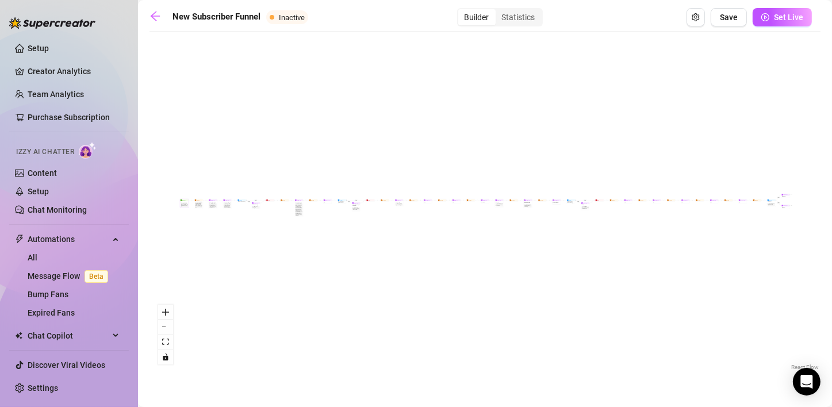
click at [184, 207] on div "Note: Sell content to new fans - from the moment they subscribe until they spen…" at bounding box center [184, 205] width 8 height 5
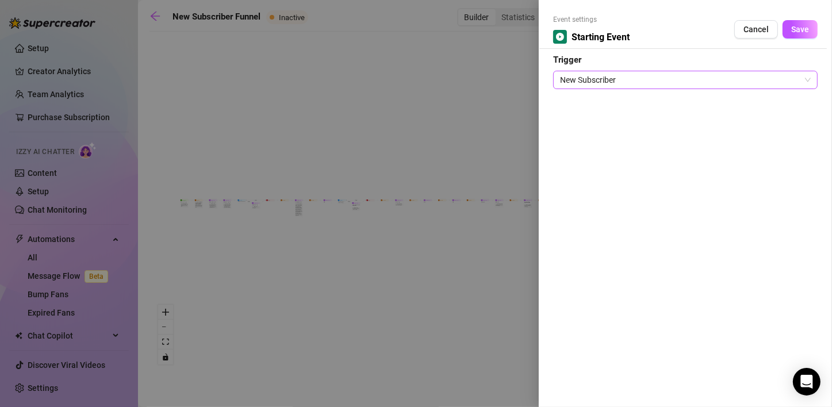
click at [781, 76] on span "New Subscriber" at bounding box center [685, 79] width 251 height 17
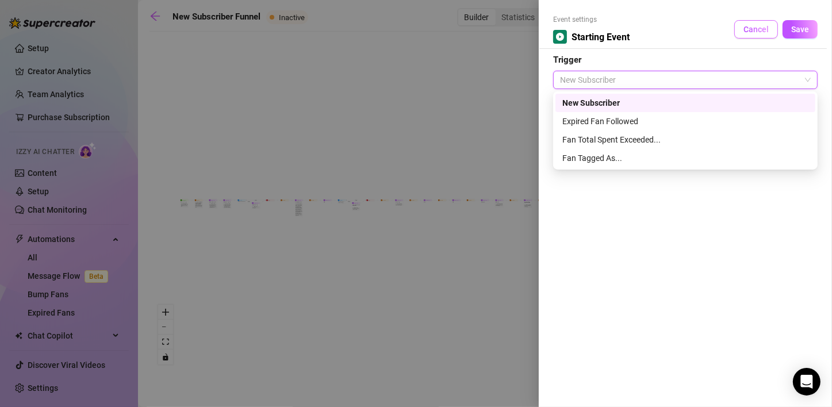
click at [771, 29] on button "Cancel" at bounding box center [756, 29] width 44 height 18
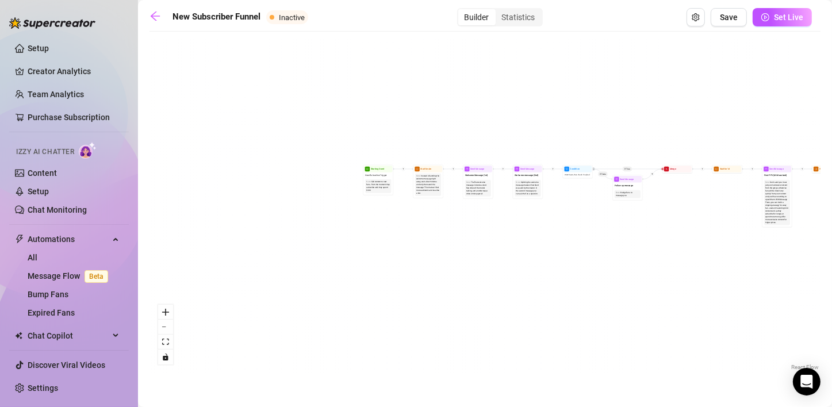
drag, startPoint x: 317, startPoint y: 199, endPoint x: 476, endPoint y: 277, distance: 176.7
click at [476, 277] on div "If True If True If True If False If False If False If True If False Merge Merge…" at bounding box center [485, 205] width 671 height 336
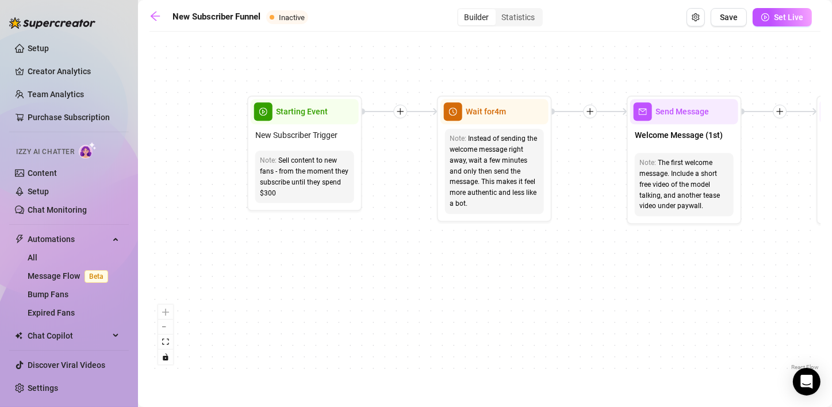
drag, startPoint x: 639, startPoint y: 251, endPoint x: 554, endPoint y: 258, distance: 84.9
click at [554, 258] on div "If True If True If True If False If False If False If True If False Merge Merge…" at bounding box center [485, 205] width 671 height 336
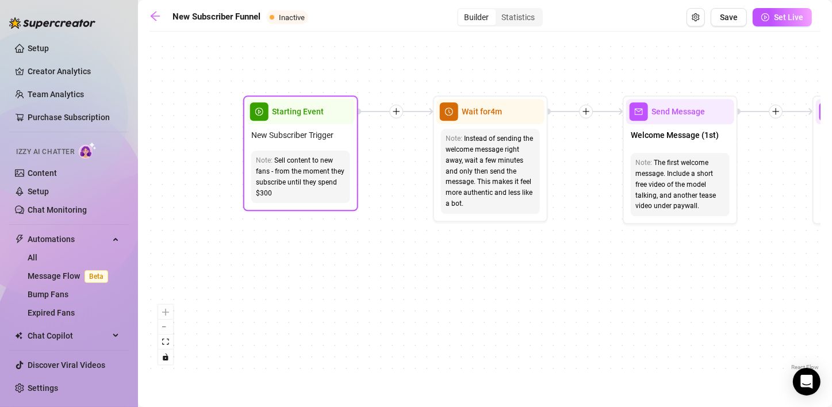
click at [275, 180] on div "Sell content to new fans - from the moment they subscribe until they spend $300" at bounding box center [301, 176] width 90 height 43
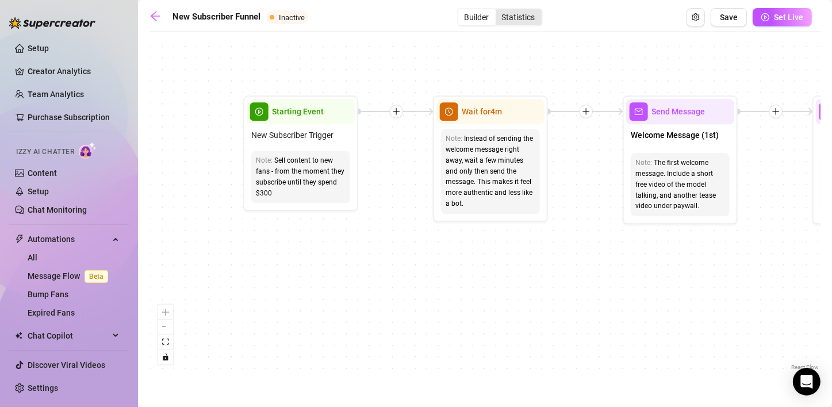
click at [527, 20] on div "Statistics" at bounding box center [519, 17] width 46 height 16
click at [499, 11] on input "Statistics" at bounding box center [499, 11] width 0 height 0
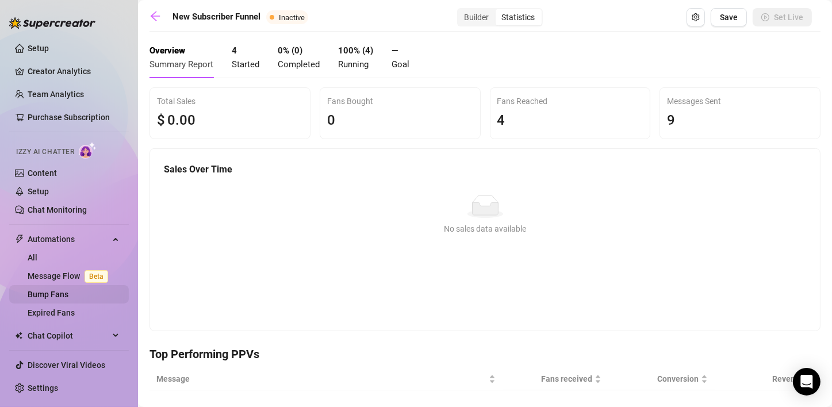
click at [56, 292] on link "Bump Fans" at bounding box center [48, 294] width 41 height 9
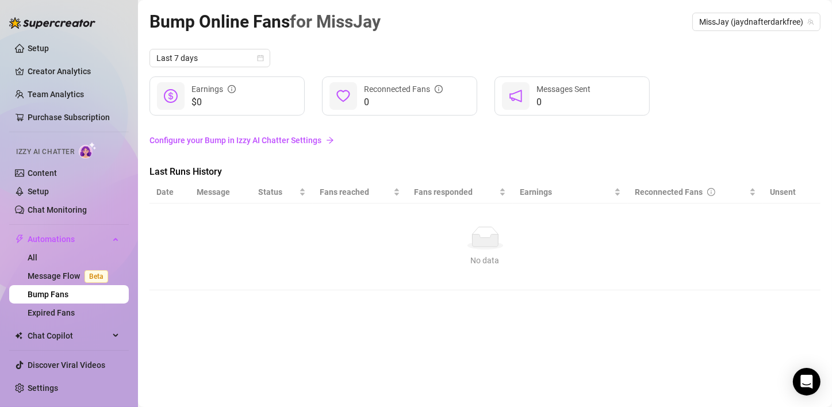
click at [227, 139] on link "Configure your Bump in Izzy AI Chatter Settings" at bounding box center [485, 140] width 671 height 13
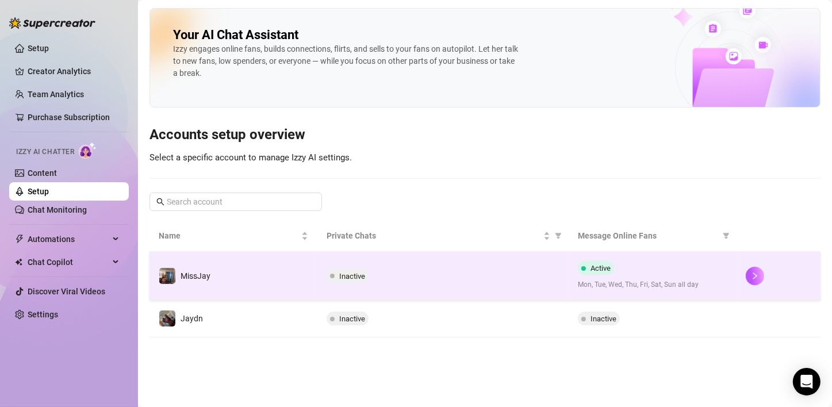
click at [484, 279] on div "Inactive" at bounding box center [443, 276] width 233 height 14
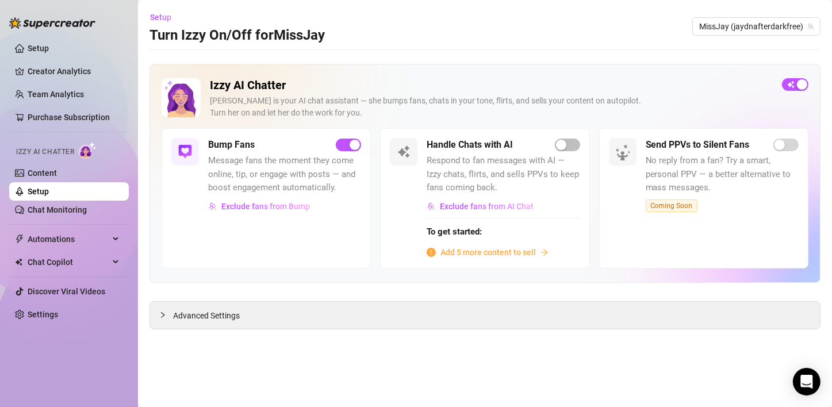
click at [270, 244] on div "Bump Fans Message fans the moment they come online, tip, or engage with posts —…" at bounding box center [266, 198] width 209 height 140
click at [179, 152] on img at bounding box center [185, 152] width 14 height 14
click at [45, 211] on link "Chat Monitoring" at bounding box center [57, 209] width 59 height 9
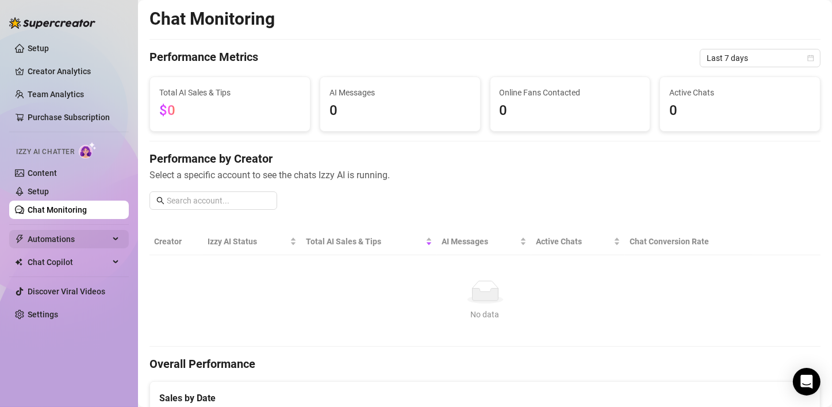
click at [91, 247] on span "Automations" at bounding box center [69, 239] width 82 height 18
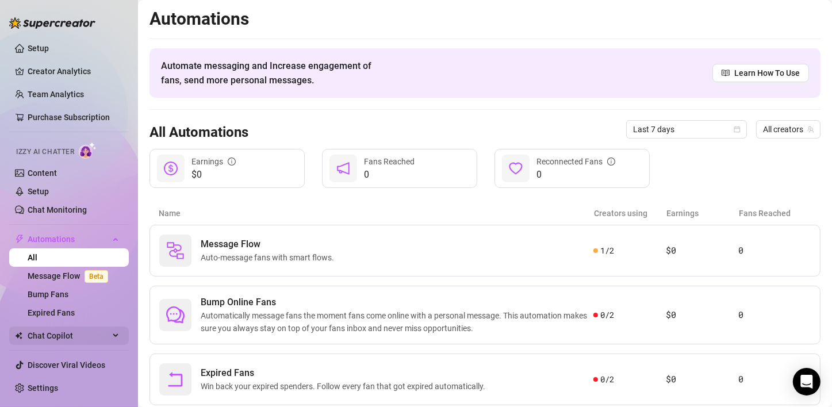
click at [78, 338] on span "Chat Copilot" at bounding box center [69, 336] width 82 height 18
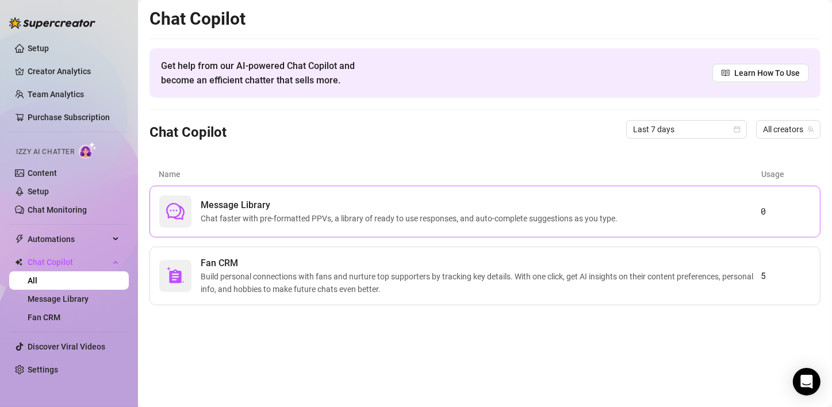
click at [266, 206] on span "Message Library" at bounding box center [412, 205] width 422 height 14
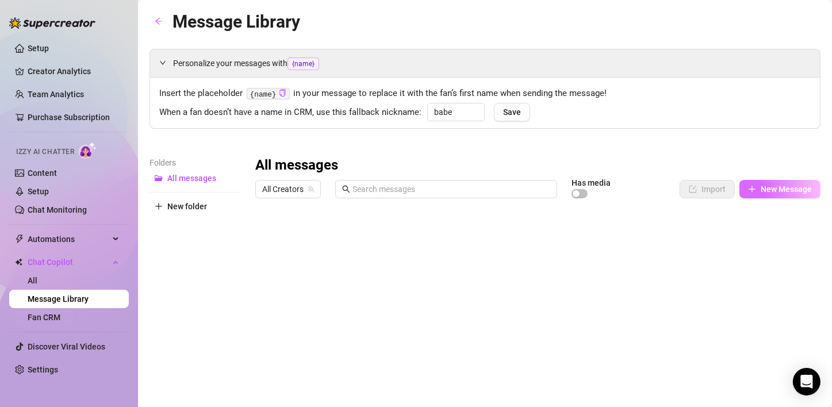
click at [748, 191] on button "New Message" at bounding box center [780, 189] width 81 height 18
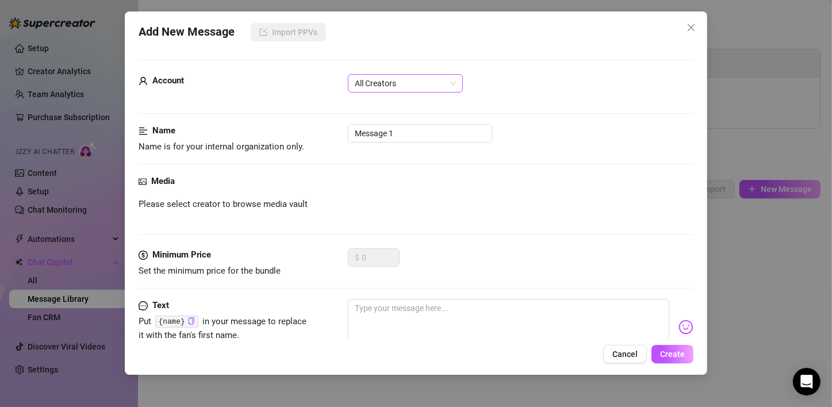
click at [385, 78] on span "All Creators" at bounding box center [405, 83] width 101 height 17
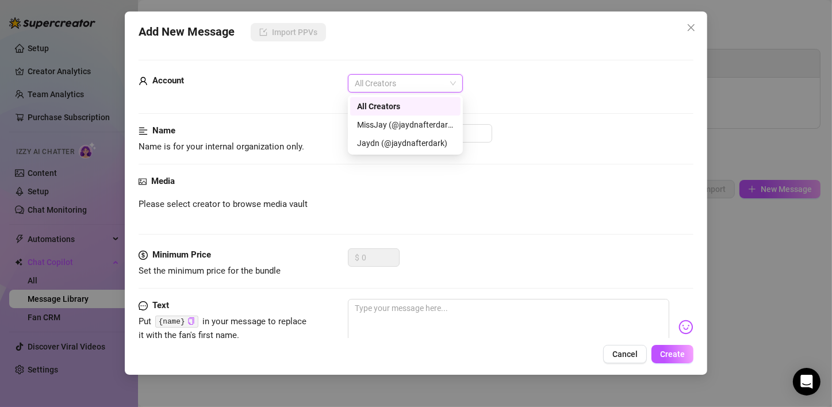
click at [287, 100] on div "Account All Creators" at bounding box center [416, 88] width 555 height 29
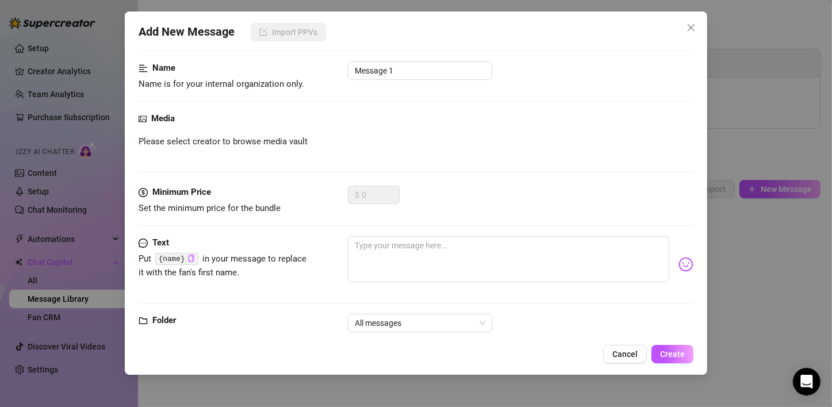
scroll to position [87, 0]
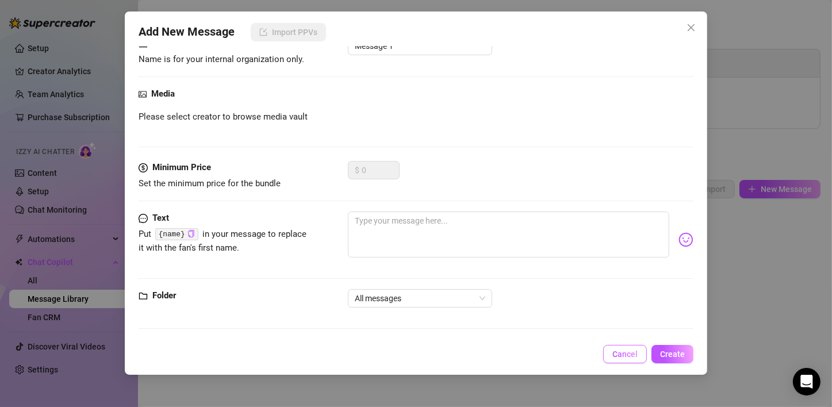
click at [638, 362] on button "Cancel" at bounding box center [625, 354] width 44 height 18
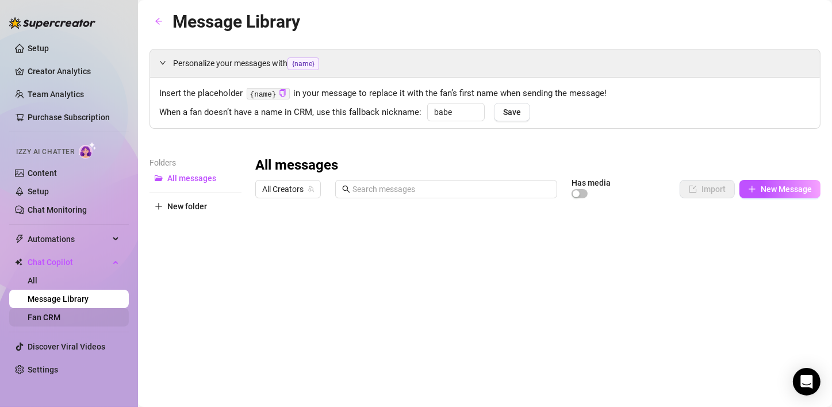
click at [39, 314] on link "Fan CRM" at bounding box center [44, 317] width 33 height 9
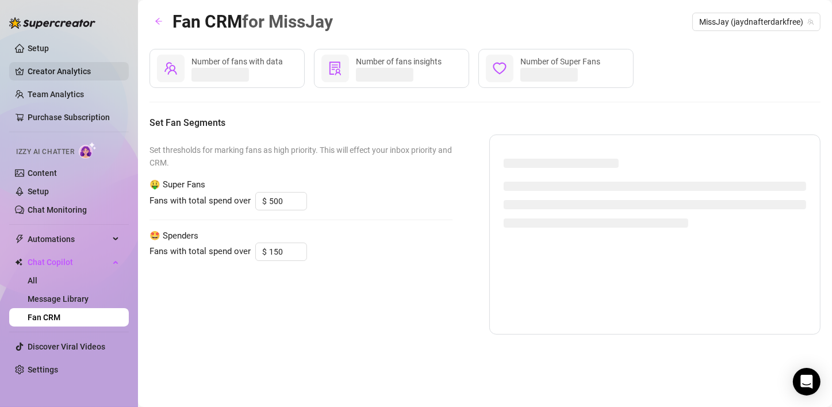
click at [73, 68] on link "Creator Analytics" at bounding box center [74, 71] width 92 height 18
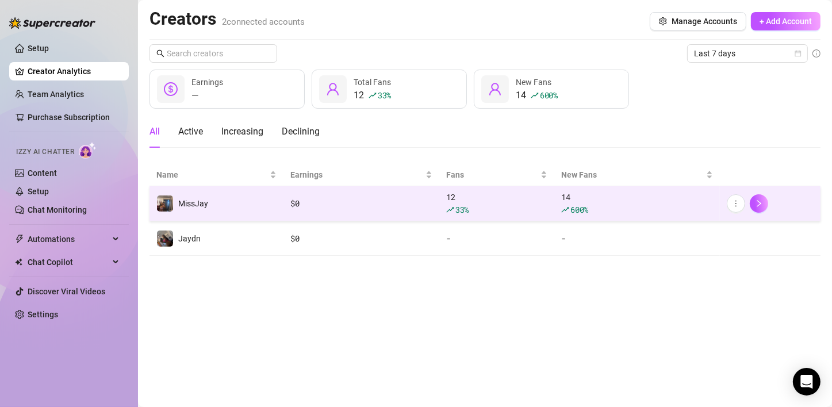
click at [219, 197] on td "MissJay" at bounding box center [217, 203] width 134 height 35
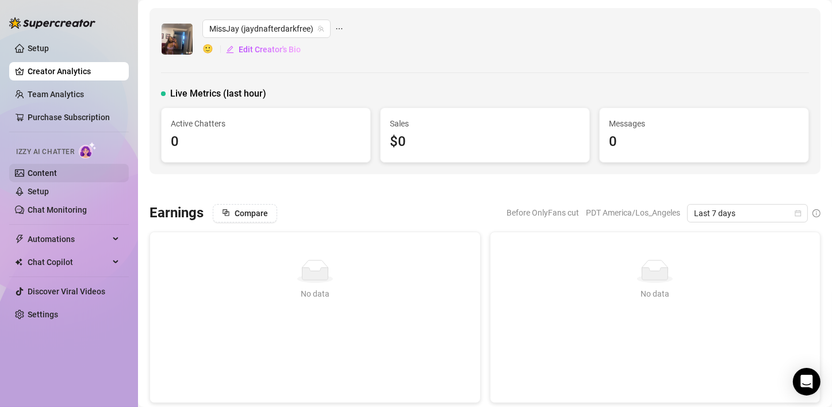
click at [54, 172] on link "Content" at bounding box center [42, 172] width 29 height 9
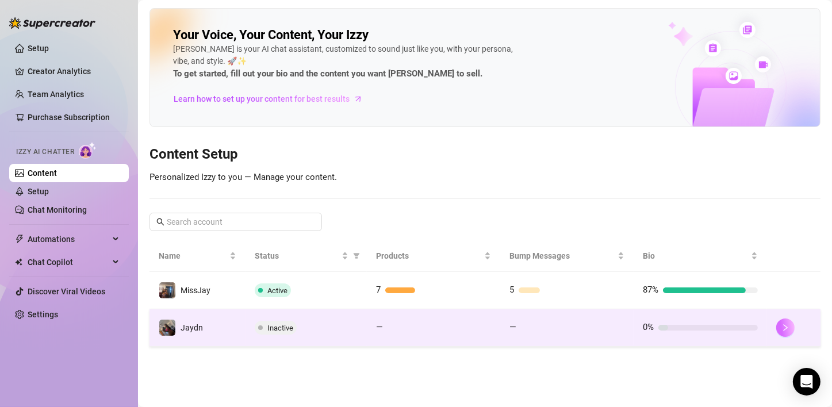
click at [781, 328] on icon "right" at bounding box center [785, 328] width 8 height 8
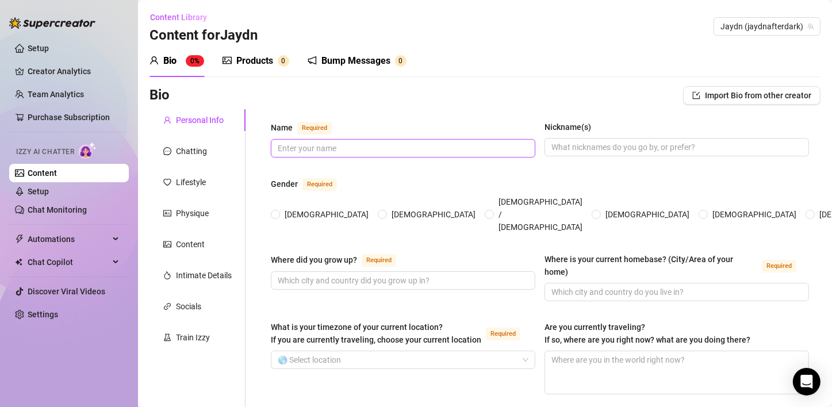
click at [308, 154] on input "Name Required" at bounding box center [402, 148] width 248 height 13
drag, startPoint x: 754, startPoint y: 114, endPoint x: 745, endPoint y: 98, distance: 18.5
click at [745, 94] on span "Import Bio from other creator" at bounding box center [758, 95] width 106 height 9
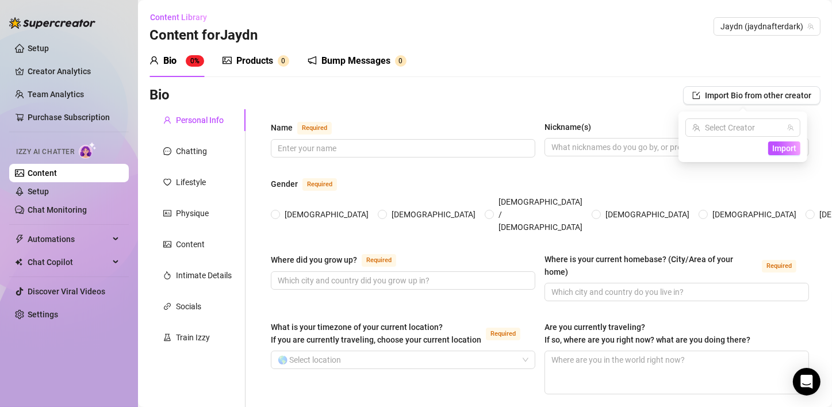
click at [767, 116] on div "Select Creator Import" at bounding box center [743, 137] width 129 height 51
click at [770, 128] on input "search" at bounding box center [737, 127] width 91 height 17
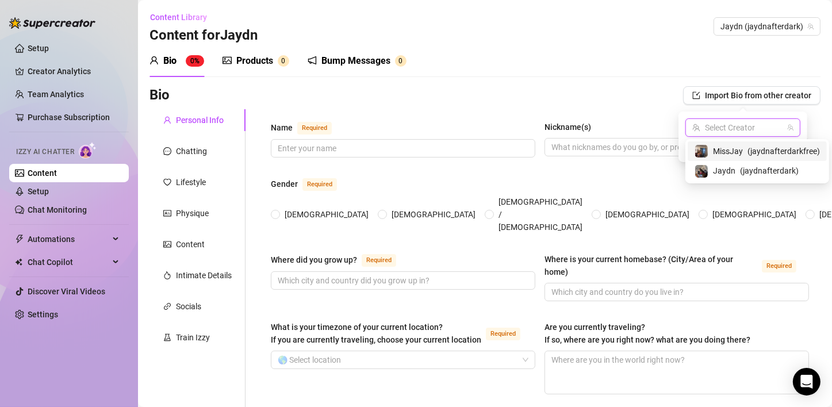
click at [768, 154] on span "( jaydnafterdarkfree )" at bounding box center [784, 151] width 72 height 13
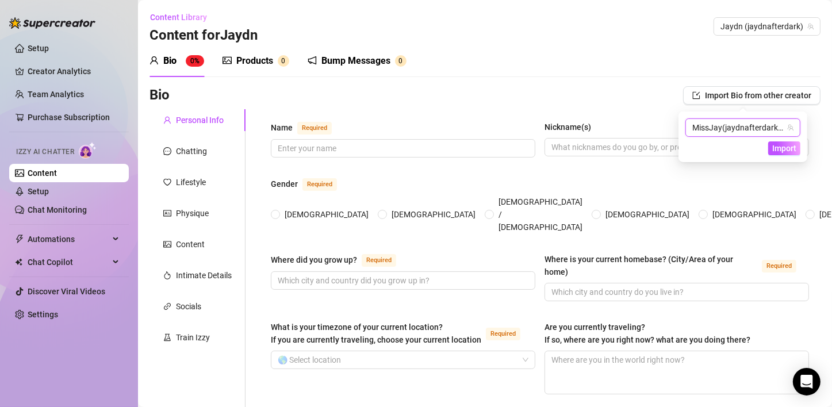
drag, startPoint x: 784, startPoint y: 148, endPoint x: 604, endPoint y: 102, distance: 185.4
click at [784, 148] on span "Import" at bounding box center [784, 148] width 24 height 9
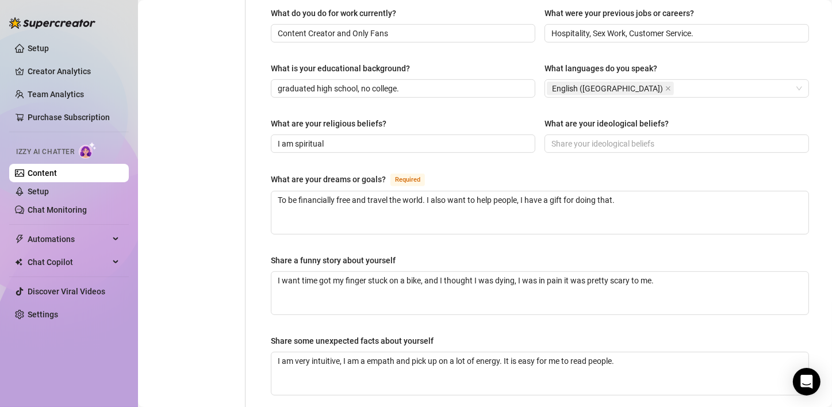
scroll to position [725, 0]
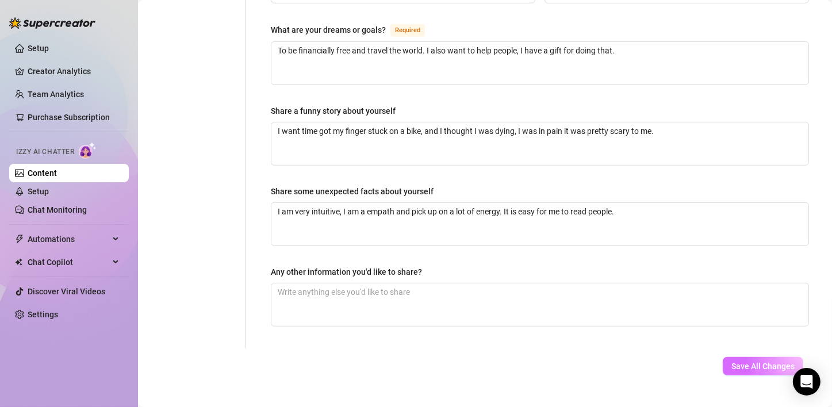
click at [739, 362] on span "Save All Changes" at bounding box center [762, 366] width 63 height 9
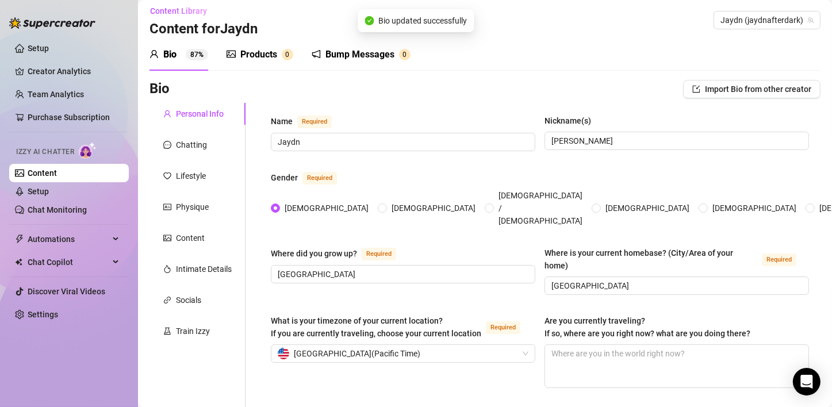
scroll to position [0, 0]
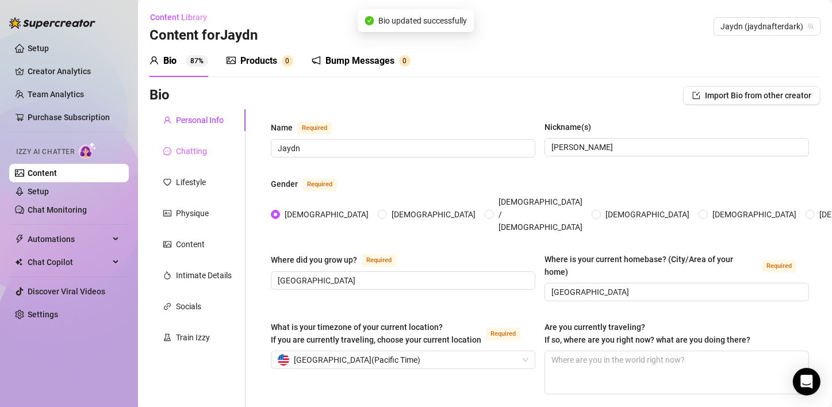
click at [192, 144] on div "Chatting" at bounding box center [198, 151] width 96 height 22
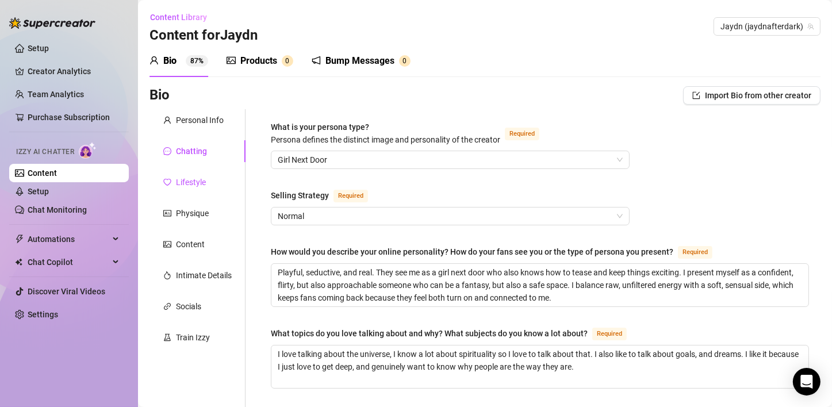
click at [185, 180] on div "Lifestyle" at bounding box center [191, 182] width 30 height 13
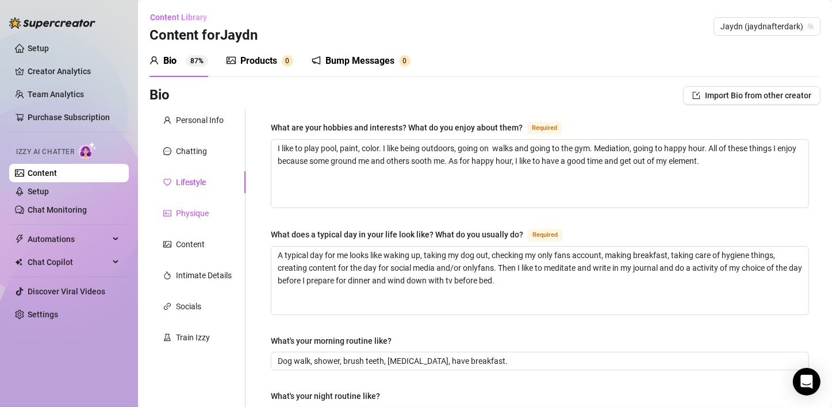
click at [170, 210] on icon "idcard" at bounding box center [167, 213] width 8 height 6
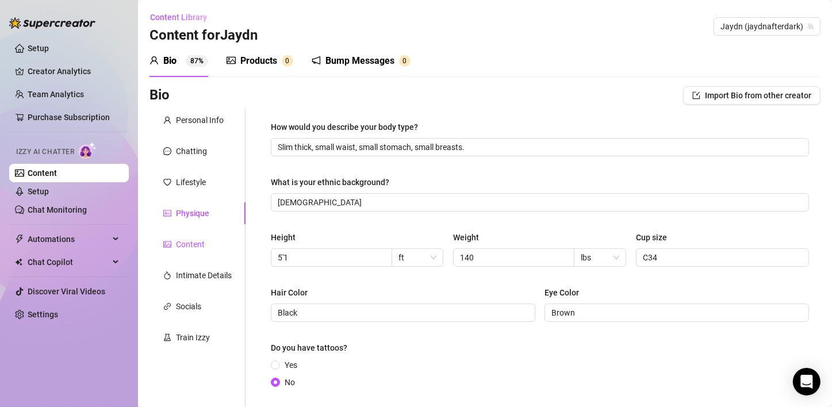
click at [181, 240] on div "Content" at bounding box center [190, 244] width 29 height 13
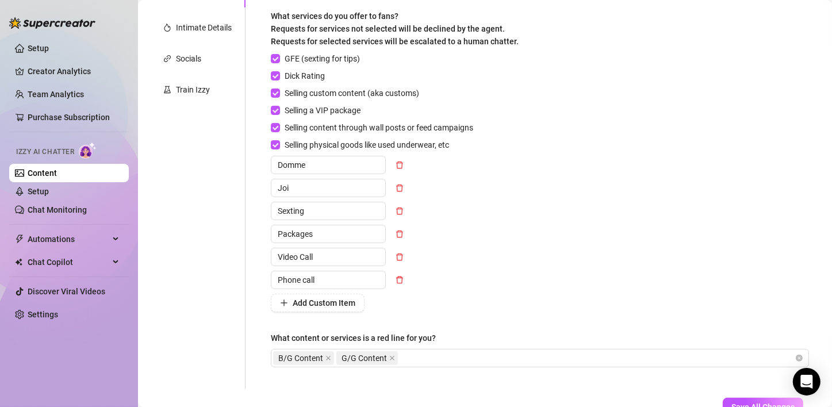
scroll to position [330, 0]
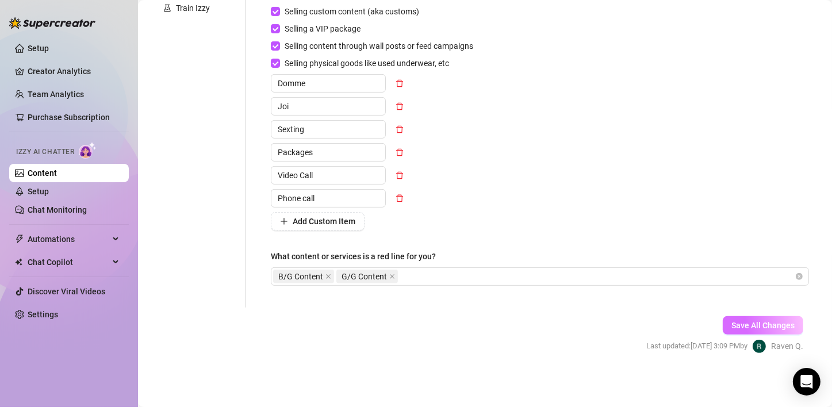
click at [743, 324] on span "Save All Changes" at bounding box center [762, 325] width 63 height 9
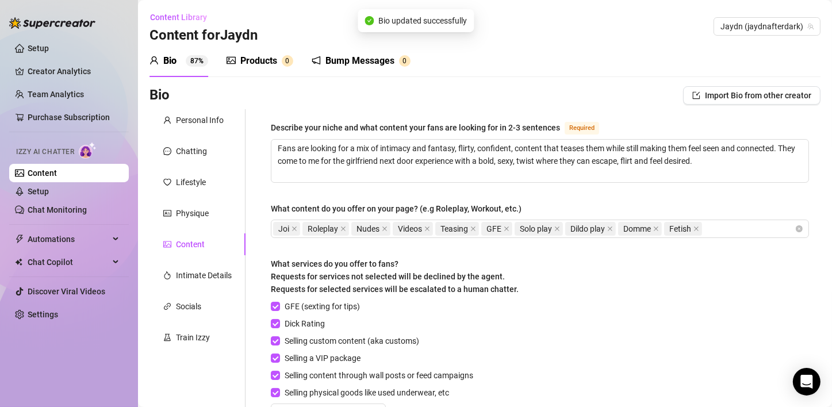
click at [262, 59] on div "Products" at bounding box center [258, 61] width 37 height 14
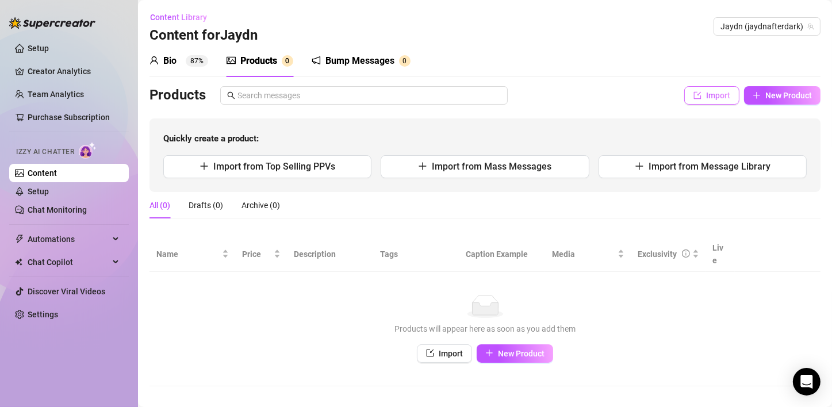
click at [706, 97] on span "Import" at bounding box center [718, 95] width 24 height 9
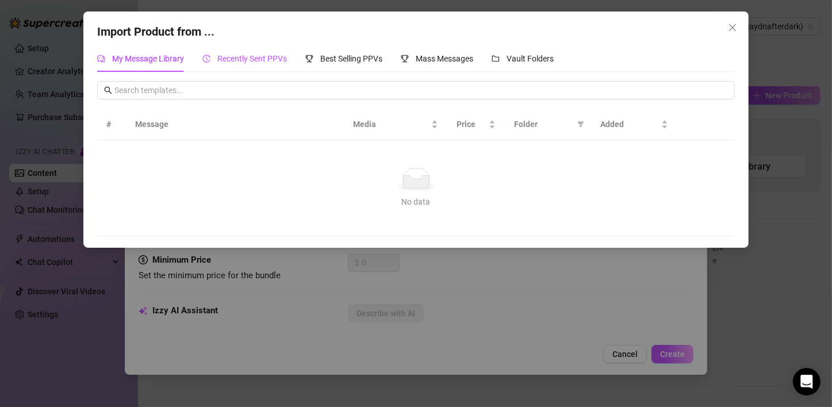
click at [265, 63] on span "Recently Sent PPVs" at bounding box center [252, 58] width 70 height 9
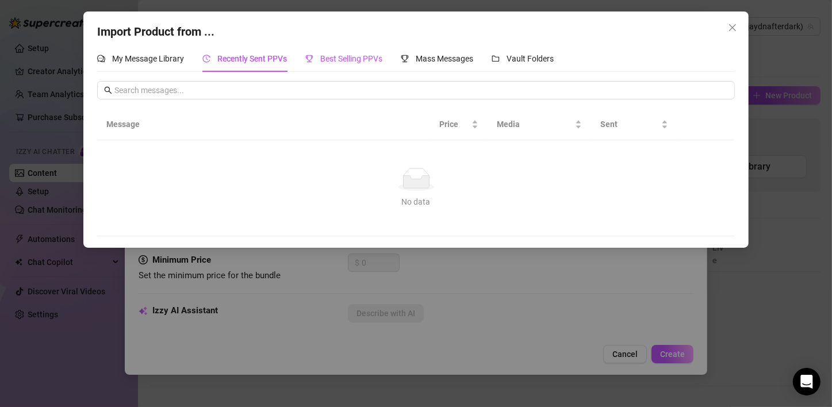
click at [358, 63] on div "Best Selling PPVs" at bounding box center [343, 58] width 77 height 13
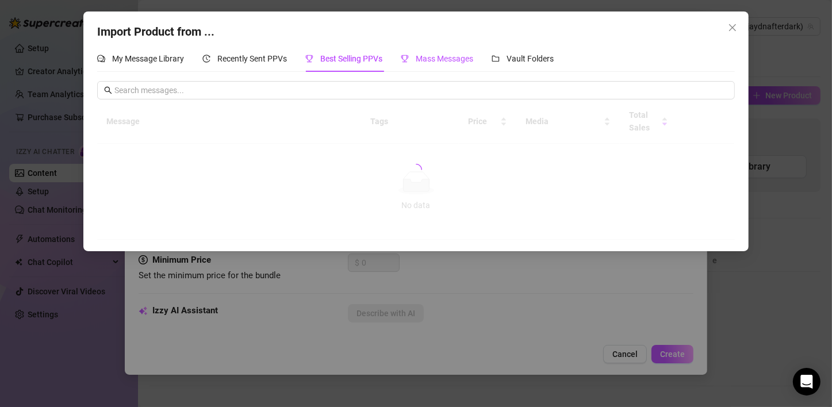
click at [435, 62] on span "Mass Messages" at bounding box center [445, 58] width 58 height 9
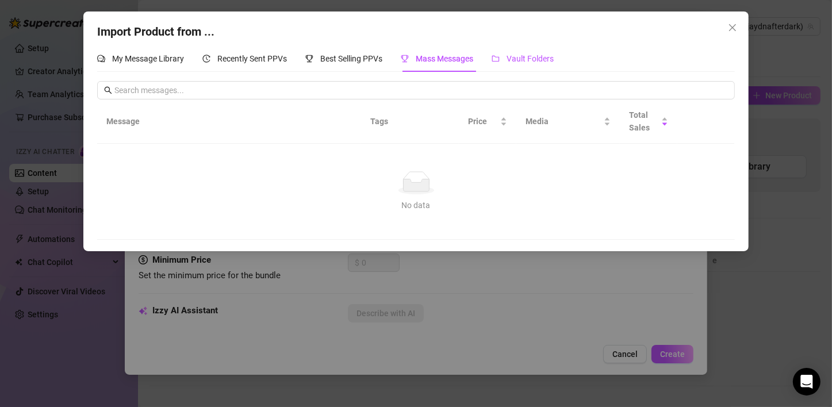
click at [527, 63] on div "Vault Folders" at bounding box center [523, 58] width 62 height 13
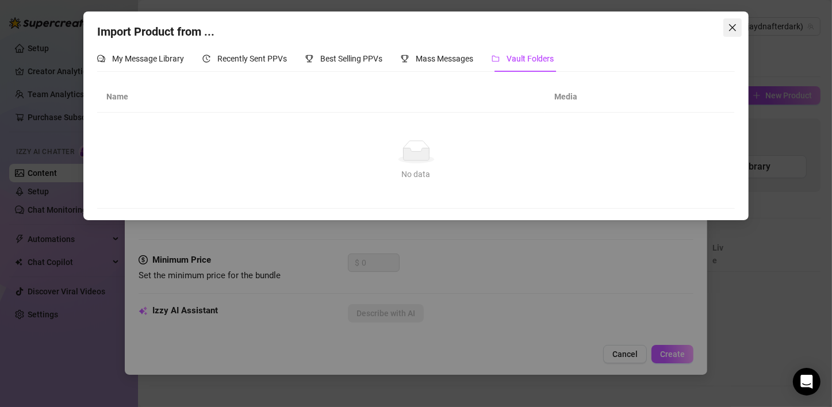
click at [737, 30] on icon "close" at bounding box center [732, 27] width 9 height 9
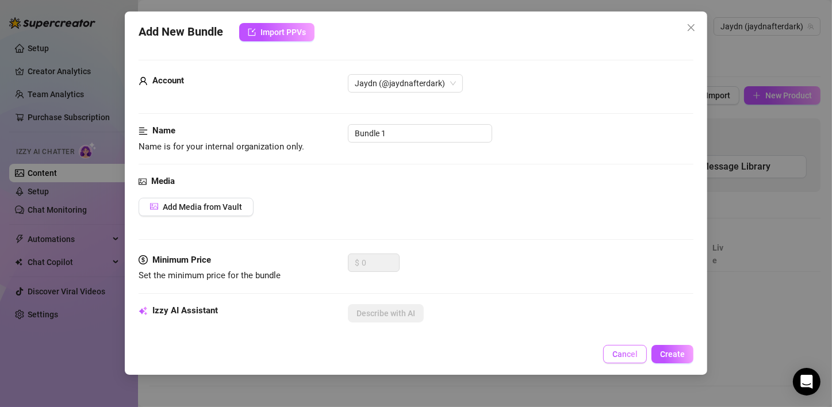
click at [610, 357] on button "Cancel" at bounding box center [625, 354] width 44 height 18
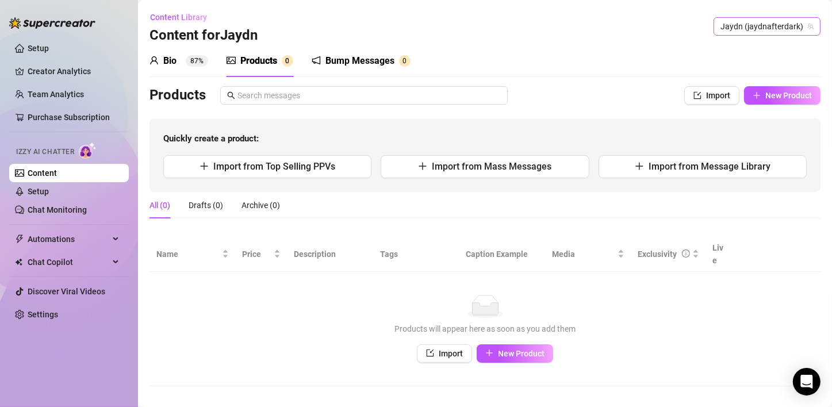
click at [807, 25] on icon "team" at bounding box center [810, 26] width 7 height 7
click at [780, 96] on span "New Product" at bounding box center [788, 95] width 47 height 9
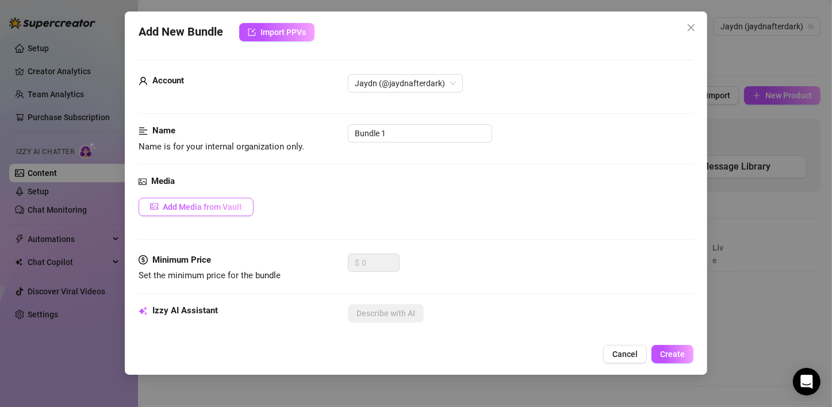
click at [193, 210] on span "Add Media from Vault" at bounding box center [202, 206] width 79 height 9
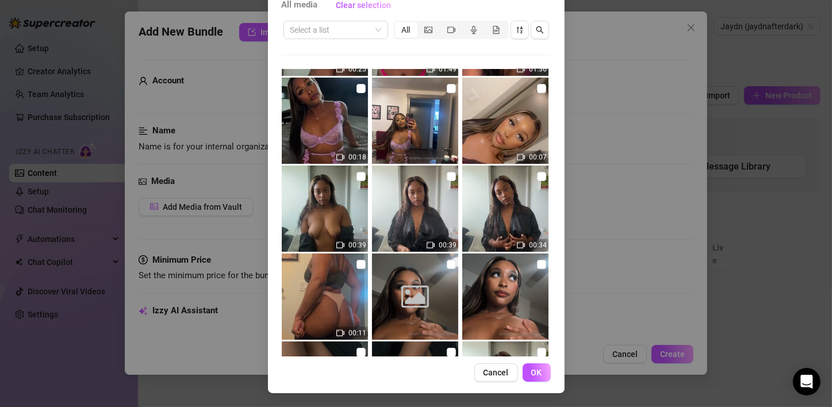
scroll to position [2746, 0]
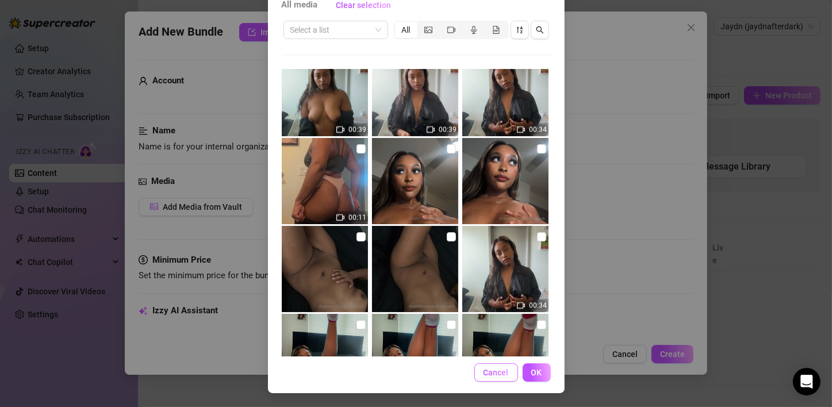
click at [484, 377] on span "Cancel" at bounding box center [496, 372] width 25 height 9
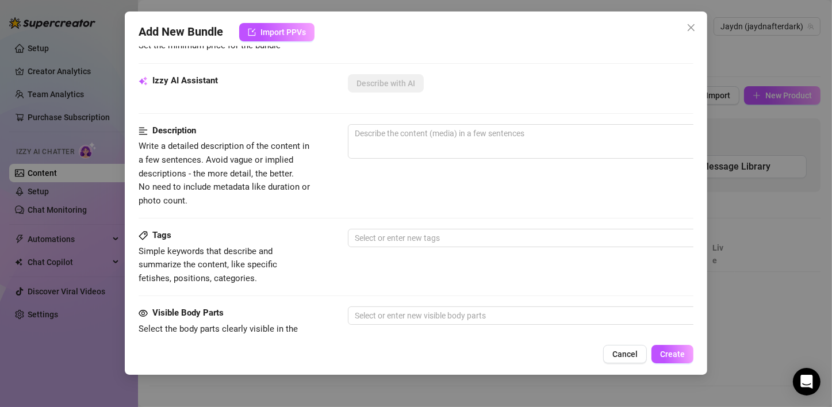
scroll to position [0, 0]
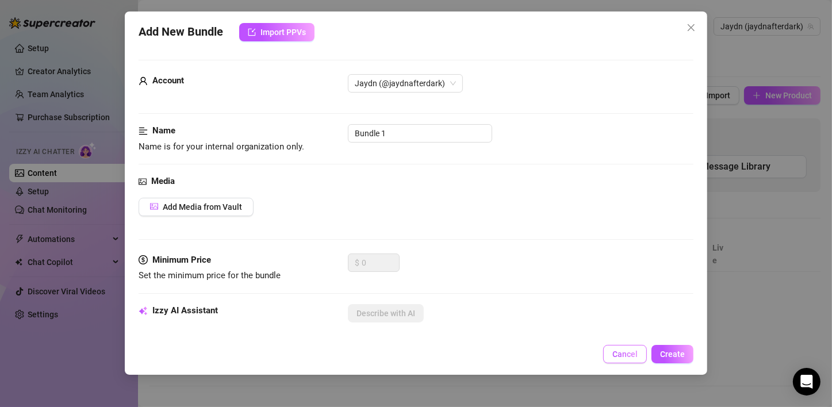
click at [630, 358] on span "Cancel" at bounding box center [624, 354] width 25 height 9
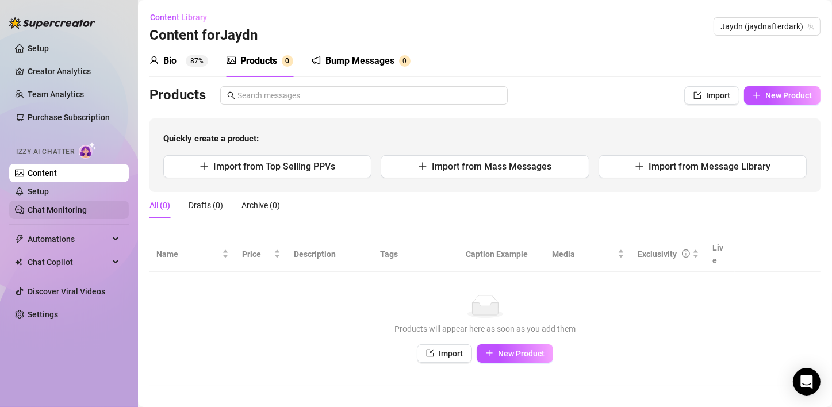
click at [59, 205] on link "Chat Monitoring" at bounding box center [57, 209] width 59 height 9
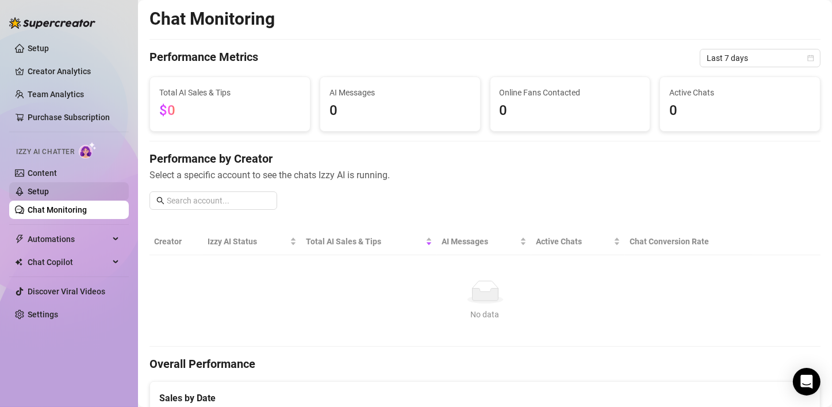
click at [47, 191] on link "Setup" at bounding box center [38, 191] width 21 height 9
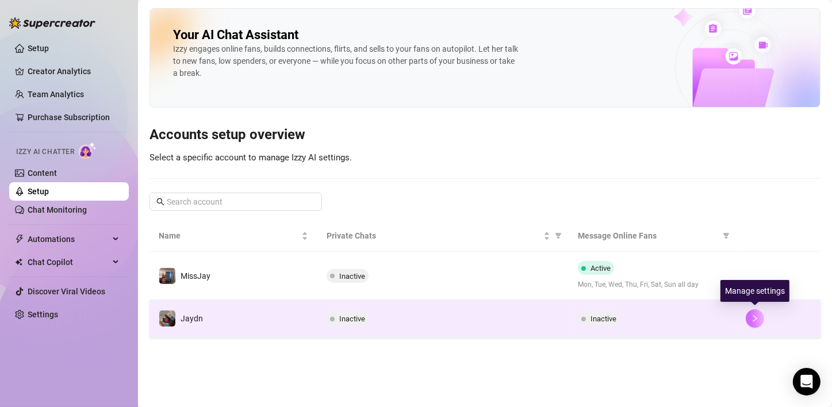
click at [762, 319] on button "button" at bounding box center [755, 318] width 18 height 18
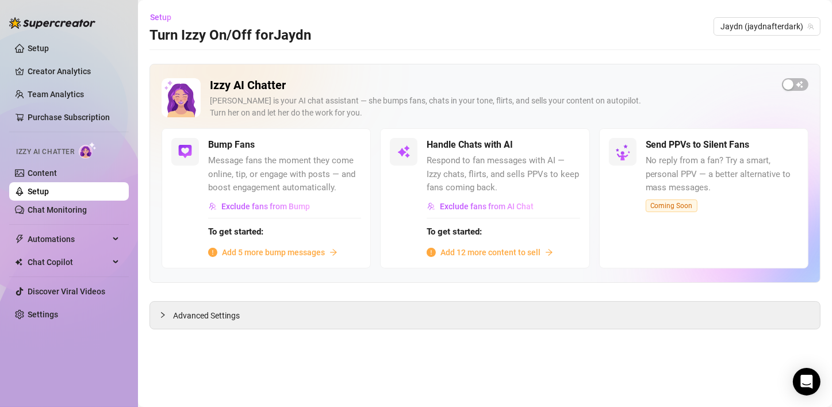
click at [259, 251] on span "Add 5 more bump messages" at bounding box center [273, 252] width 103 height 13
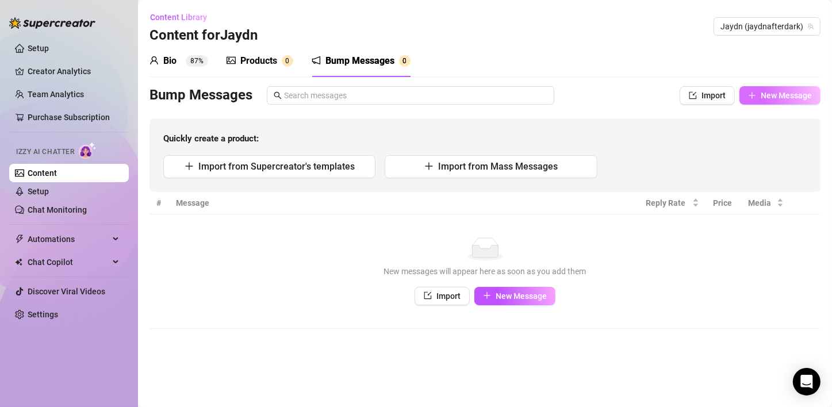
click at [798, 99] on span "New Message" at bounding box center [786, 95] width 51 height 9
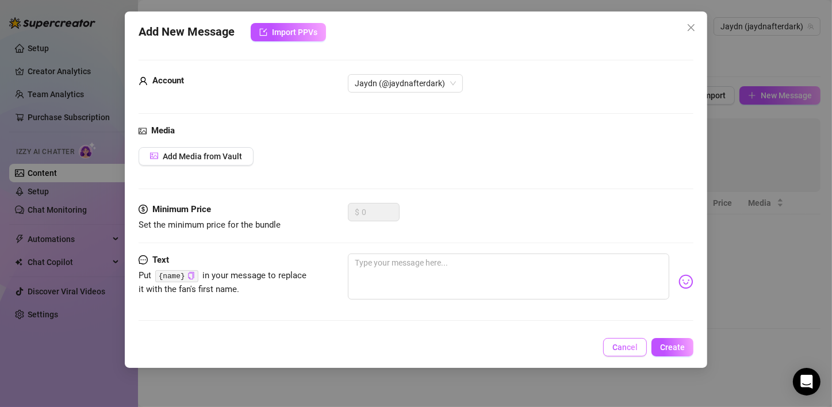
click at [625, 351] on span "Cancel" at bounding box center [624, 347] width 25 height 9
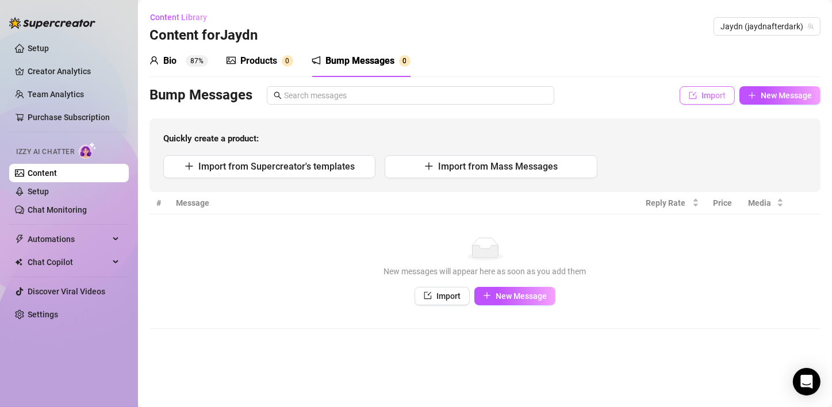
click at [685, 95] on button "Import" at bounding box center [707, 95] width 55 height 18
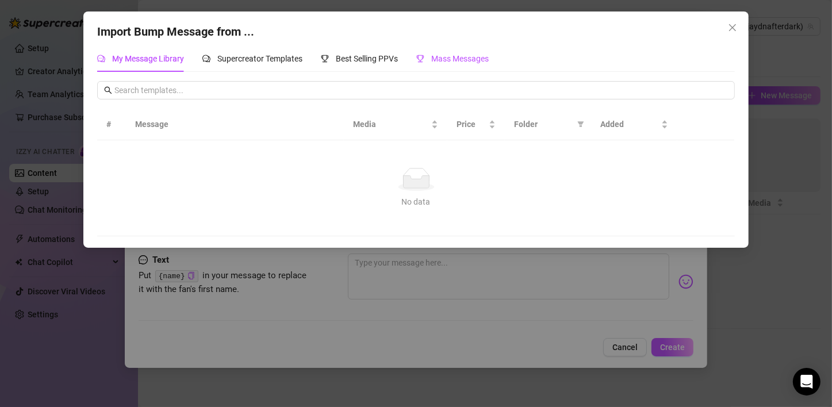
click at [469, 57] on span "Mass Messages" at bounding box center [460, 58] width 58 height 9
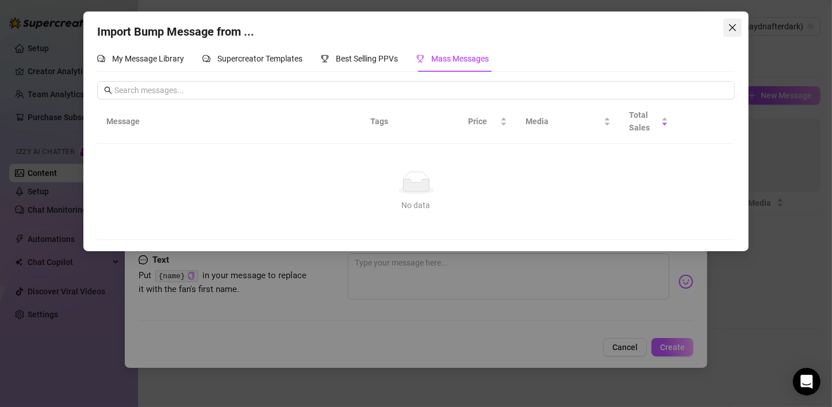
click at [735, 25] on icon "close" at bounding box center [732, 27] width 9 height 9
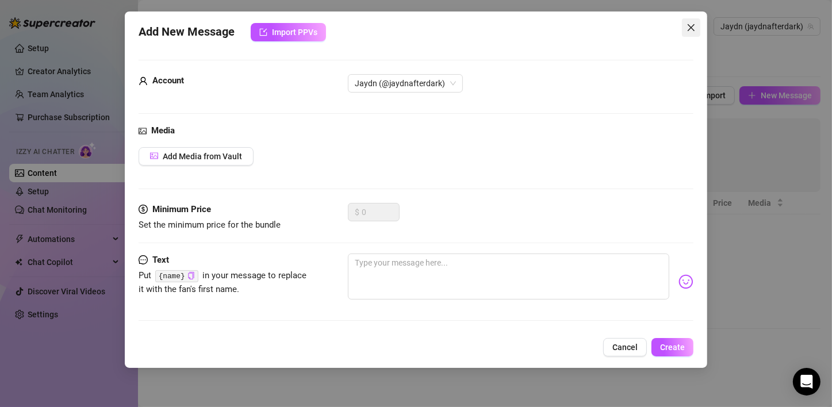
click at [689, 29] on icon "close" at bounding box center [691, 27] width 7 height 7
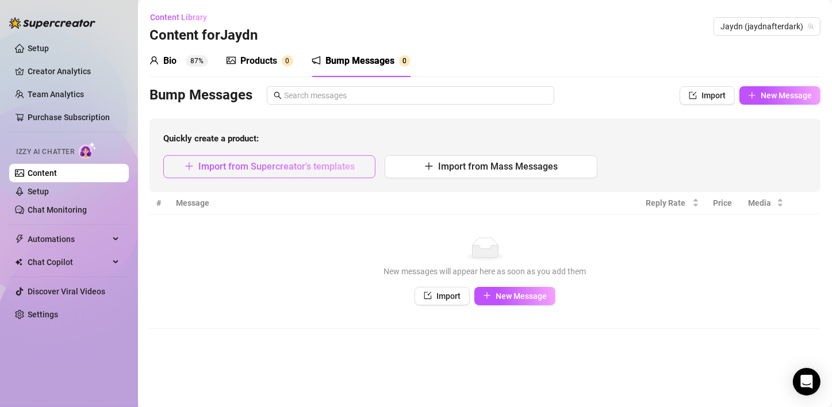
click at [252, 174] on button "Import from Supercreator's templates" at bounding box center [269, 166] width 212 height 23
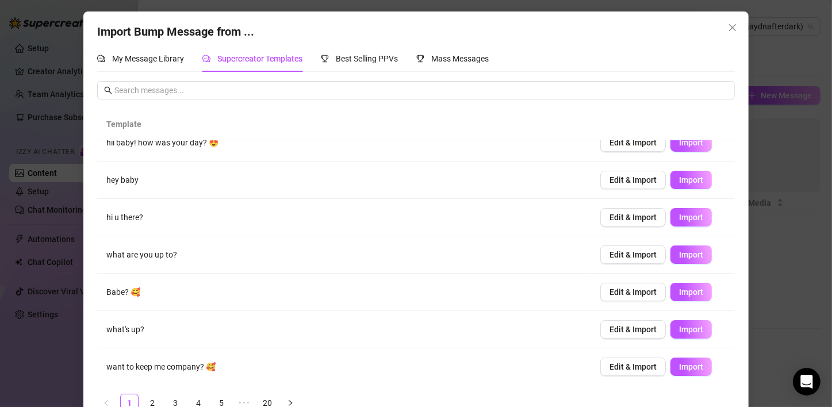
scroll to position [25, 0]
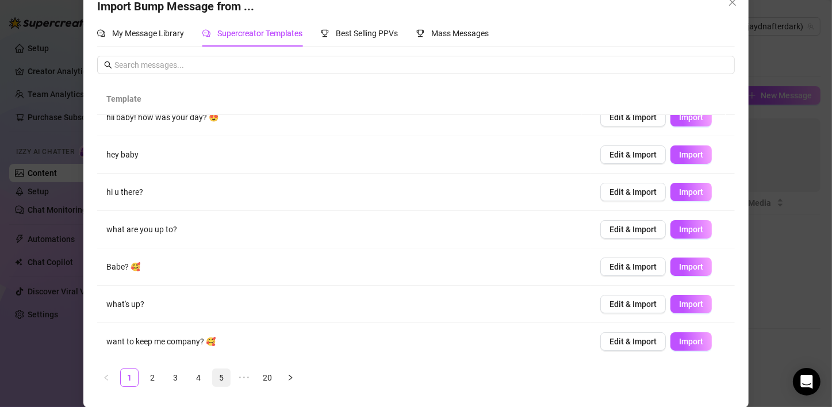
click at [216, 377] on link "5" at bounding box center [221, 377] width 17 height 17
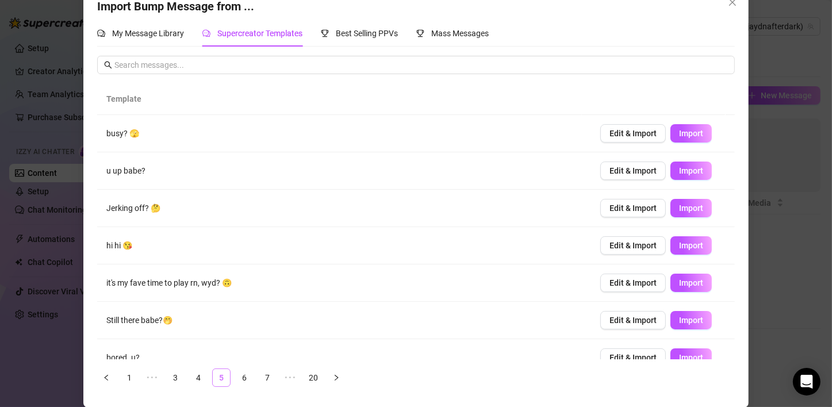
scroll to position [0, 0]
click at [236, 378] on link "6" at bounding box center [244, 377] width 17 height 17
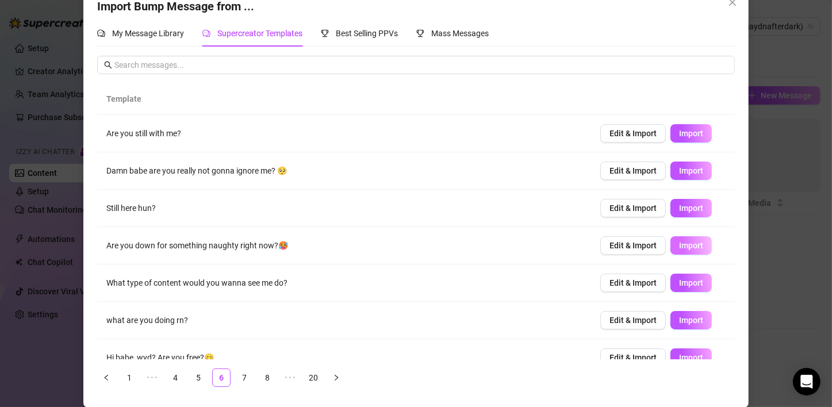
click at [679, 248] on span "Import" at bounding box center [691, 245] width 24 height 9
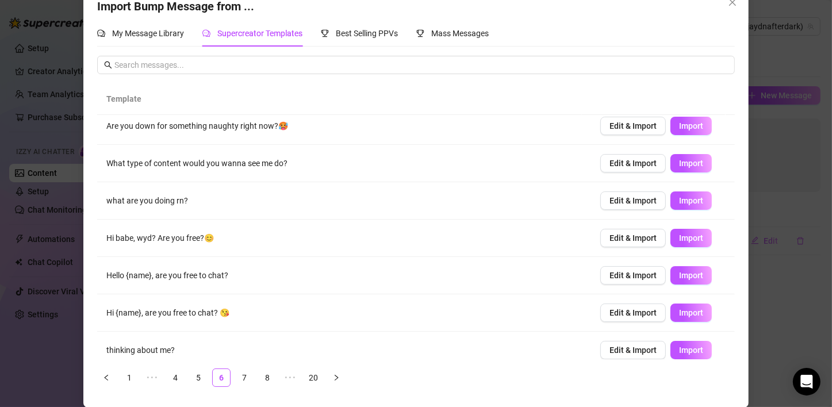
scroll to position [128, 0]
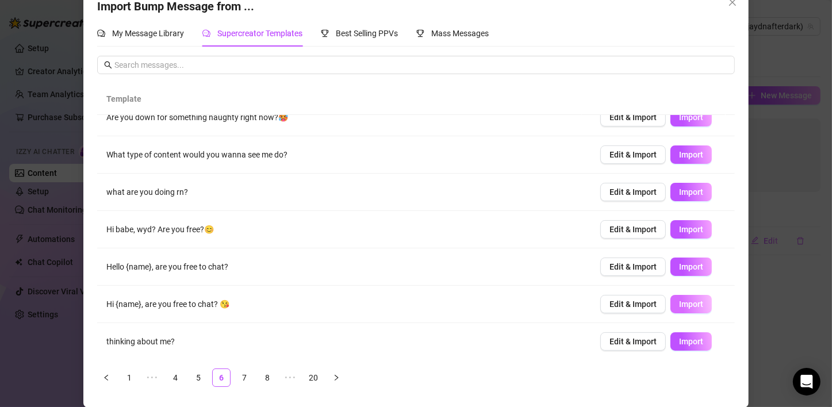
click at [679, 304] on span "Import" at bounding box center [691, 304] width 24 height 9
click at [259, 378] on link "8" at bounding box center [267, 377] width 17 height 17
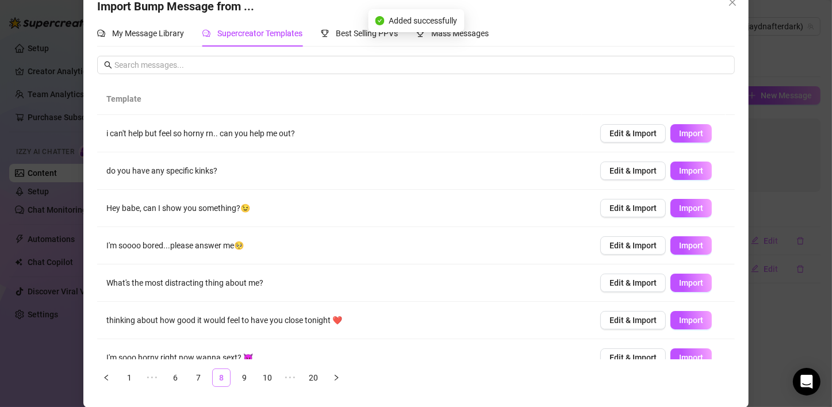
scroll to position [0, 0]
click at [676, 254] on td "Edit & Import Import" at bounding box center [663, 245] width 144 height 37
click at [679, 248] on span "Import" at bounding box center [691, 245] width 24 height 9
click at [681, 209] on span "Import" at bounding box center [691, 208] width 24 height 9
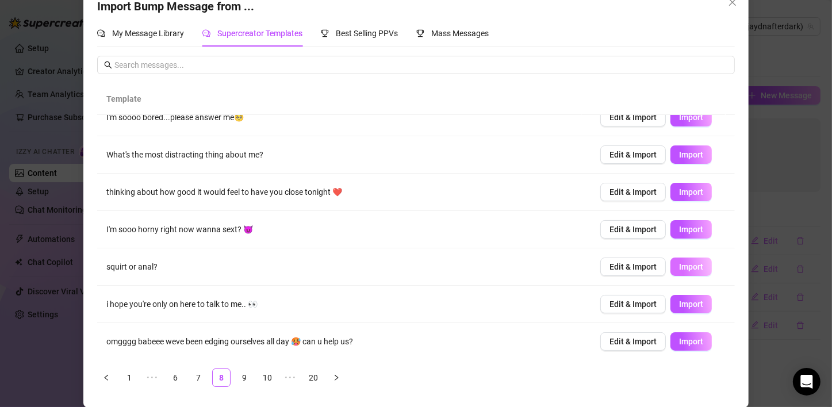
click at [671, 271] on button "Import" at bounding box center [691, 267] width 41 height 18
click at [238, 374] on link "9" at bounding box center [244, 377] width 17 height 17
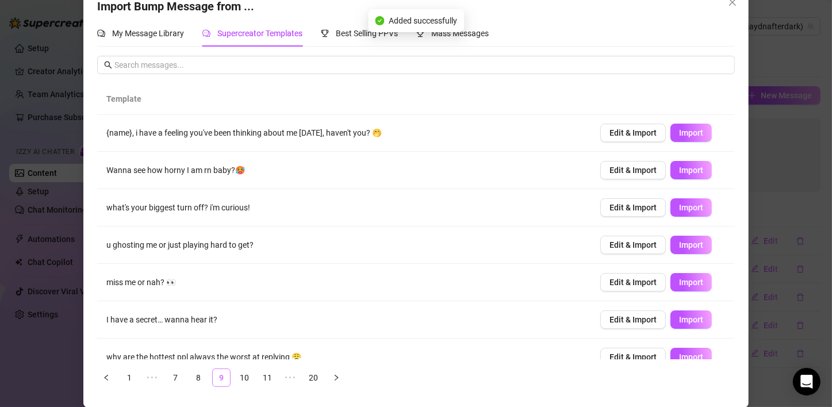
scroll to position [0, 0]
click at [679, 284] on span "Import" at bounding box center [691, 282] width 24 height 9
click at [729, 3] on icon "close" at bounding box center [732, 2] width 7 height 7
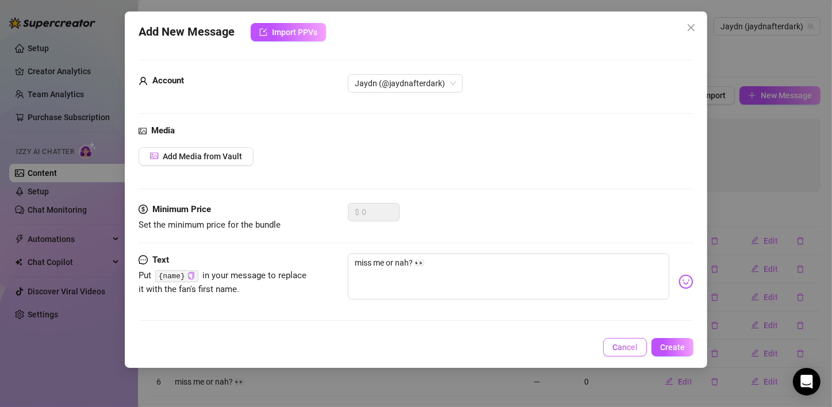
click at [639, 350] on button "Cancel" at bounding box center [625, 347] width 44 height 18
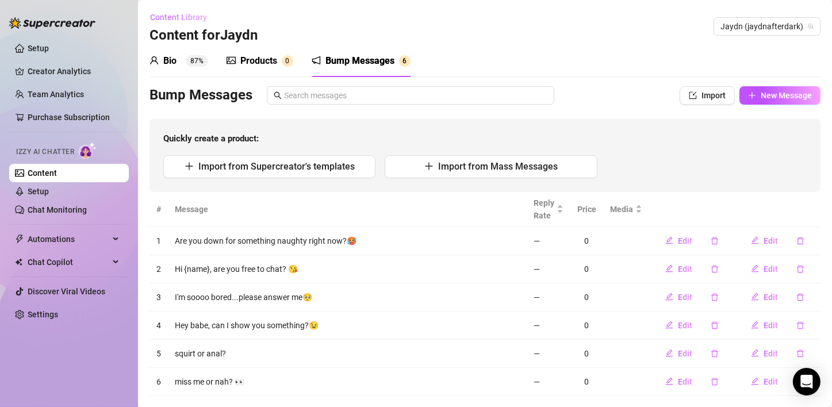
click at [164, 14] on span "Content Library" at bounding box center [178, 17] width 57 height 9
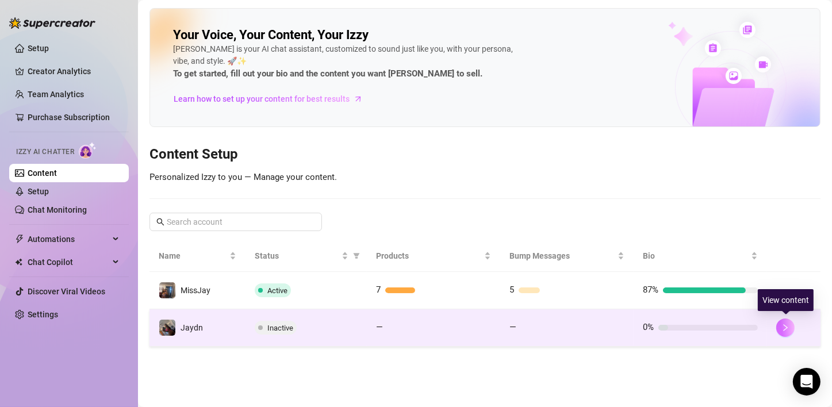
click at [784, 330] on icon "right" at bounding box center [785, 328] width 8 height 8
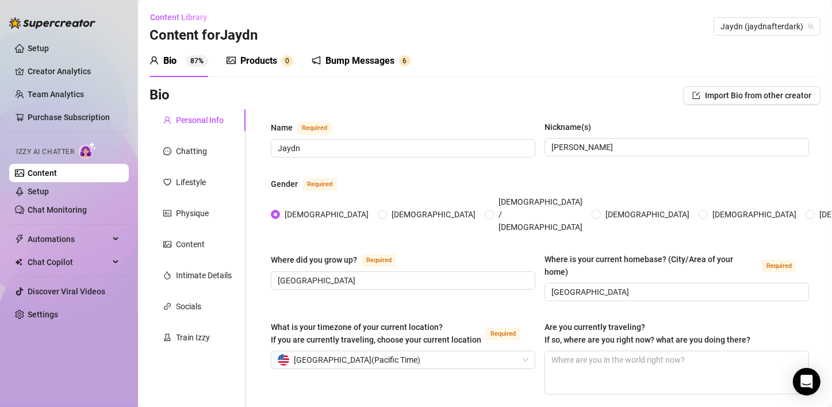
click at [357, 59] on div "Bump Messages" at bounding box center [359, 61] width 69 height 14
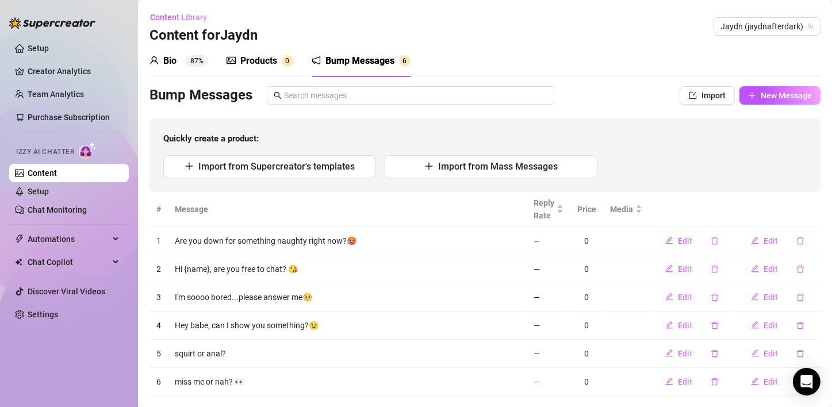
click at [43, 175] on link "Content" at bounding box center [42, 172] width 29 height 9
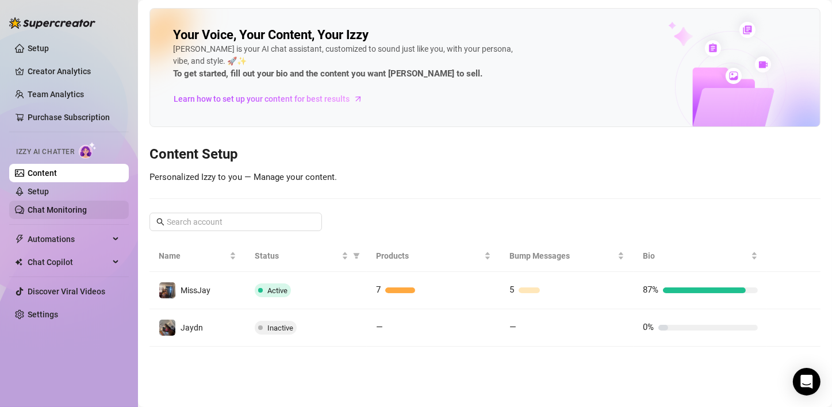
click at [58, 213] on link "Chat Monitoring" at bounding box center [57, 209] width 59 height 9
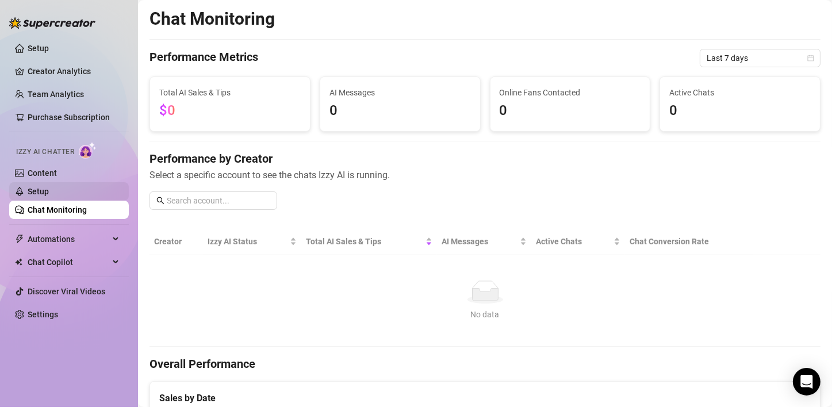
click at [49, 194] on link "Setup" at bounding box center [38, 191] width 21 height 9
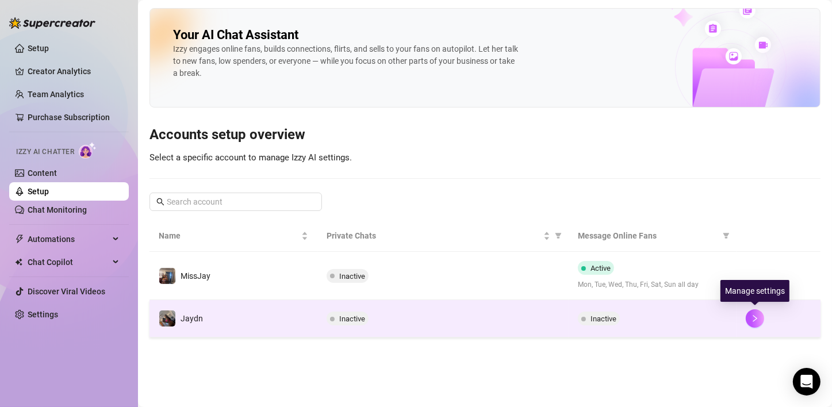
click at [765, 322] on div at bounding box center [779, 318] width 66 height 18
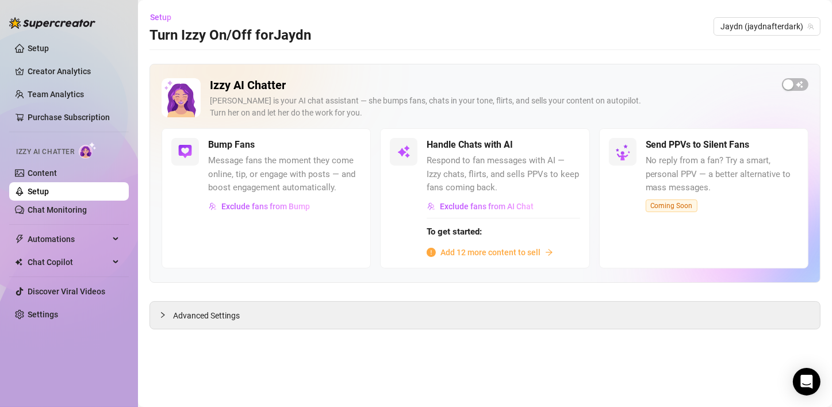
click at [265, 169] on span "Message fans the moment they come online, tip, or engage with posts — and boost…" at bounding box center [284, 174] width 153 height 41
click at [270, 150] on div "Bump Fans" at bounding box center [284, 145] width 153 height 14
click at [787, 82] on div "button" at bounding box center [788, 84] width 10 height 10
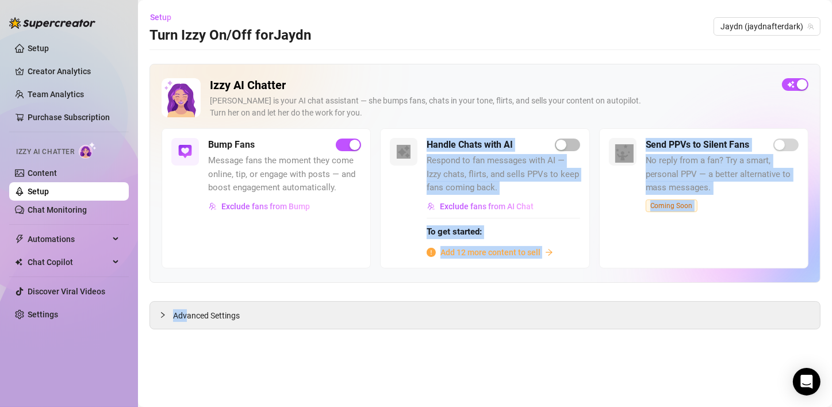
drag, startPoint x: 187, startPoint y: 309, endPoint x: 319, endPoint y: 236, distance: 151.4
click at [318, 236] on div "Izzy AI Chatter [PERSON_NAME] is your AI chat assistant — she bumps fans, chats…" at bounding box center [485, 197] width 671 height 266
click at [416, 240] on div "Handle Chats with AI Respond to fan messages with AI — Izzy chats, flirts, and …" at bounding box center [484, 198] width 209 height 140
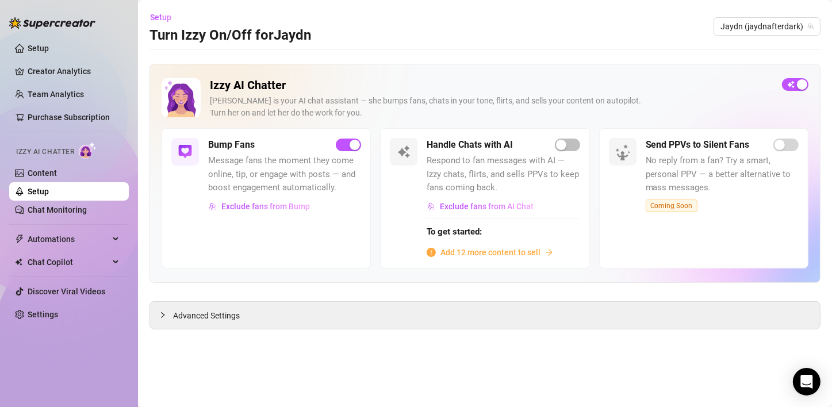
click at [93, 226] on ul "Setup Creator Analytics Team Analytics Purchase Subscription Izzy AI Chatter Co…" at bounding box center [69, 182] width 120 height 294
click at [95, 236] on span "Automations" at bounding box center [69, 239] width 82 height 18
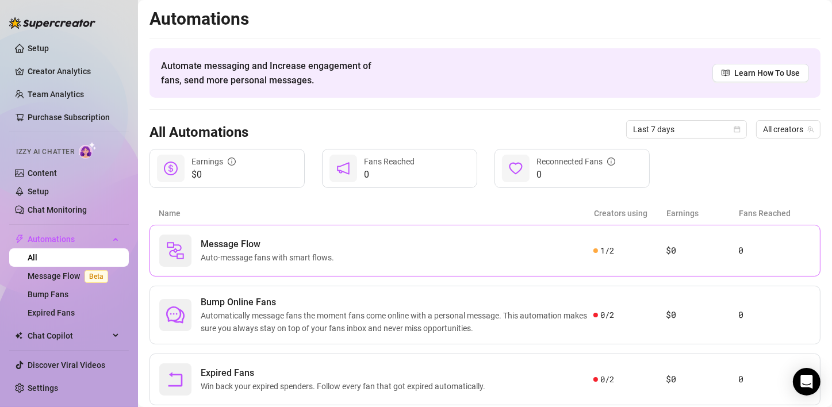
click at [369, 258] on div "Message Flow Auto-message fans with smart flows." at bounding box center [376, 251] width 434 height 32
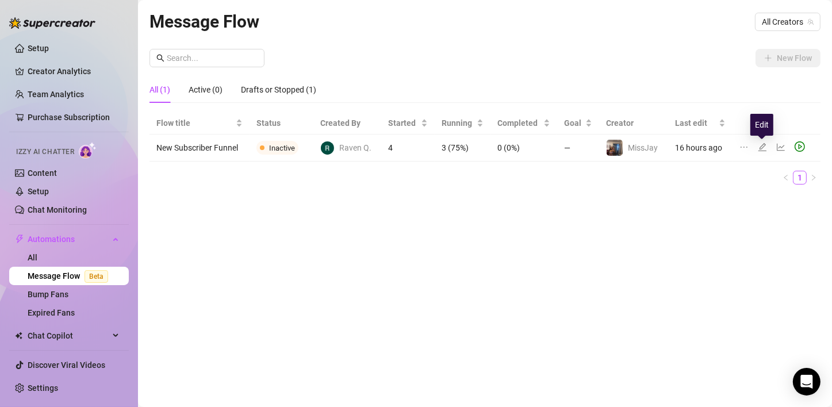
click at [758, 152] on div at bounding box center [765, 147] width 14 height 13
click at [761, 151] on icon "edit" at bounding box center [762, 147] width 8 height 8
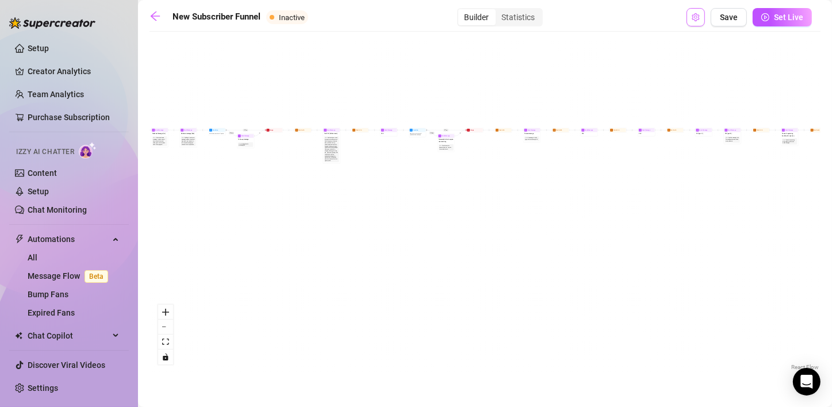
click at [699, 20] on icon "setting" at bounding box center [695, 17] width 7 height 8
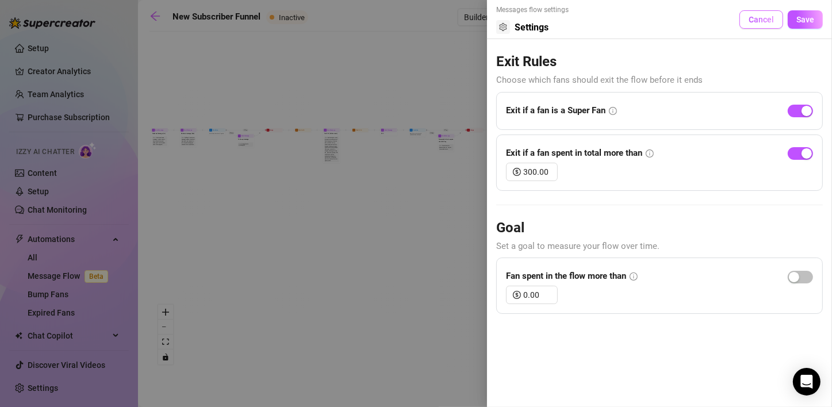
click at [747, 22] on button "Cancel" at bounding box center [762, 19] width 44 height 18
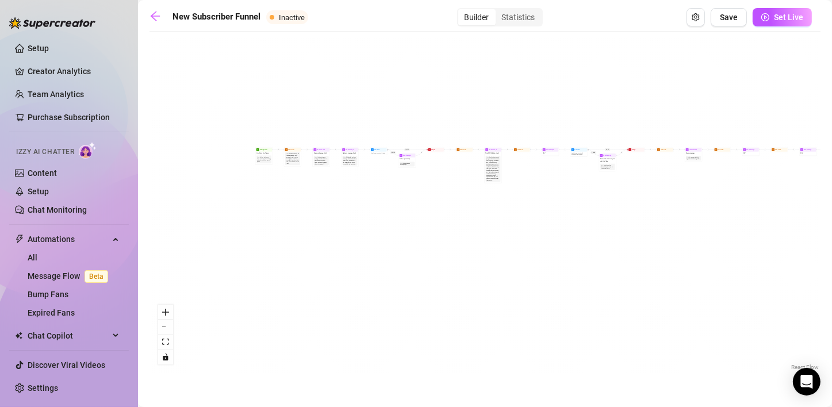
drag, startPoint x: 269, startPoint y: 221, endPoint x: 431, endPoint y: 240, distance: 163.9
click at [431, 240] on div "If True If True If True If False If False If False If True If False Merge Merge…" at bounding box center [485, 205] width 671 height 336
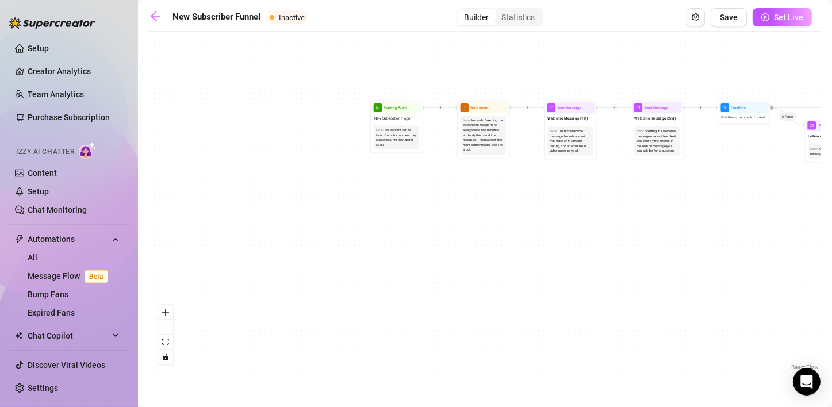
drag, startPoint x: 332, startPoint y: 128, endPoint x: 513, endPoint y: 220, distance: 203.4
click at [558, 252] on div "If True If True If True If False If False If False If True If False Merge Merge…" at bounding box center [485, 205] width 671 height 336
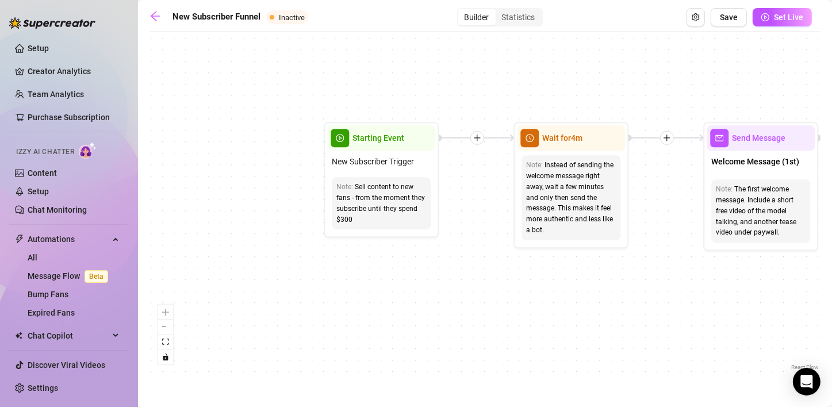
drag, startPoint x: 466, startPoint y: 182, endPoint x: 492, endPoint y: 219, distance: 44.9
click at [492, 219] on div "If True If True If True If False If False If False If True If False Merge Merge…" at bounding box center [485, 205] width 671 height 336
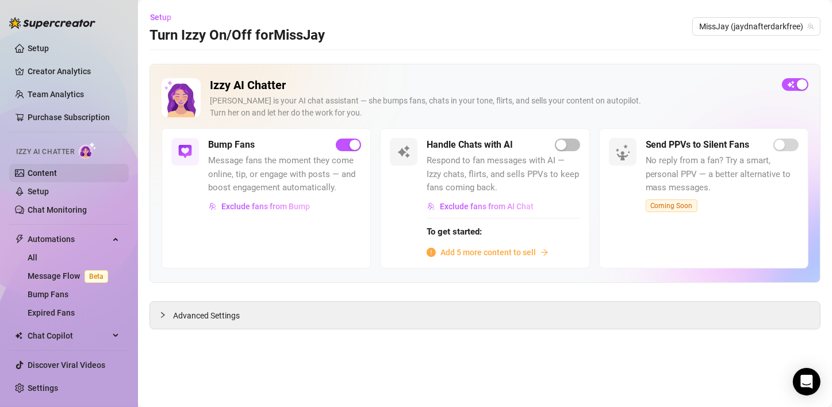
click at [35, 170] on link "Content" at bounding box center [42, 172] width 29 height 9
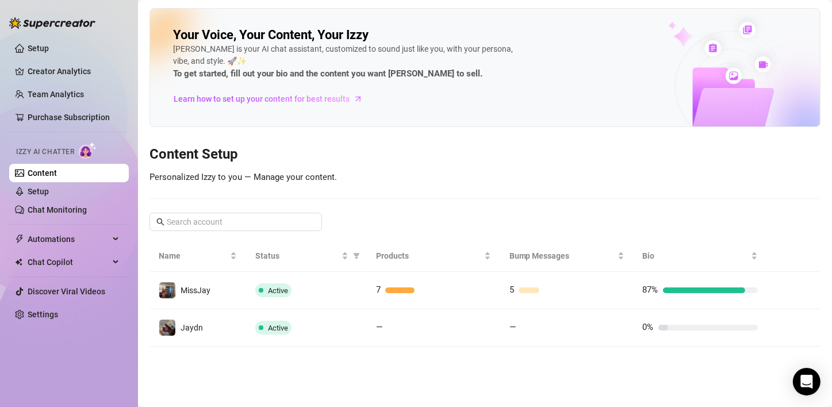
click at [486, 167] on div "Your Voice, Your Content, Your [PERSON_NAME] is your AI chat assistant, customi…" at bounding box center [485, 177] width 671 height 339
click at [36, 168] on link "Content" at bounding box center [42, 172] width 29 height 9
click at [32, 195] on link "Setup" at bounding box center [38, 191] width 21 height 9
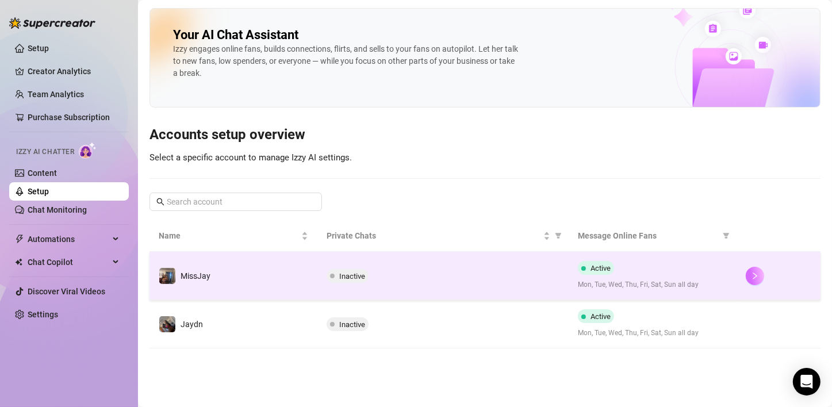
click at [756, 283] on button "button" at bounding box center [755, 276] width 18 height 18
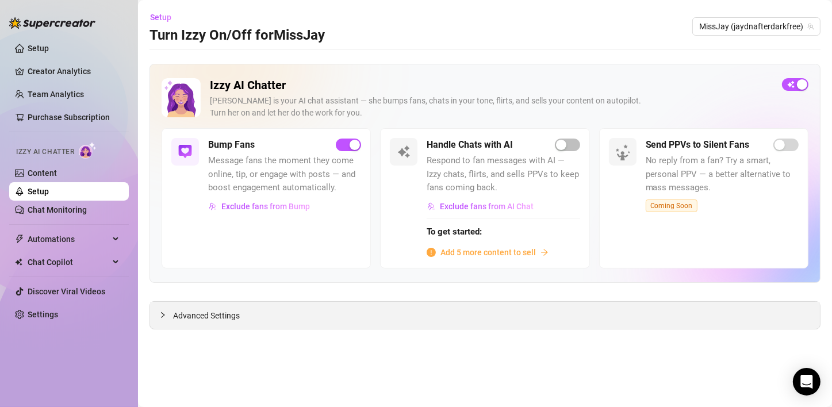
click at [197, 309] on span "Advanced Settings" at bounding box center [206, 315] width 67 height 13
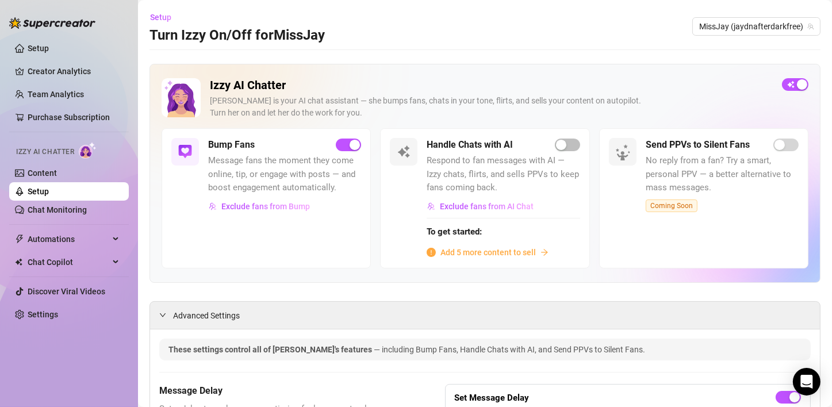
click at [480, 250] on span "Add 5 more content to sell" at bounding box center [487, 252] width 95 height 13
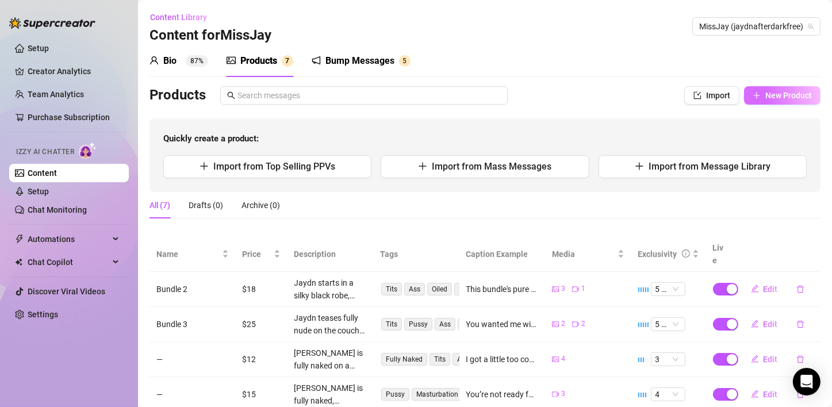
click at [753, 99] on icon "plus" at bounding box center [757, 95] width 8 height 8
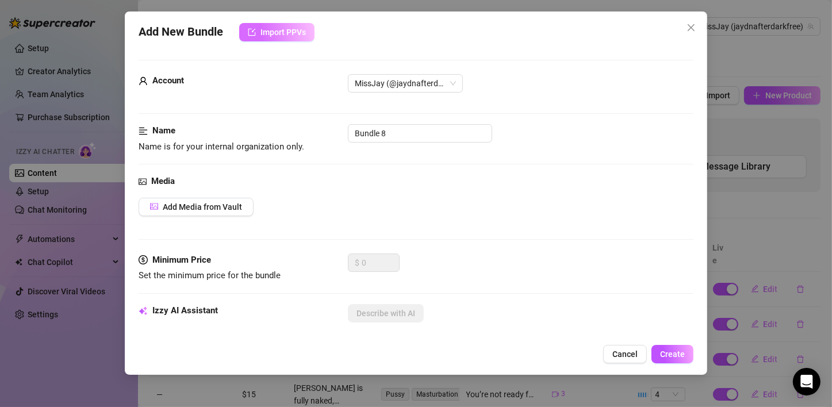
click at [267, 38] on button "Import PPVs" at bounding box center [276, 32] width 75 height 18
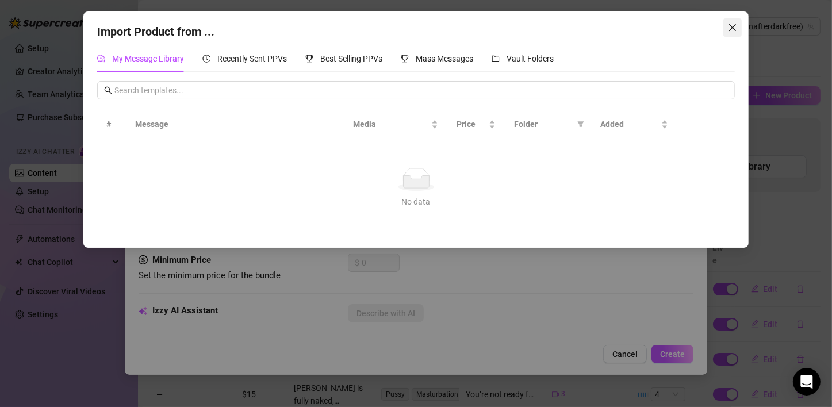
click at [730, 32] on icon "close" at bounding box center [732, 27] width 9 height 9
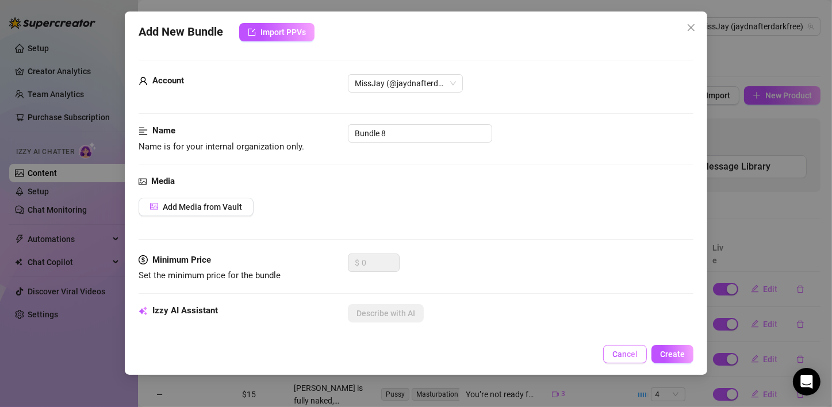
click at [625, 350] on span "Cancel" at bounding box center [624, 354] width 25 height 9
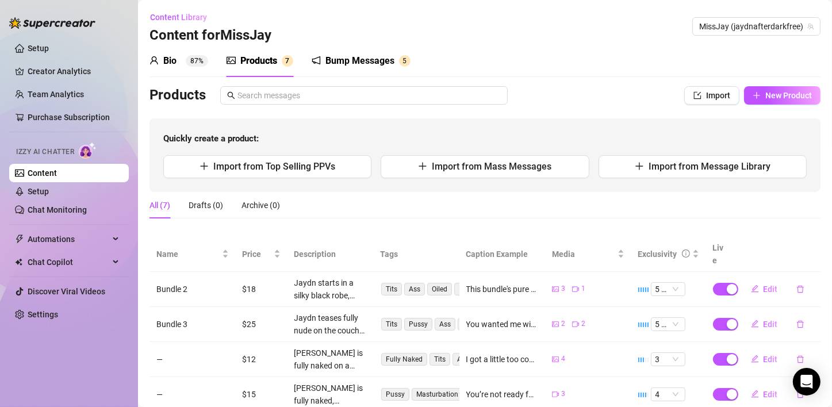
click at [474, 121] on div "Quickly create a product: Import from Top Selling PPVs Import from Mass Message…" at bounding box center [485, 155] width 671 height 74
